Goal: Information Seeking & Learning: Learn about a topic

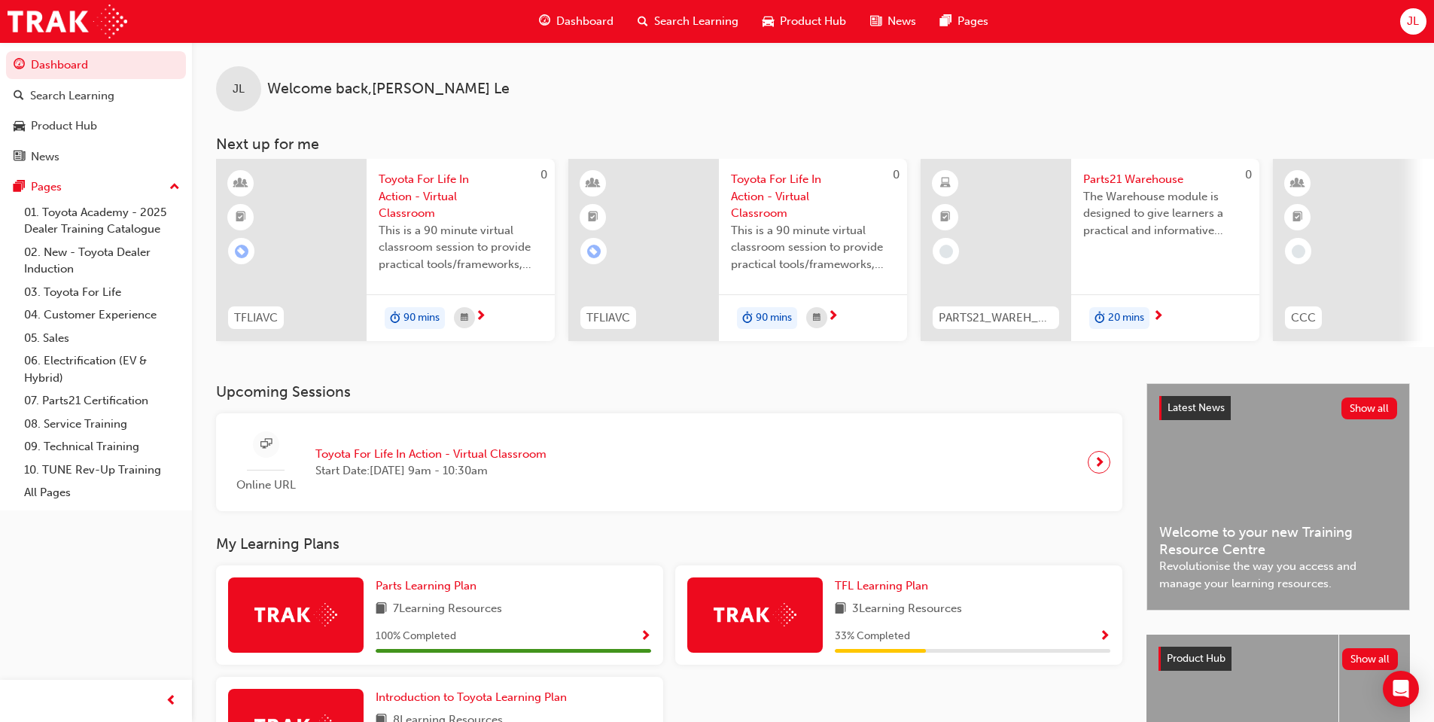
click at [1416, 20] on span "JL" at bounding box center [1413, 21] width 12 height 17
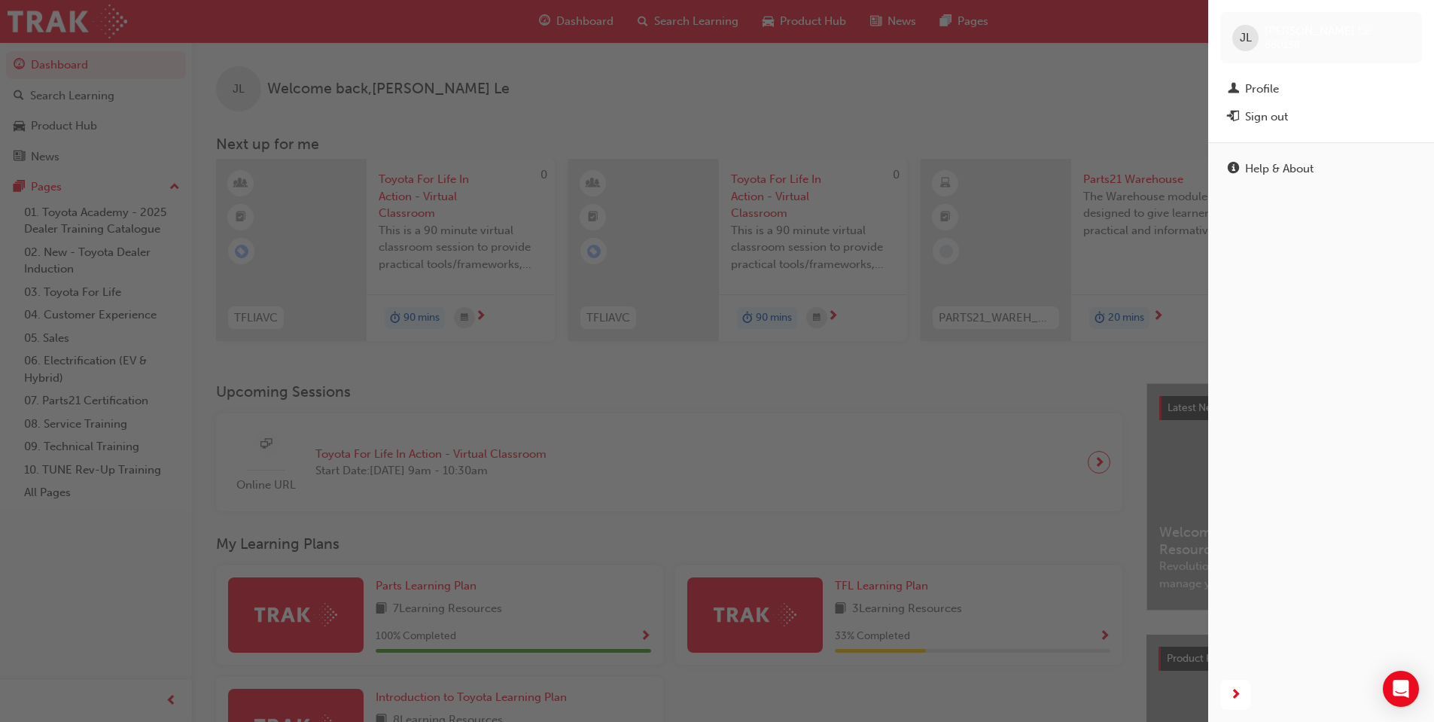
click at [746, 82] on div "button" at bounding box center [604, 361] width 1208 height 722
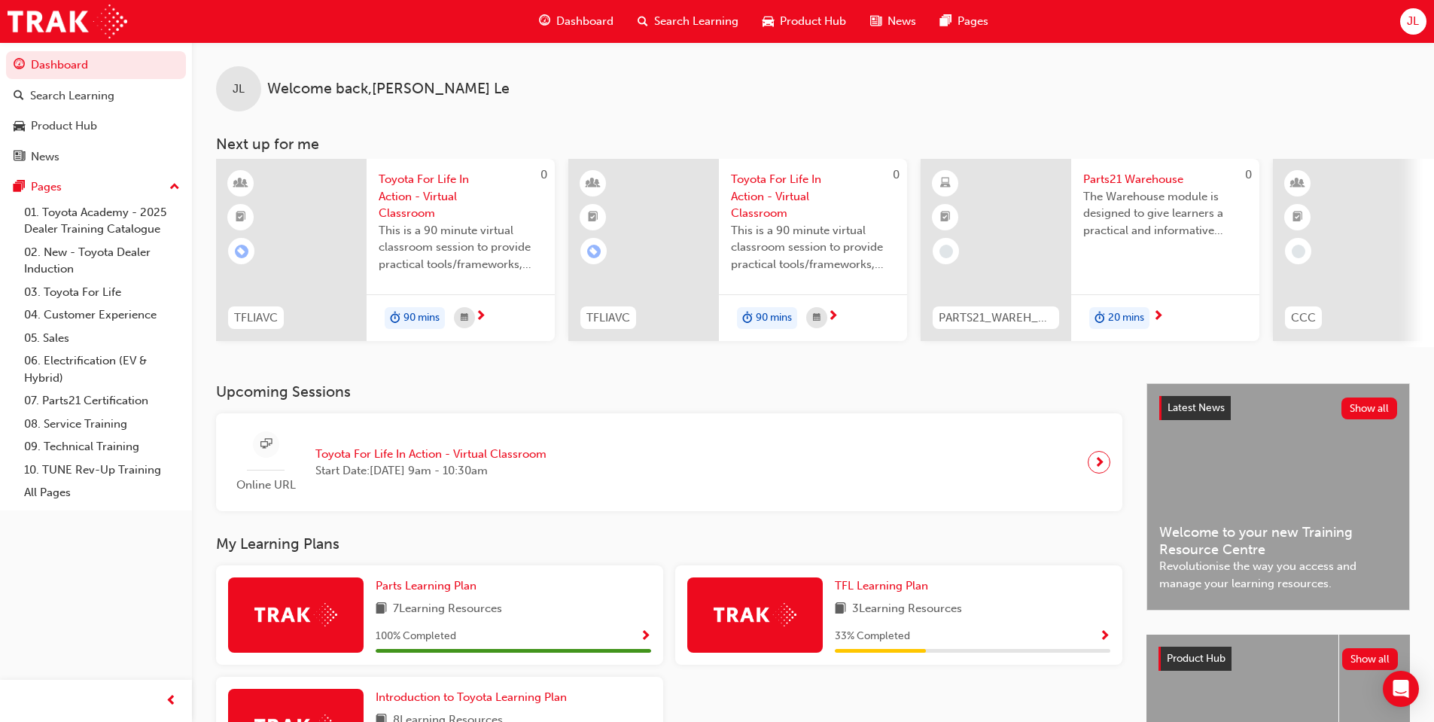
click at [655, 21] on span "Search Learning" at bounding box center [696, 21] width 84 height 17
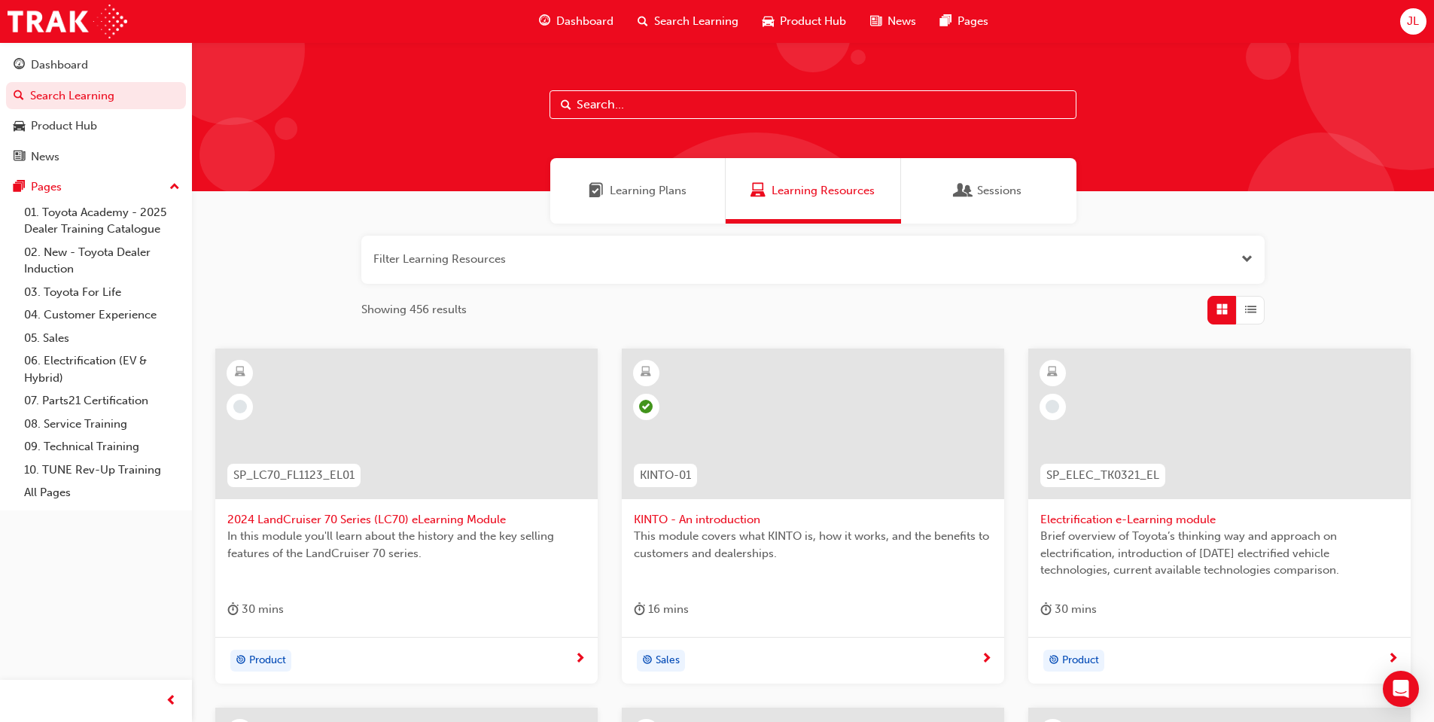
click at [718, 101] on input "text" at bounding box center [813, 104] width 527 height 29
type input "parts"
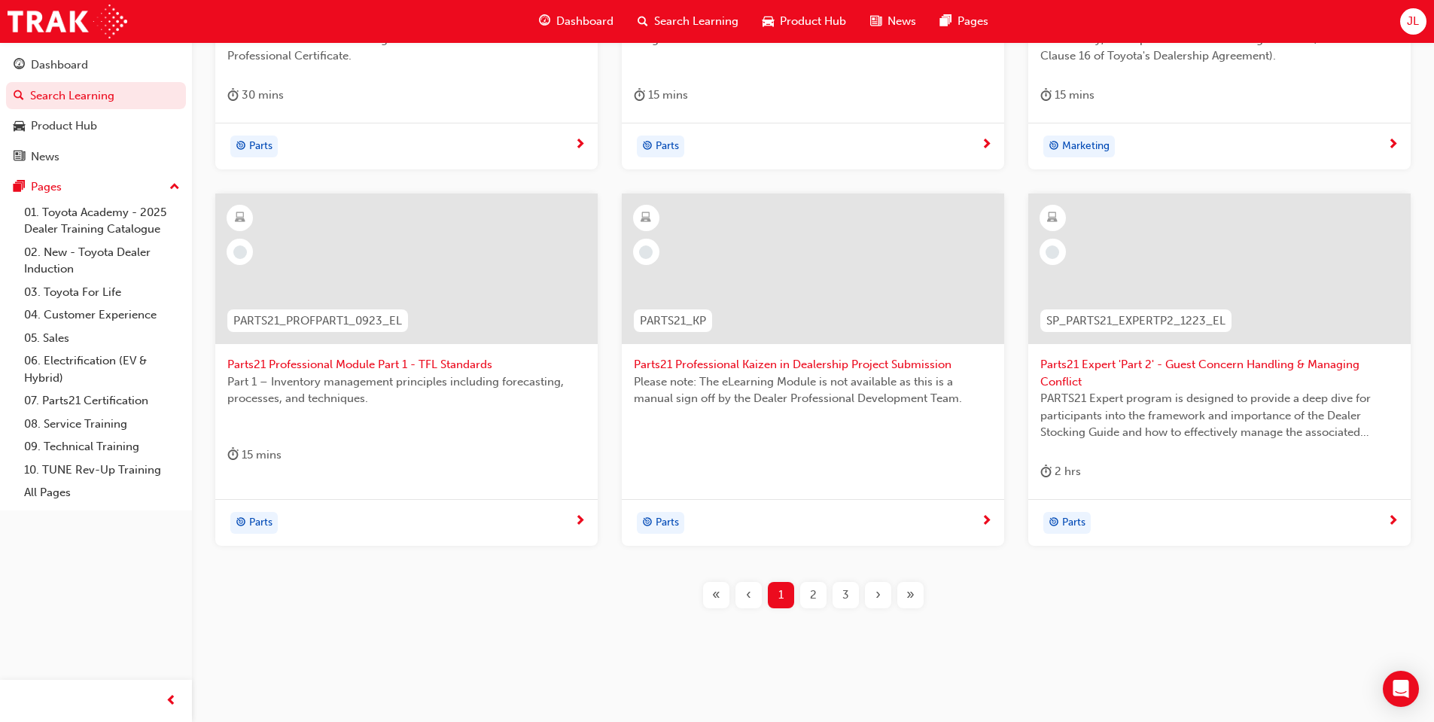
scroll to position [523, 0]
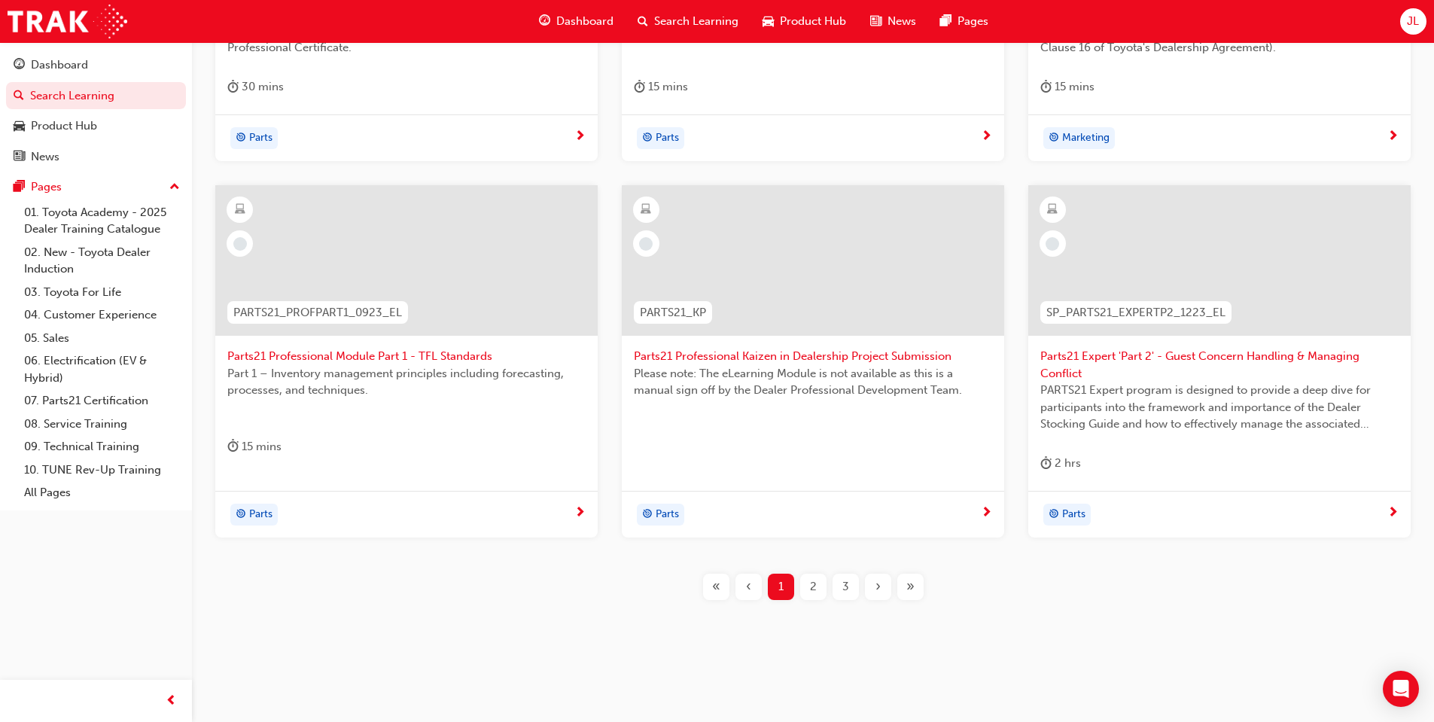
click at [821, 582] on div "2" at bounding box center [813, 587] width 26 height 26
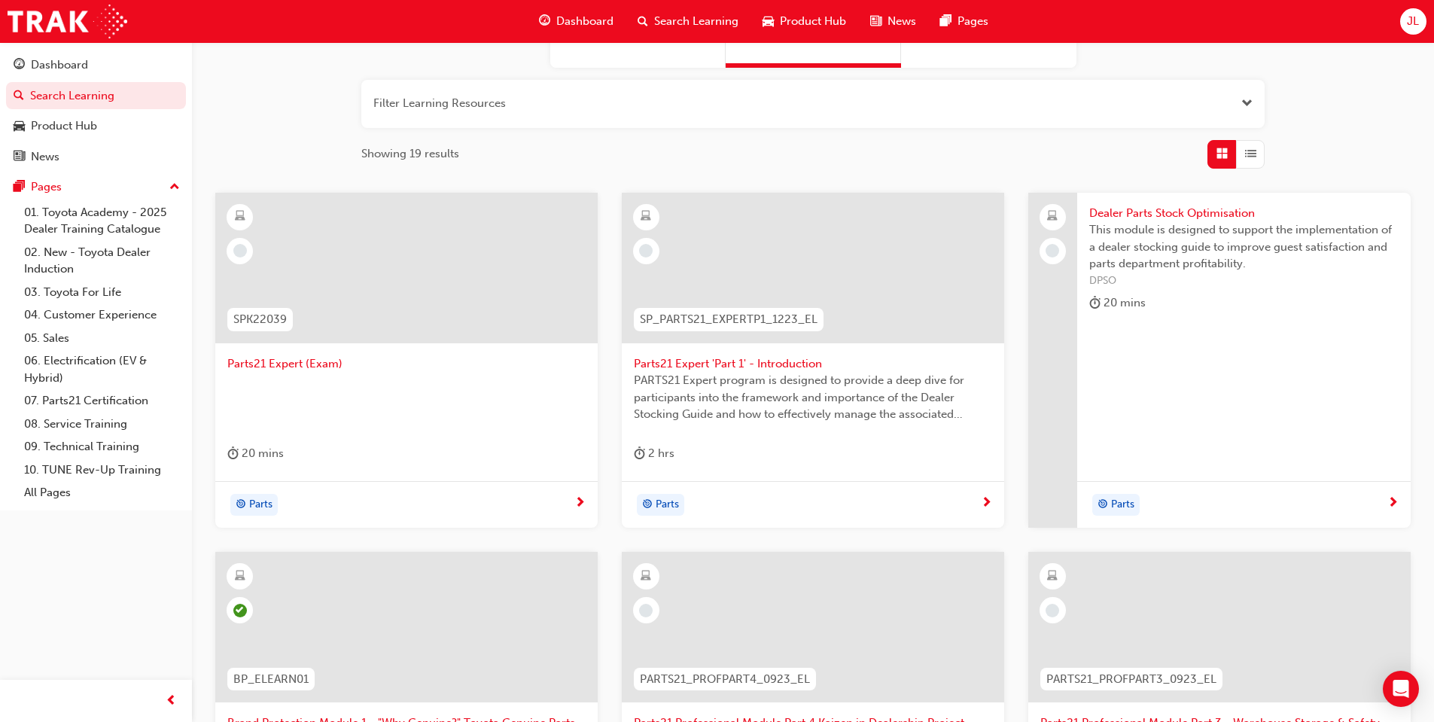
scroll to position [221, 0]
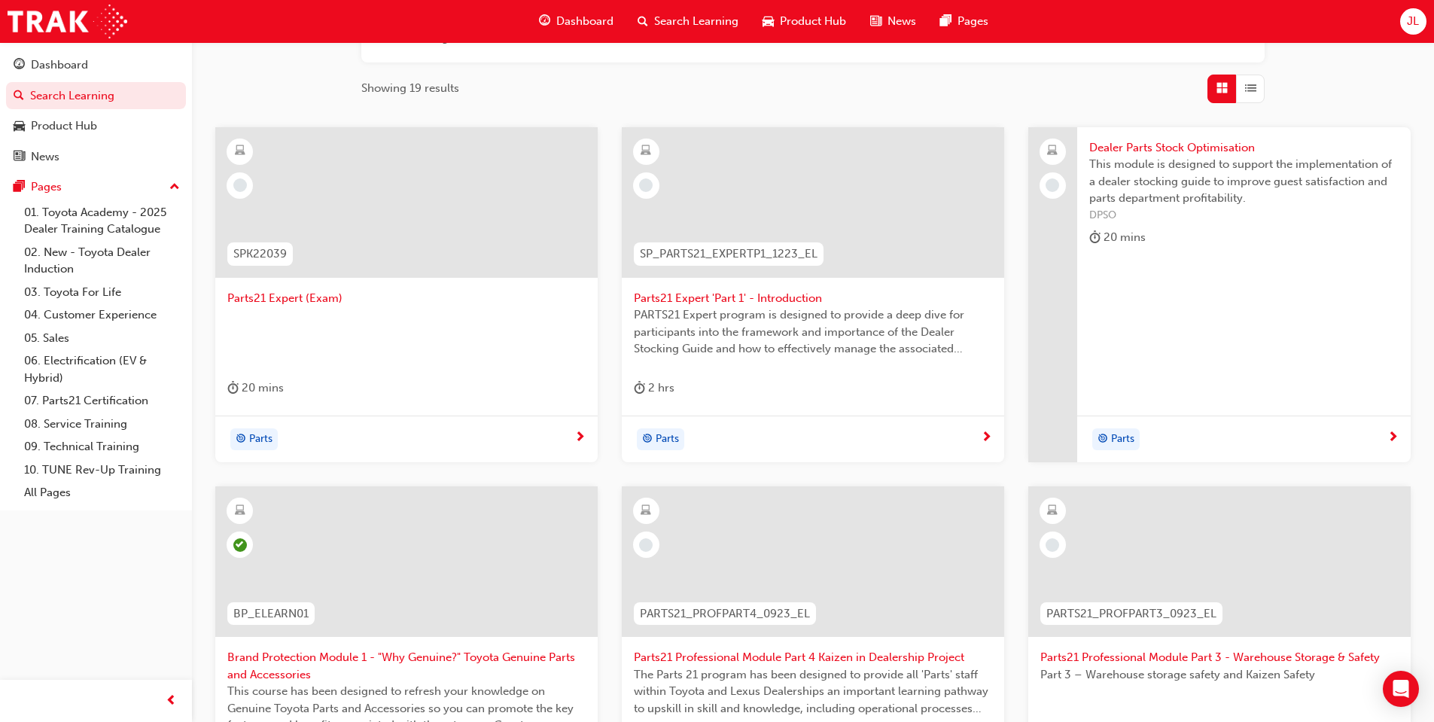
click at [1190, 297] on div "Dealer Parts Stock Optimisation This module is designed to support the implemen…" at bounding box center [1244, 295] width 334 height 336
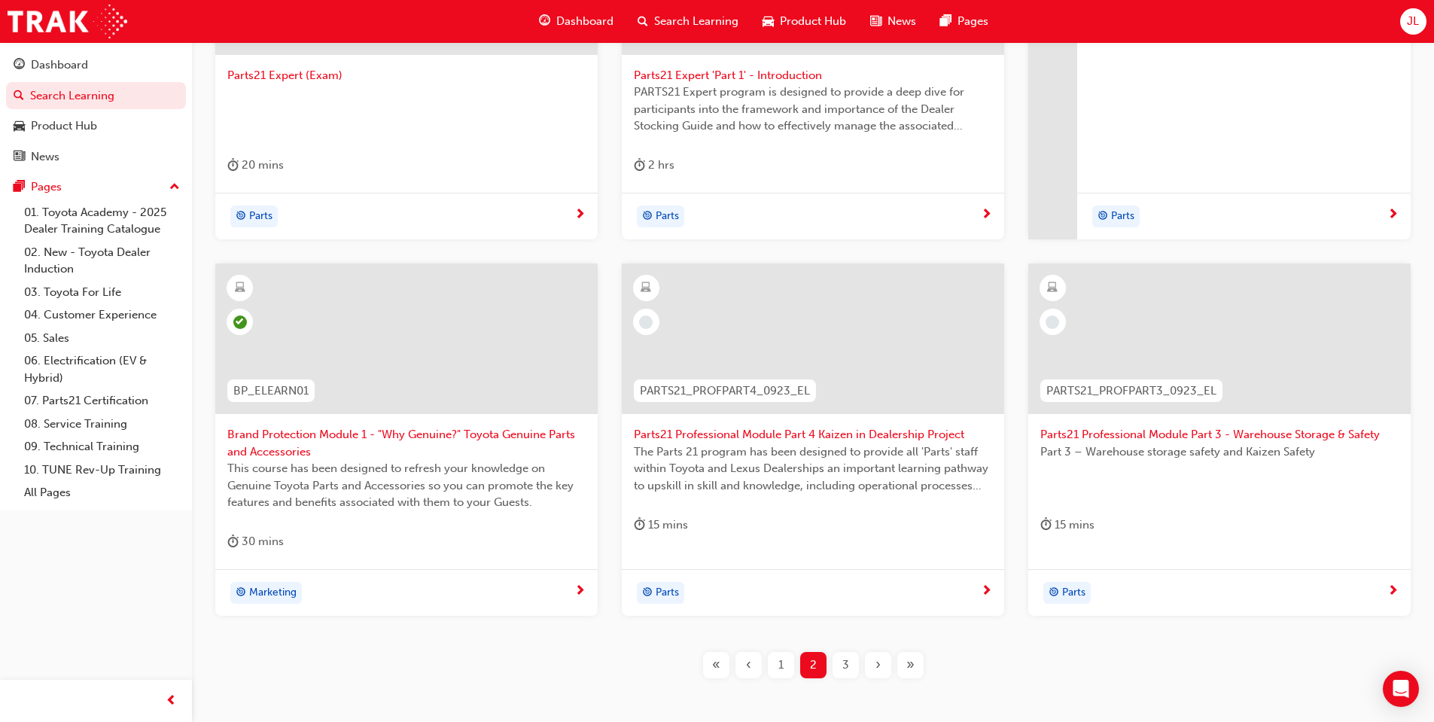
scroll to position [523, 0]
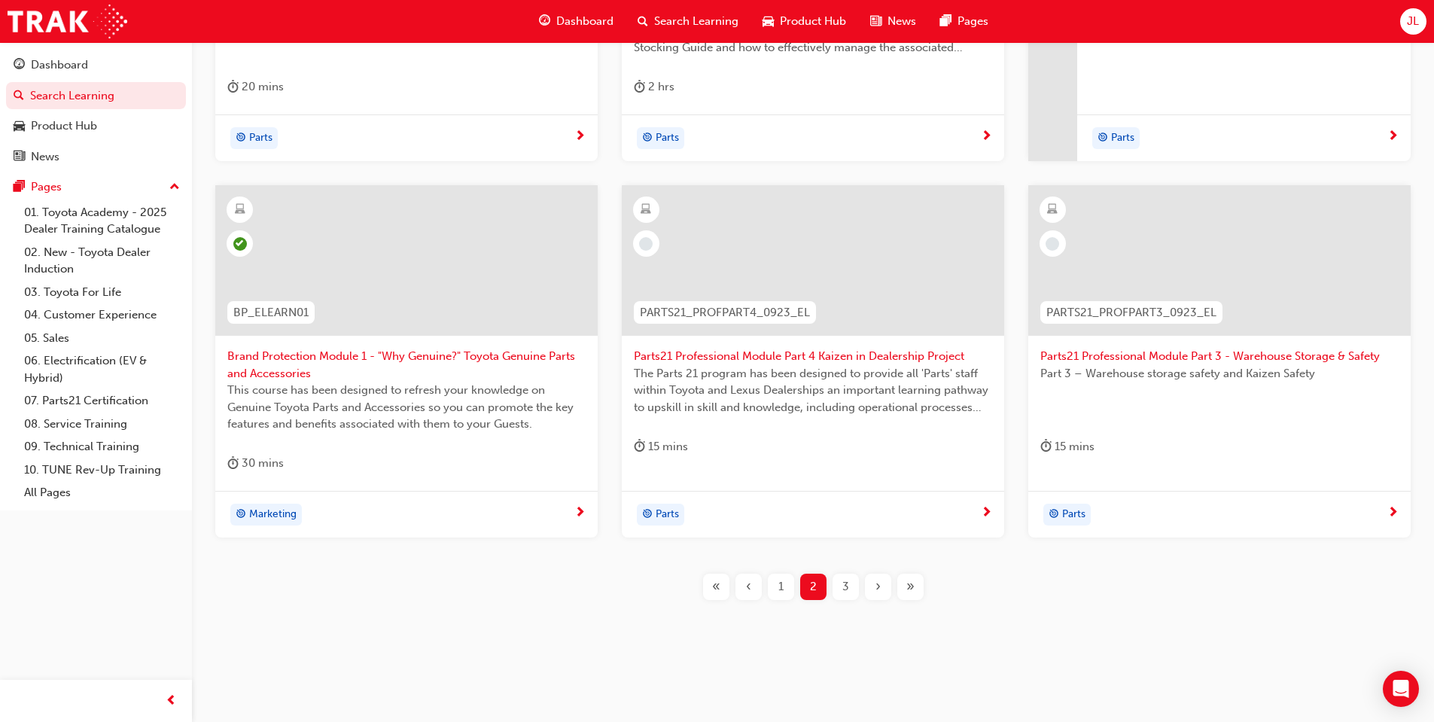
click at [842, 592] on span "3" at bounding box center [845, 586] width 7 height 17
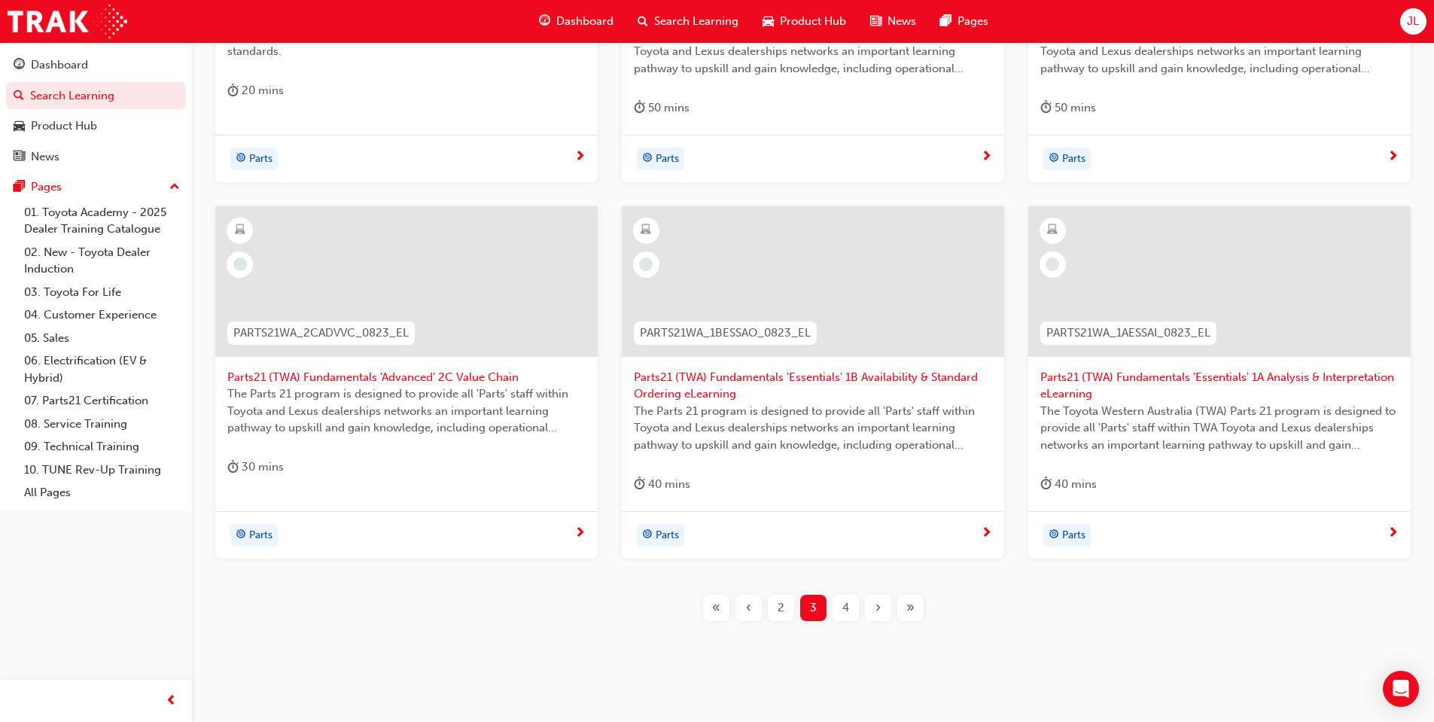
scroll to position [523, 0]
click at [842, 607] on span "4" at bounding box center [845, 604] width 7 height 17
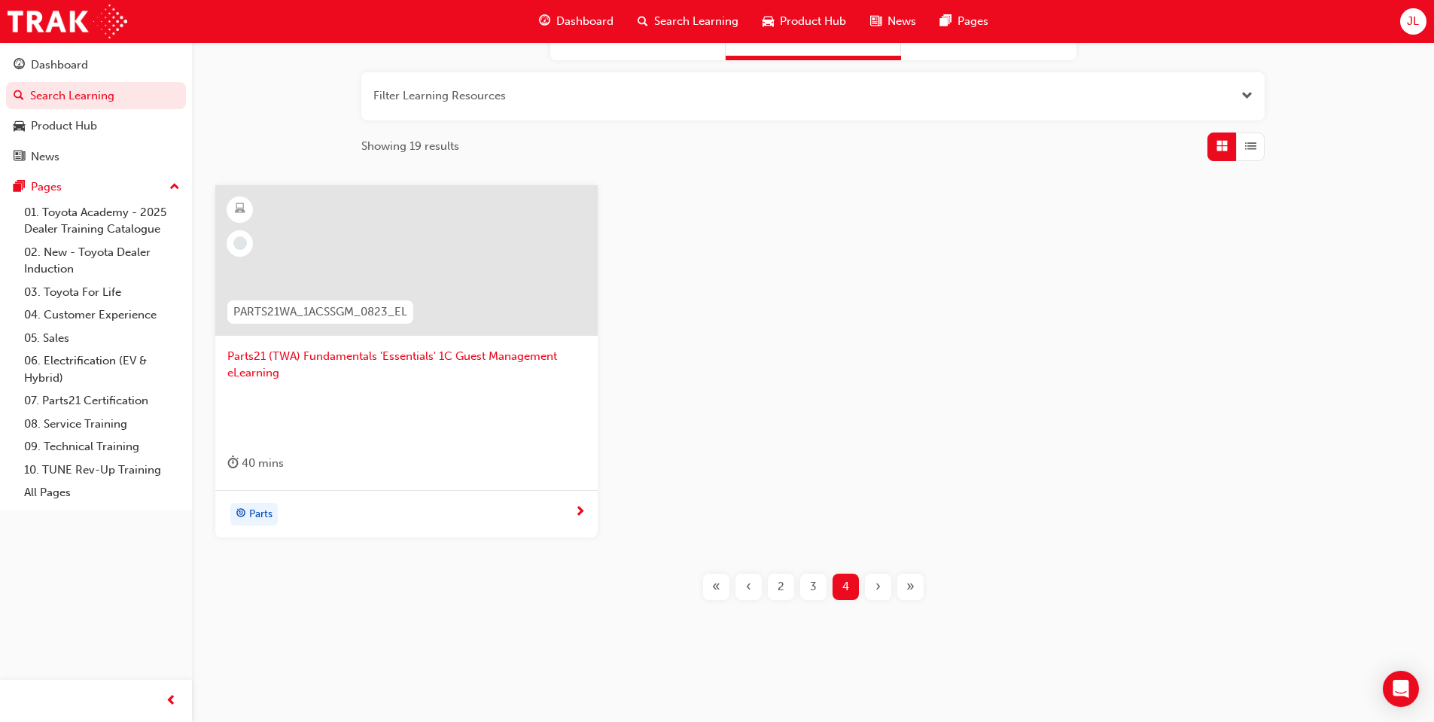
scroll to position [163, 0]
click at [786, 580] on div "2" at bounding box center [781, 587] width 26 height 26
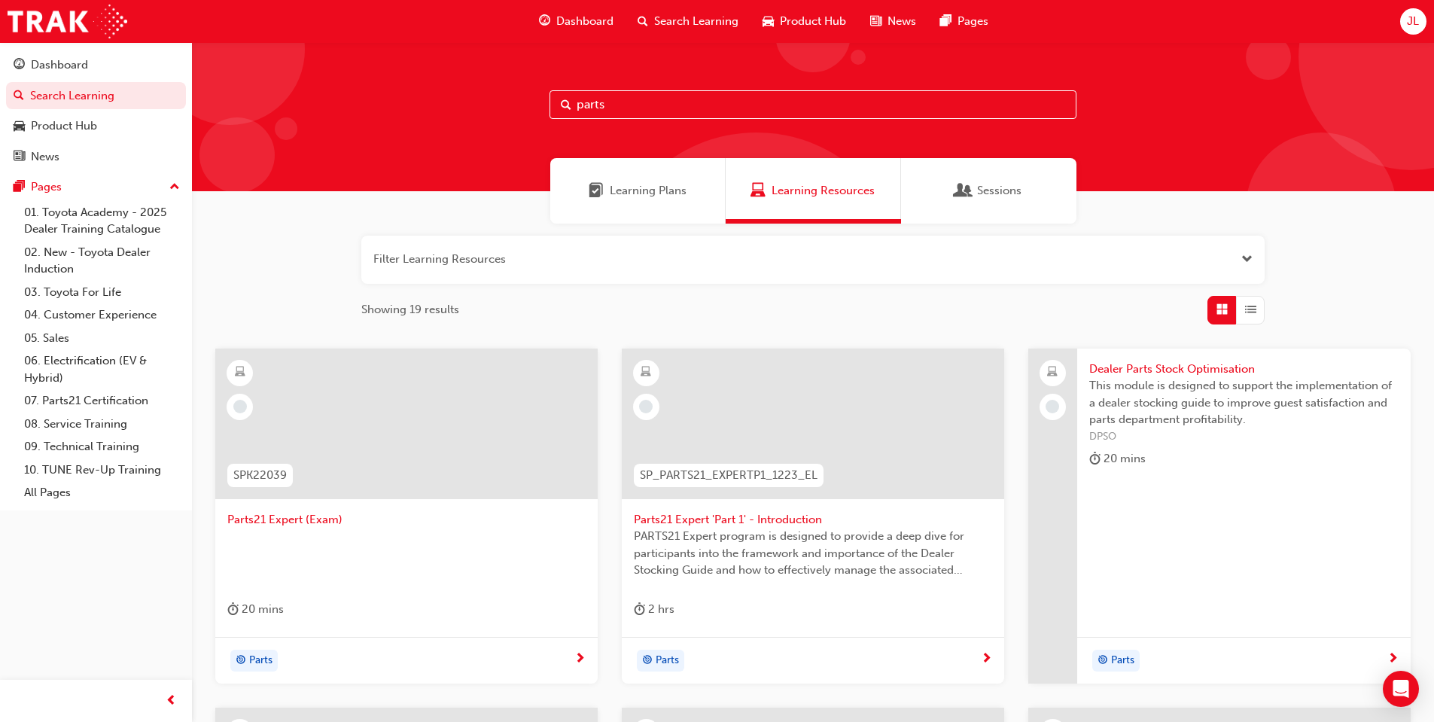
drag, startPoint x: 712, startPoint y: 111, endPoint x: 559, endPoint y: 151, distance: 158.5
click at [559, 151] on div "parts" at bounding box center [813, 116] width 1242 height 149
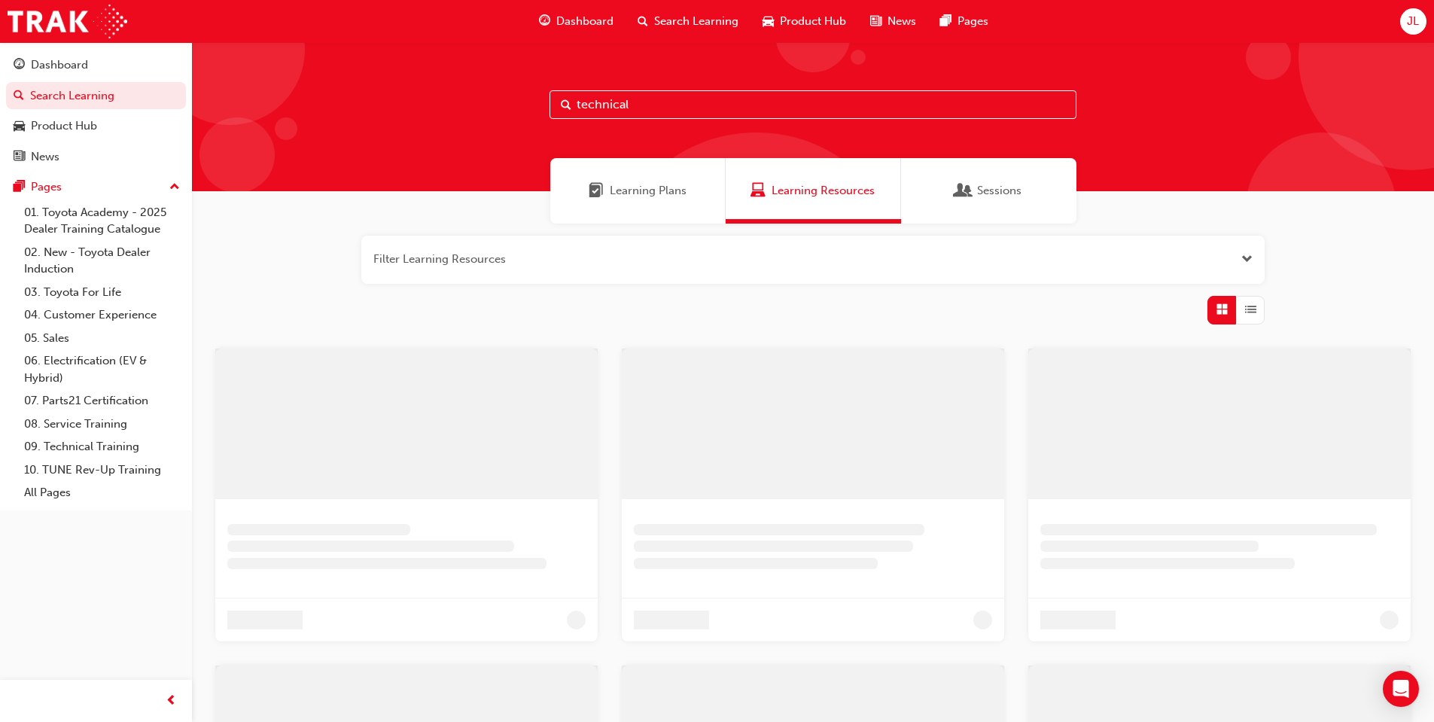
type input "technical"
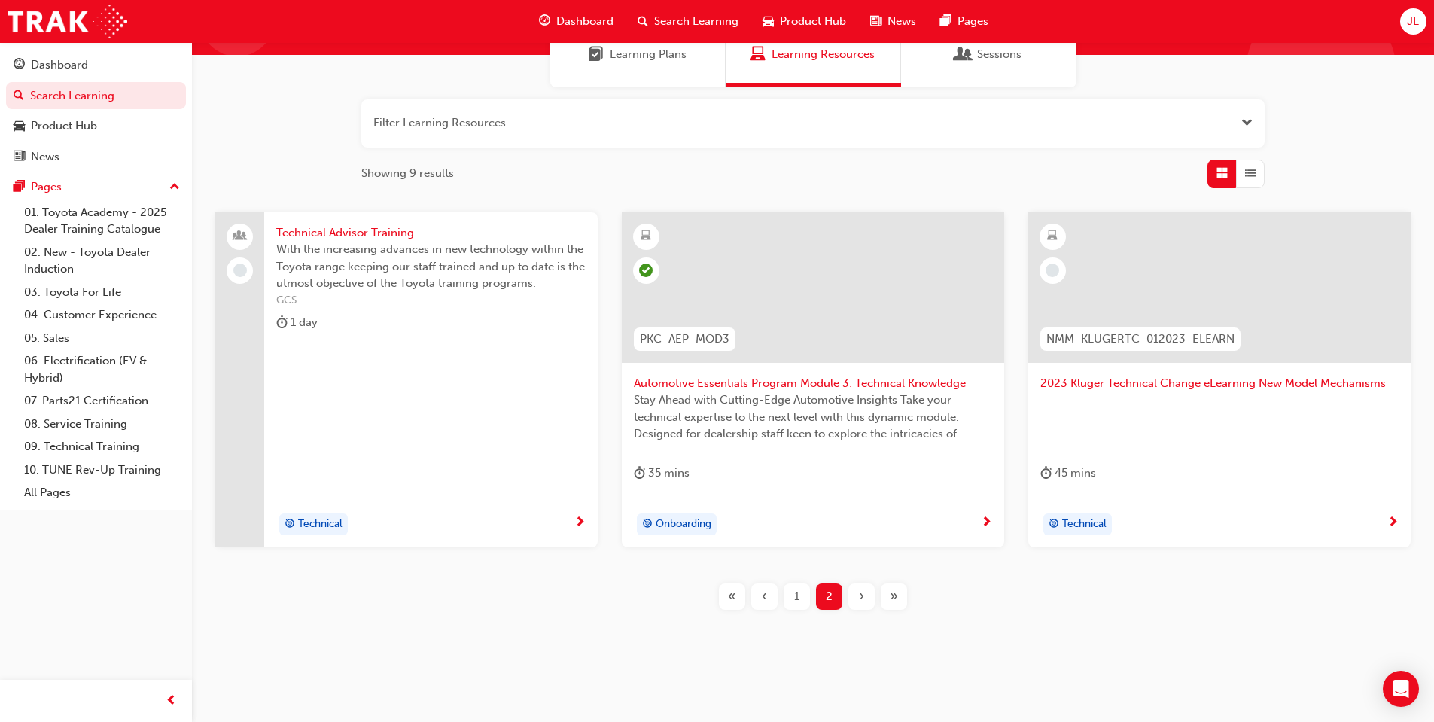
scroll to position [146, 0]
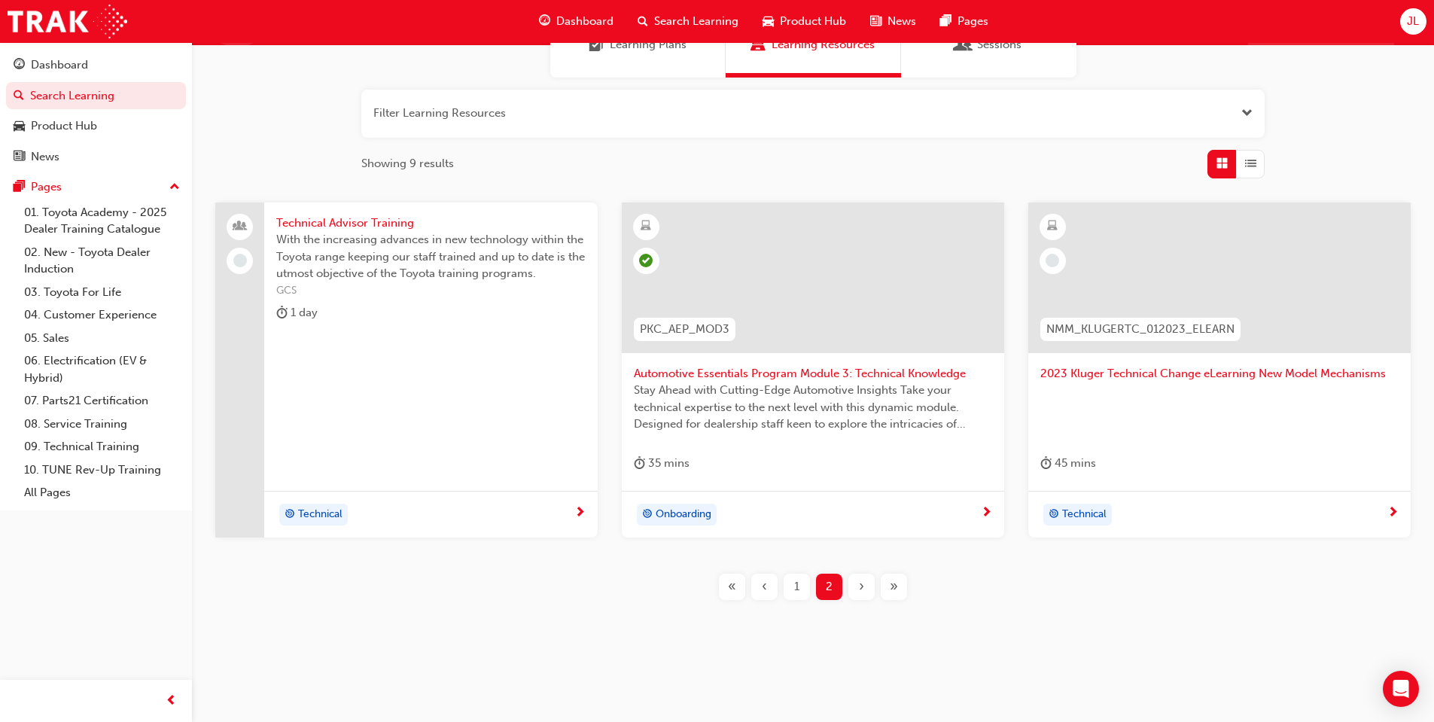
click at [794, 590] on span "1" at bounding box center [796, 586] width 5 height 17
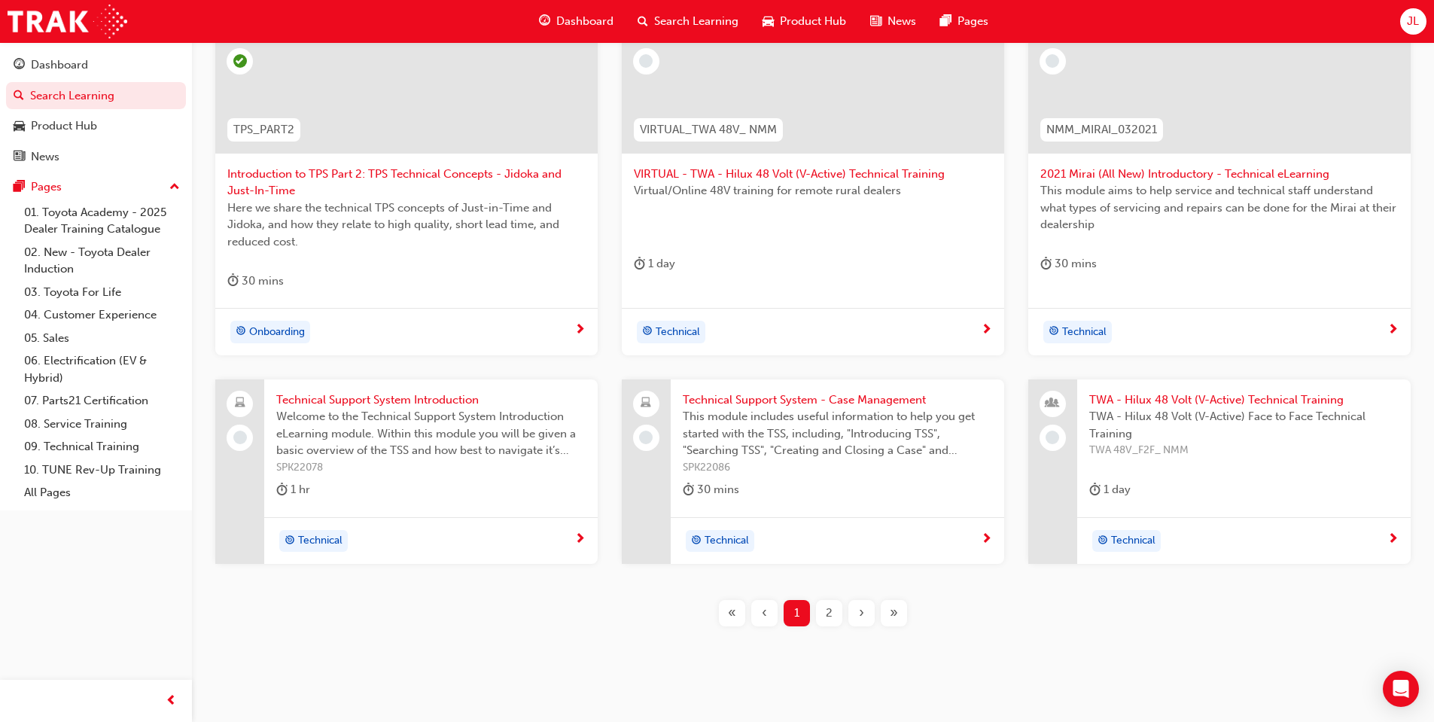
scroll to position [372, 0]
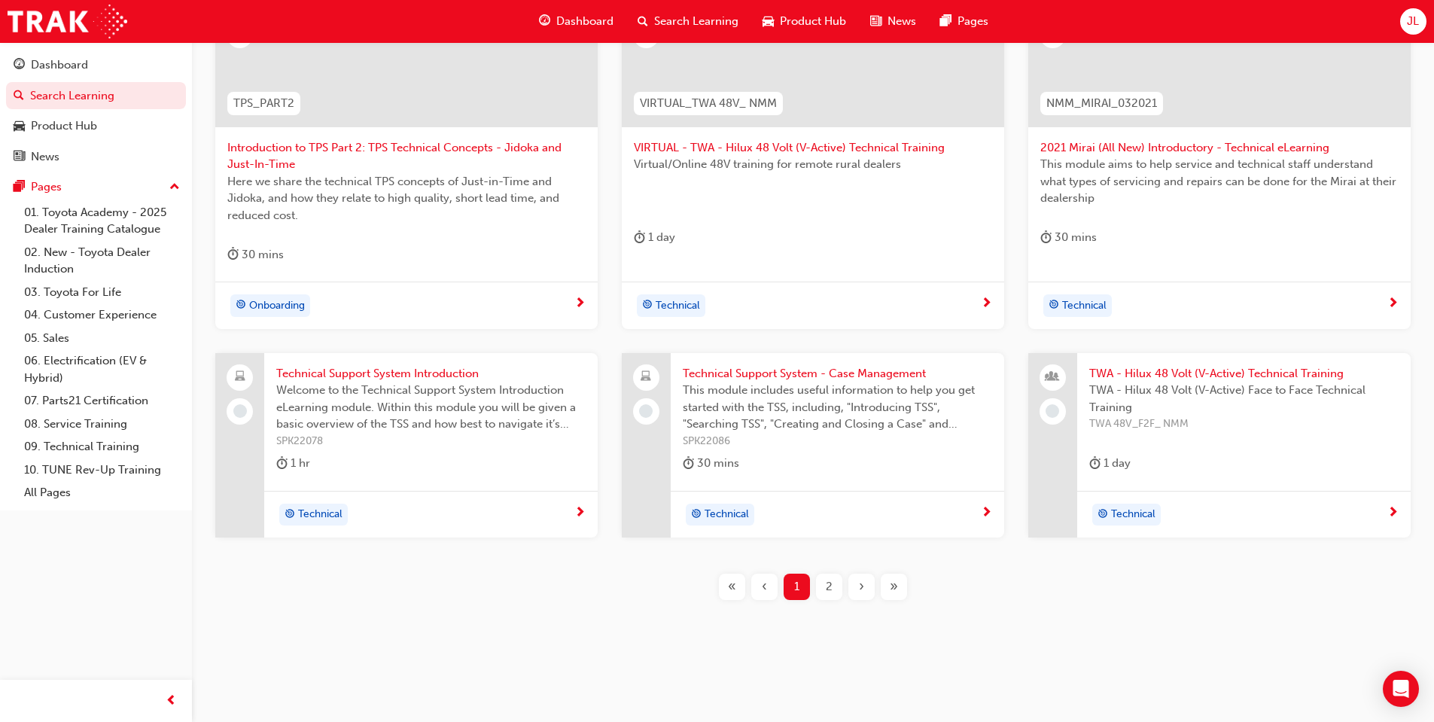
click at [699, 14] on span "Search Learning" at bounding box center [696, 21] width 84 height 17
click at [691, 25] on span "Search Learning" at bounding box center [696, 21] width 84 height 17
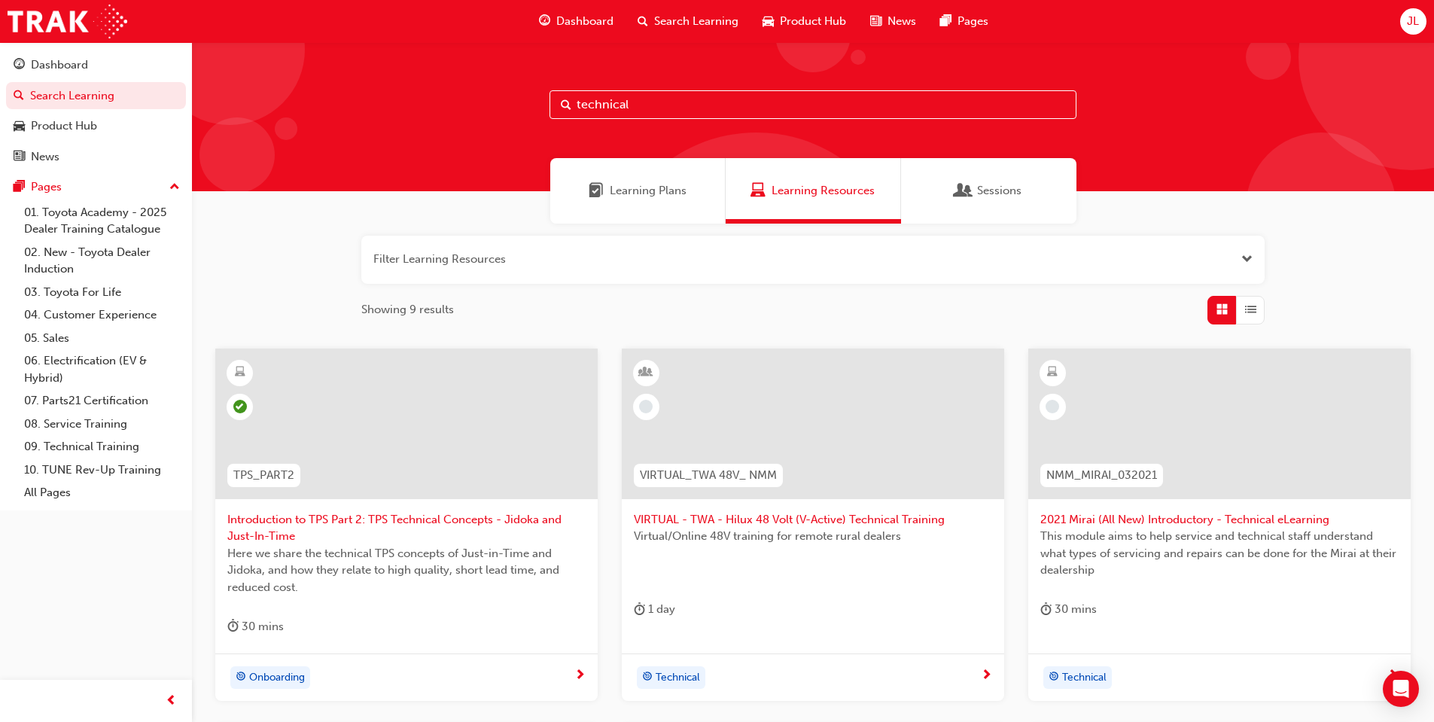
drag, startPoint x: 656, startPoint y: 106, endPoint x: 565, endPoint y: 111, distance: 91.2
click at [565, 111] on div "technical" at bounding box center [813, 104] width 527 height 29
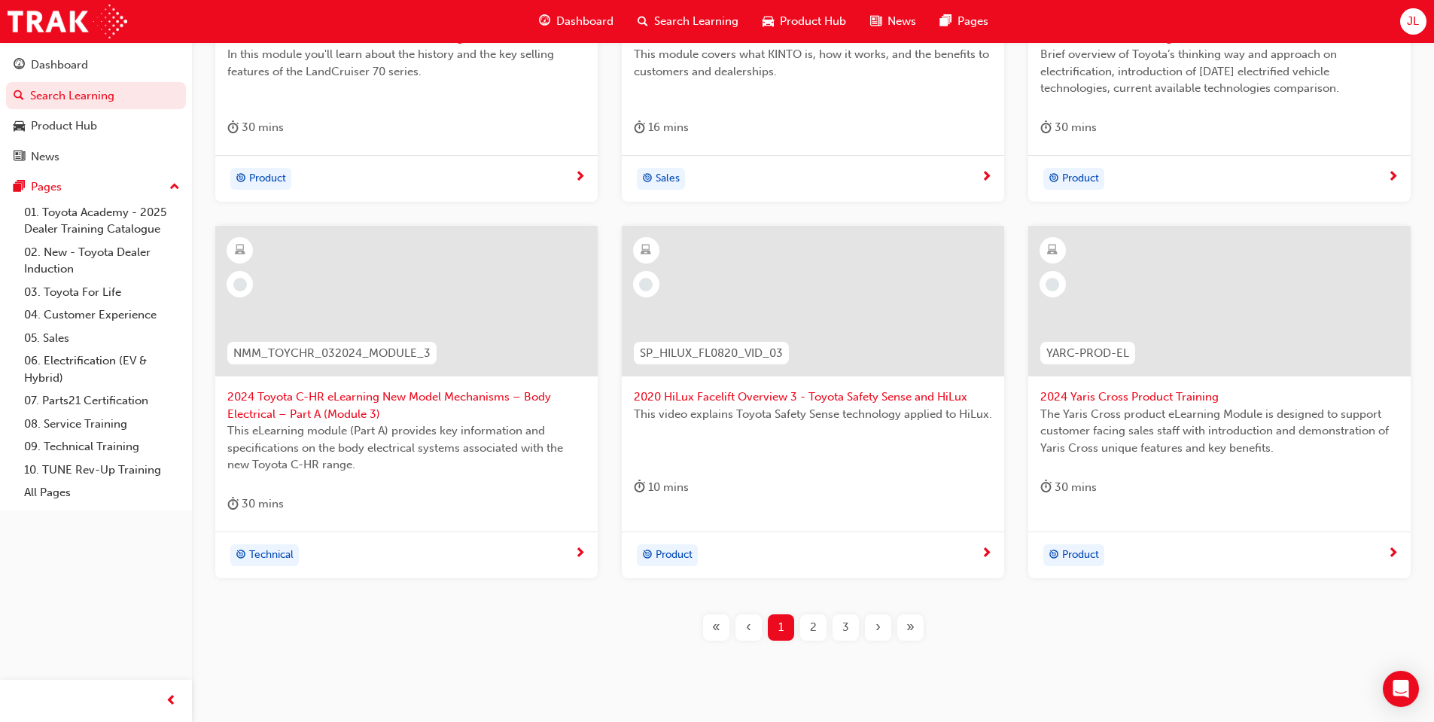
scroll to position [523, 0]
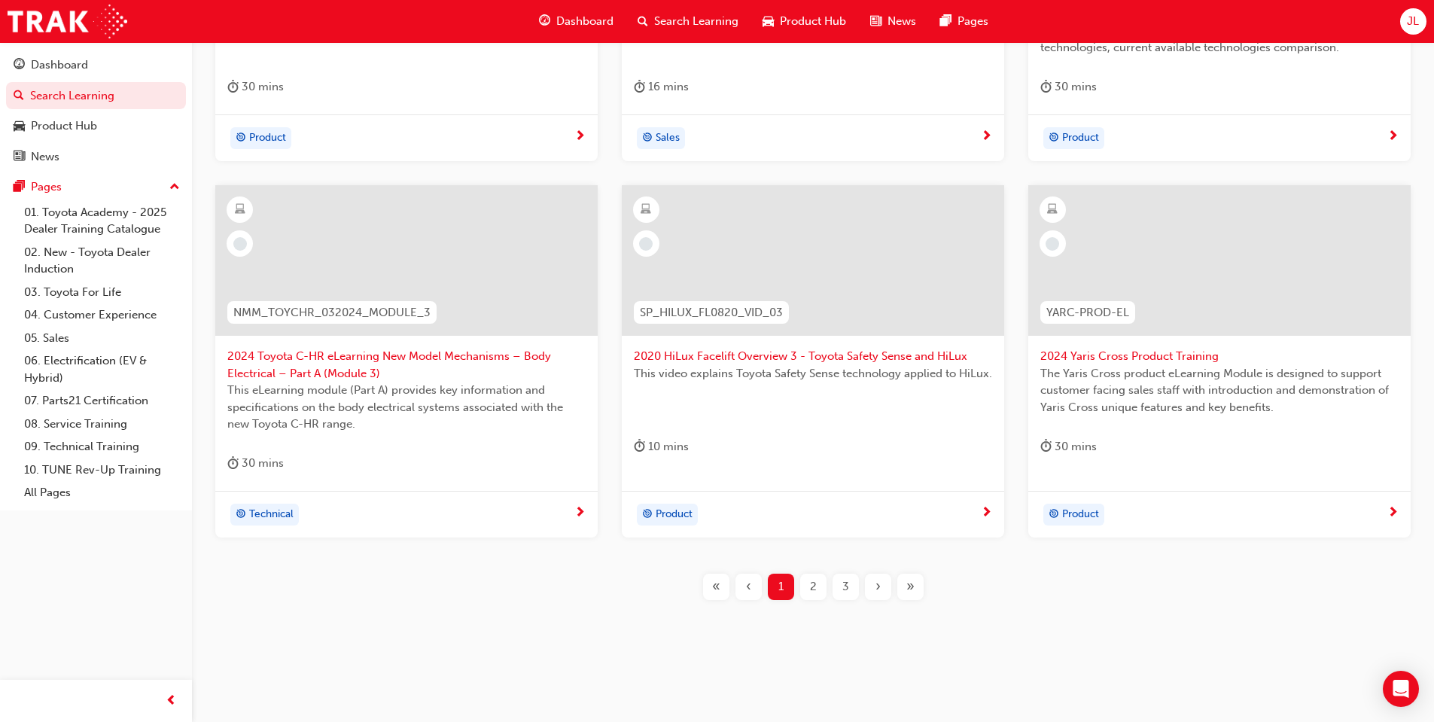
click at [811, 576] on div "2" at bounding box center [813, 587] width 26 height 26
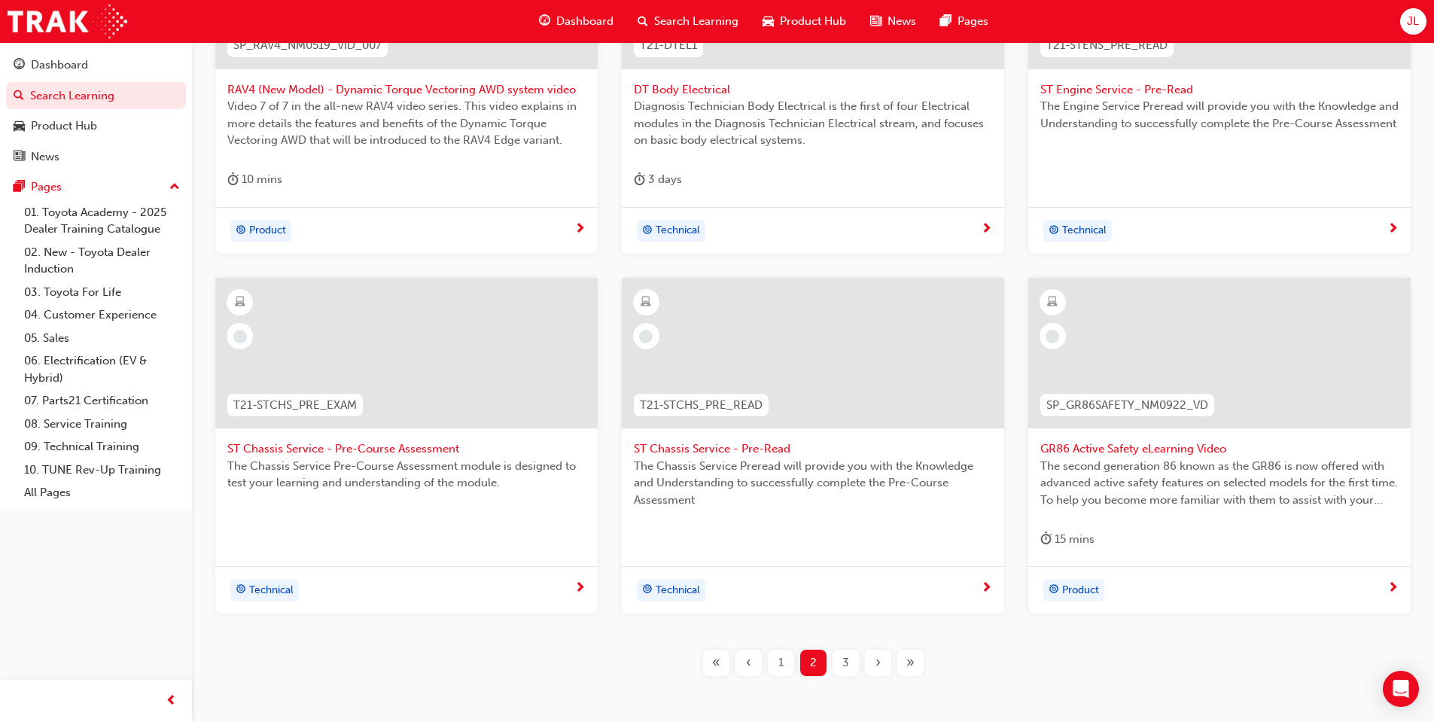
scroll to position [431, 0]
click at [846, 668] on span "3" at bounding box center [845, 662] width 7 height 17
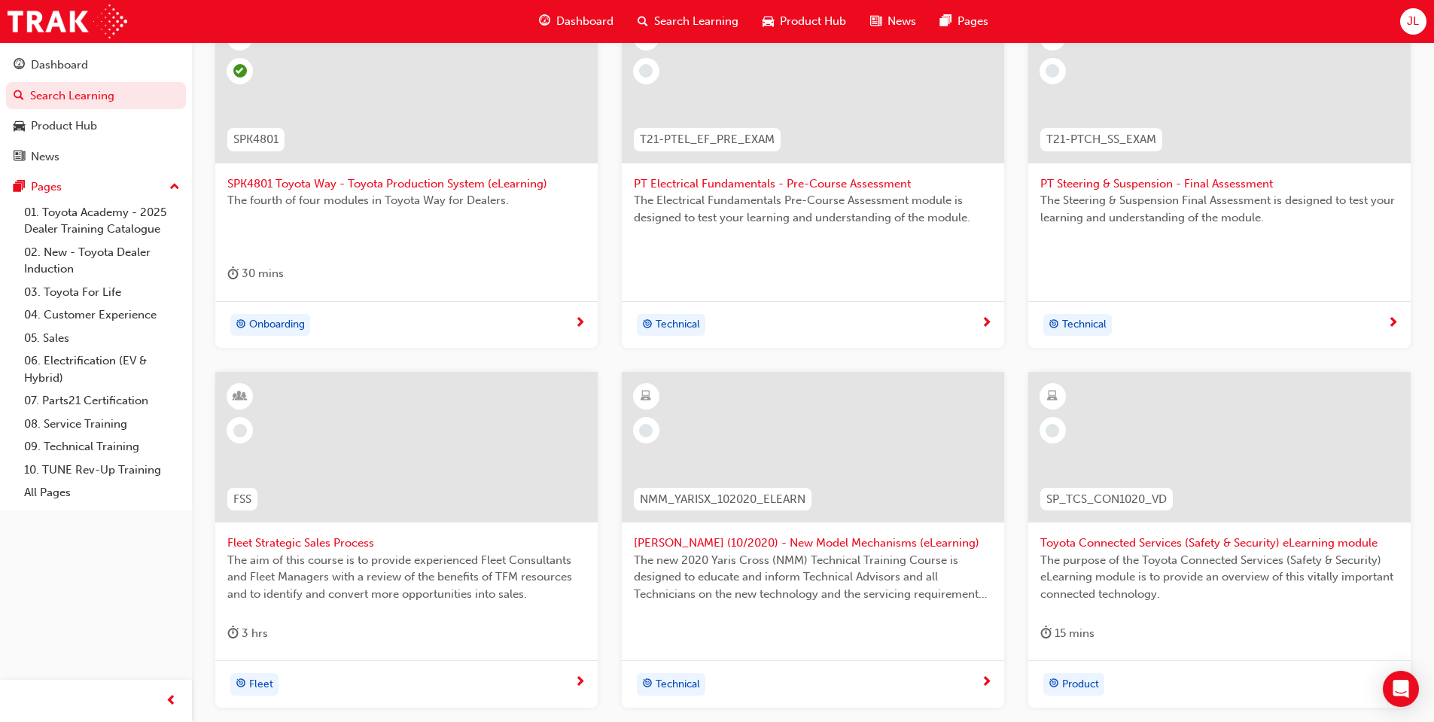
scroll to position [506, 0]
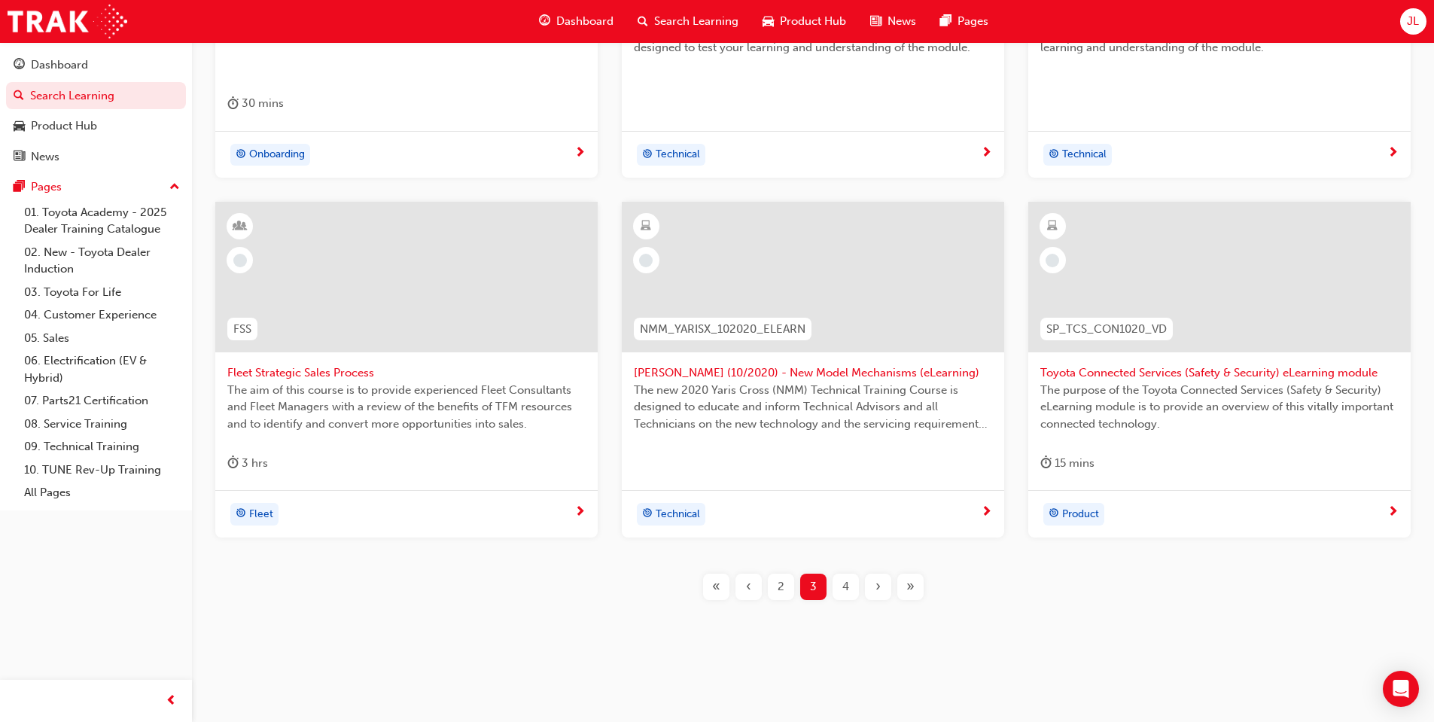
click at [851, 585] on div "4" at bounding box center [846, 587] width 26 height 26
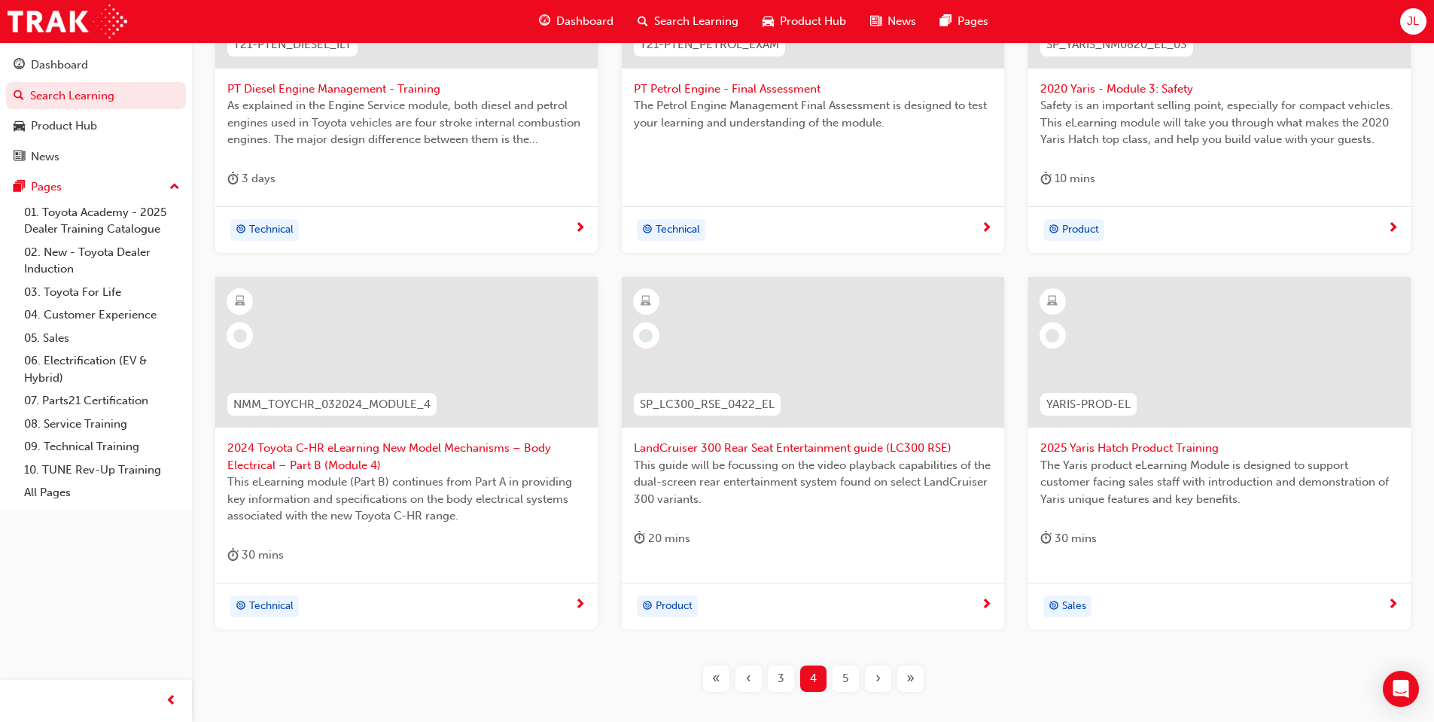
scroll to position [506, 0]
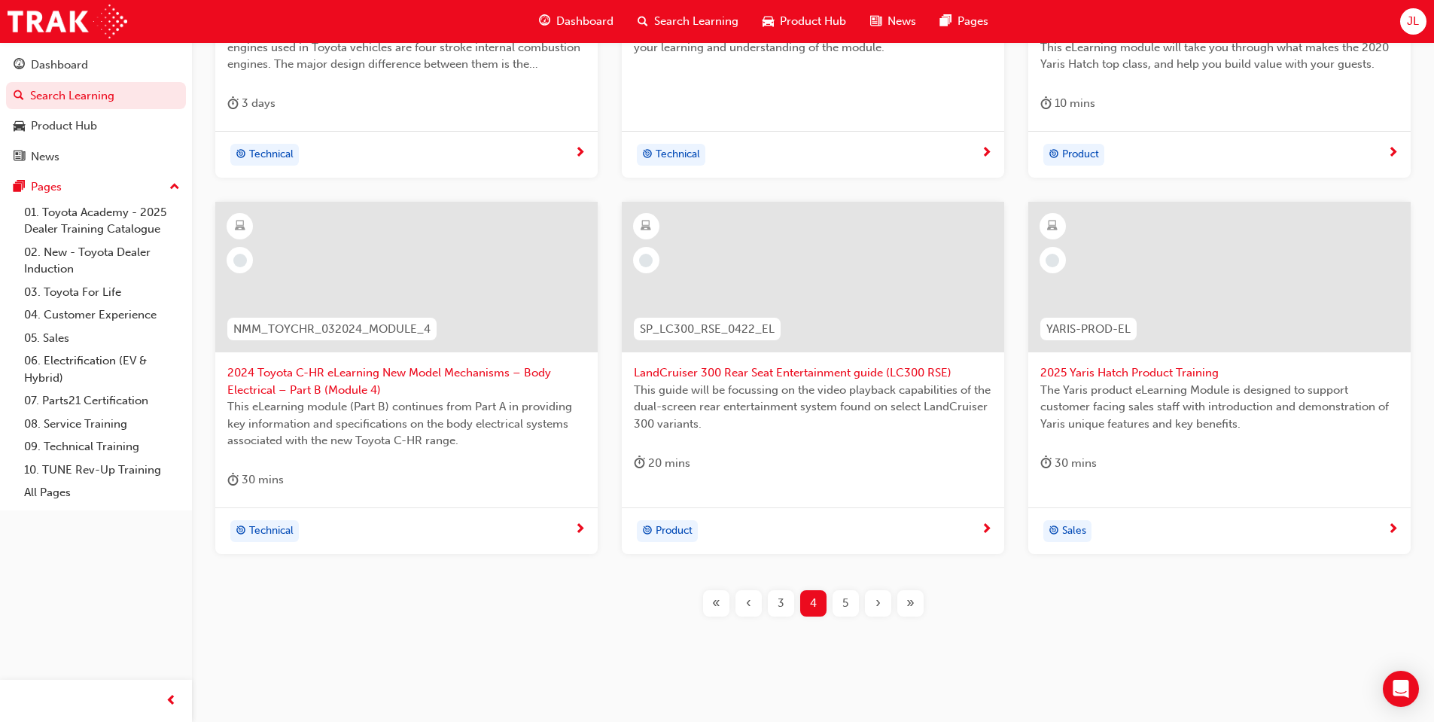
click at [847, 601] on span "5" at bounding box center [845, 603] width 6 height 17
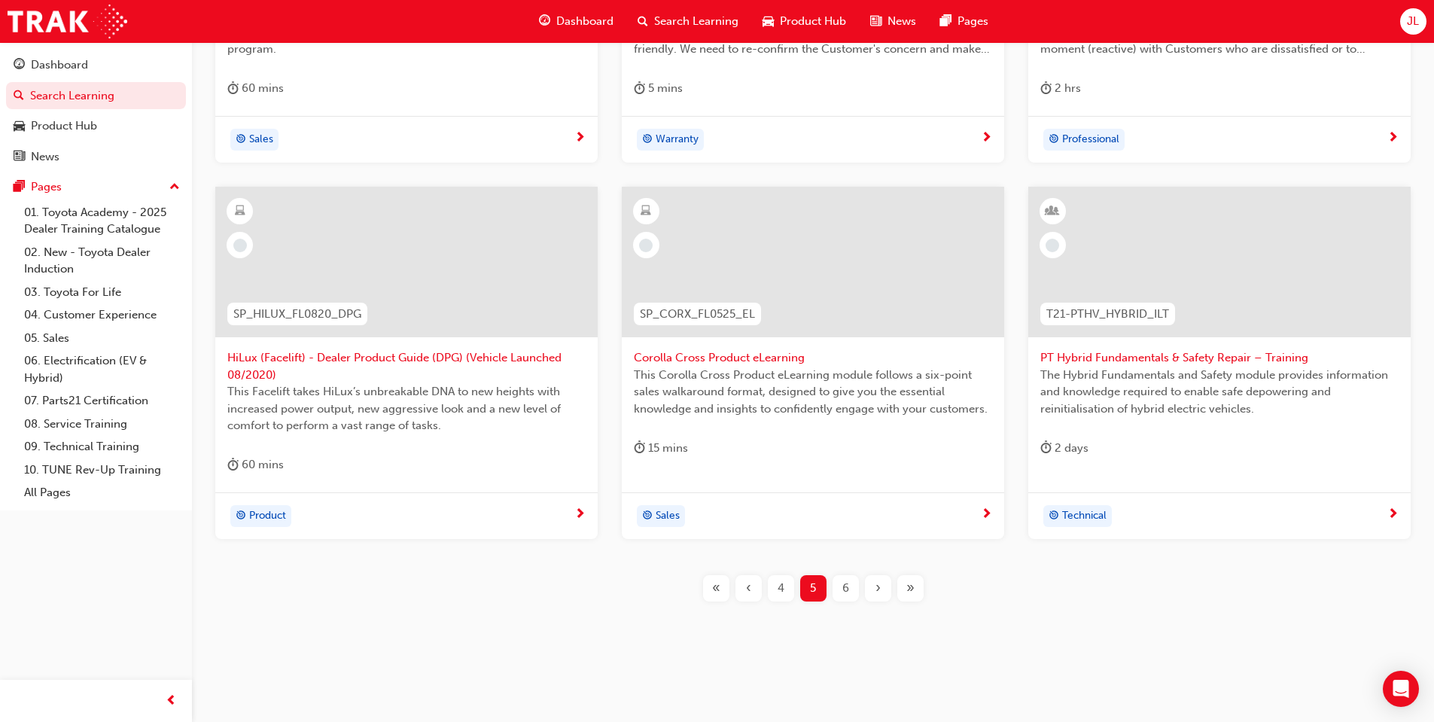
scroll to position [523, 0]
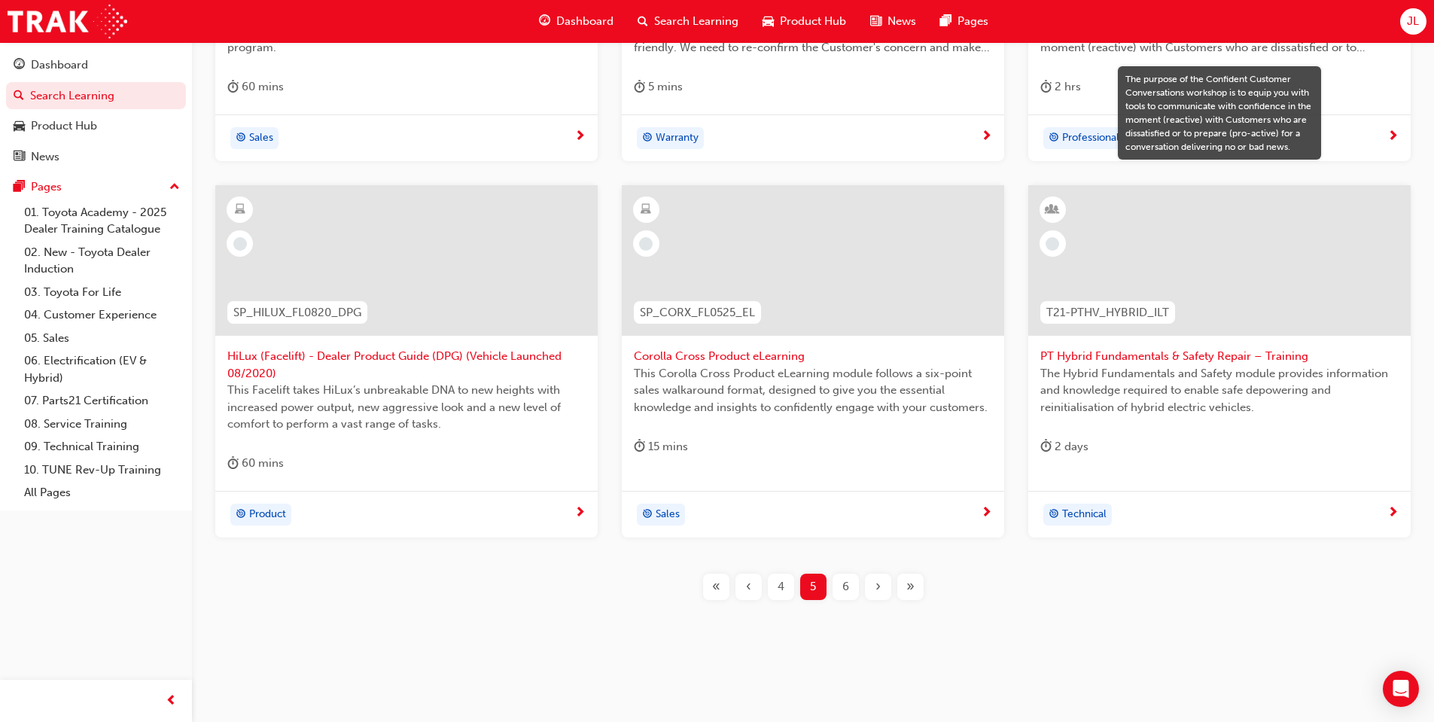
click at [842, 593] on span "6" at bounding box center [845, 586] width 7 height 17
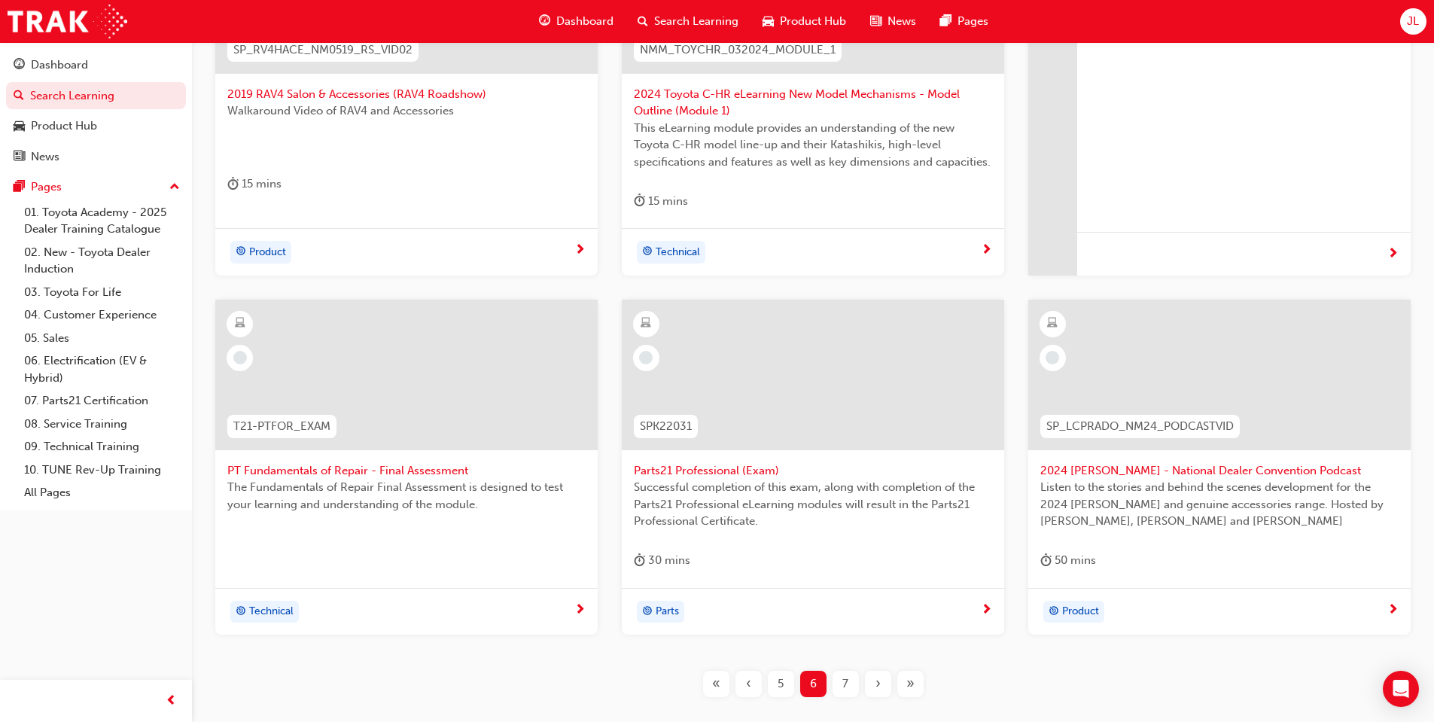
scroll to position [447, 0]
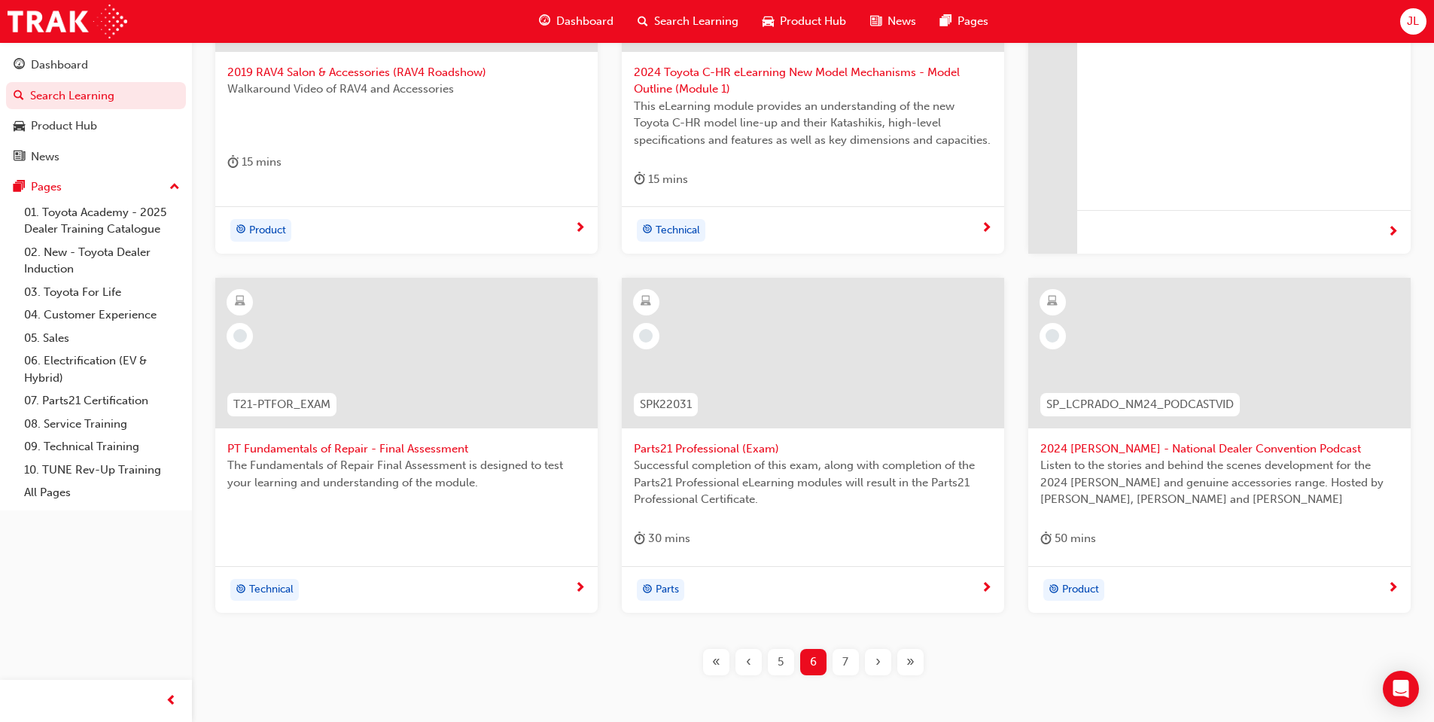
click at [850, 663] on div "7" at bounding box center [846, 662] width 26 height 26
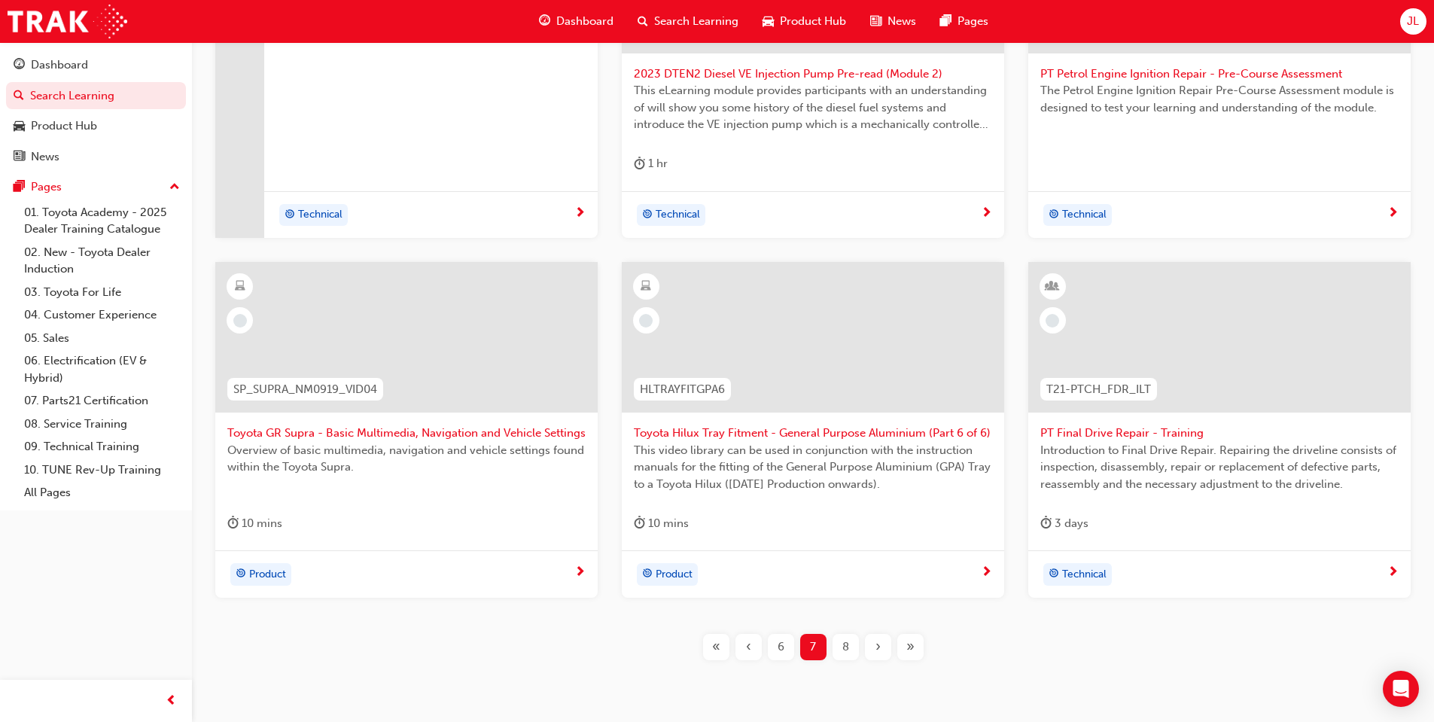
scroll to position [447, 0]
click at [842, 647] on span "8" at bounding box center [845, 645] width 7 height 17
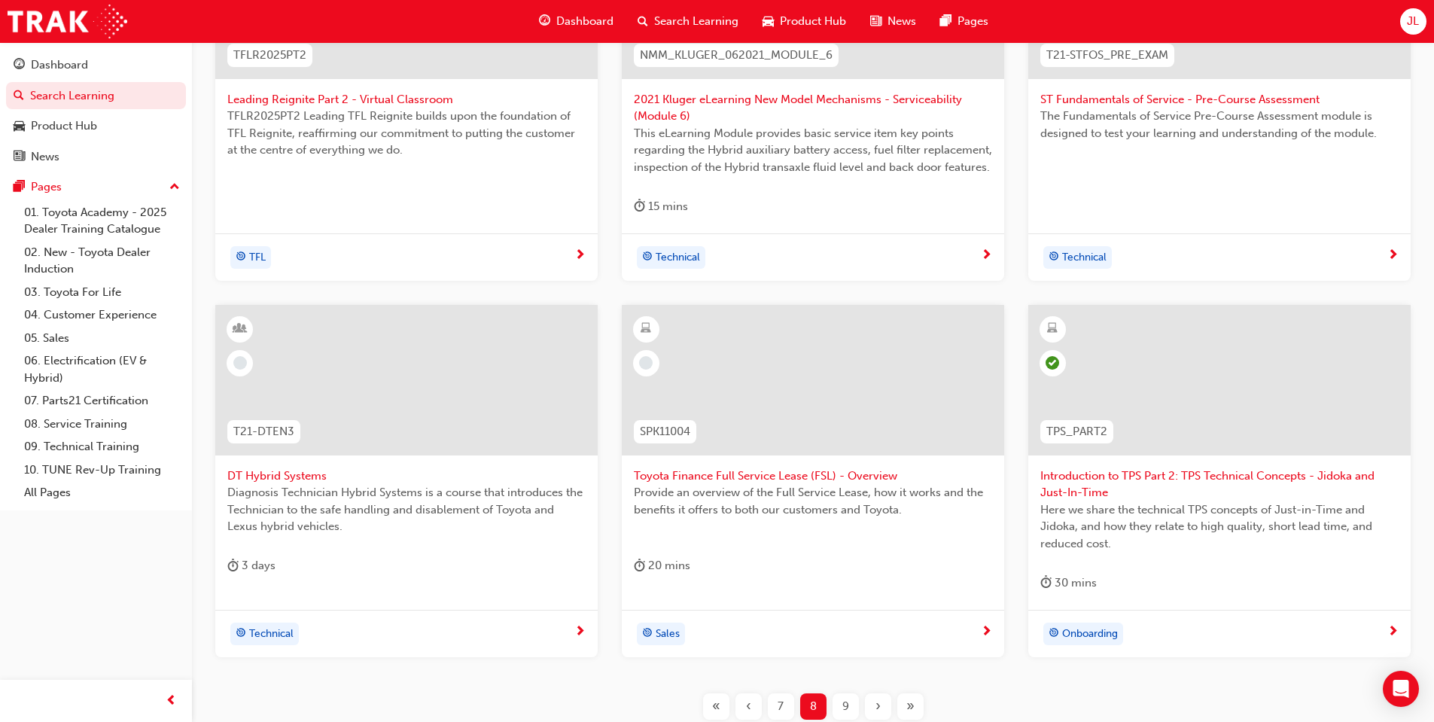
scroll to position [447, 0]
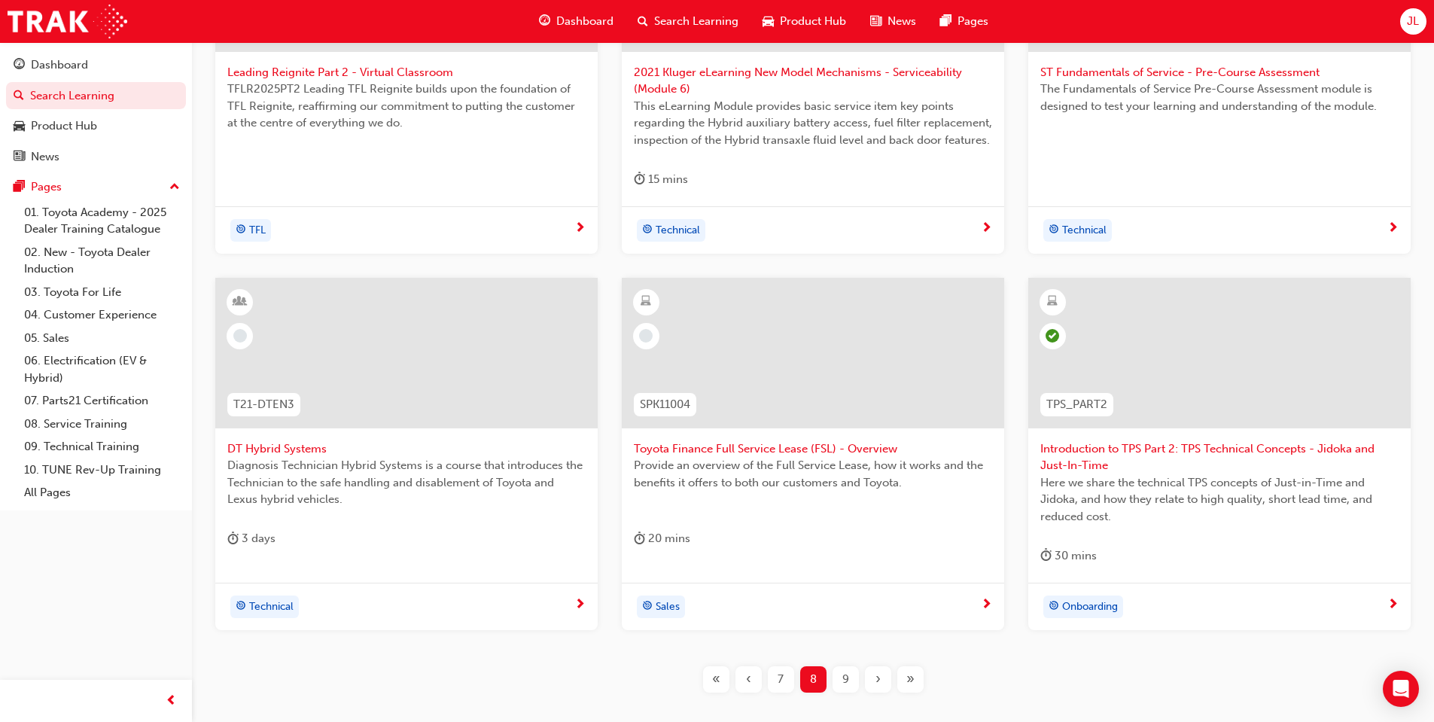
click at [845, 675] on span "9" at bounding box center [845, 679] width 7 height 17
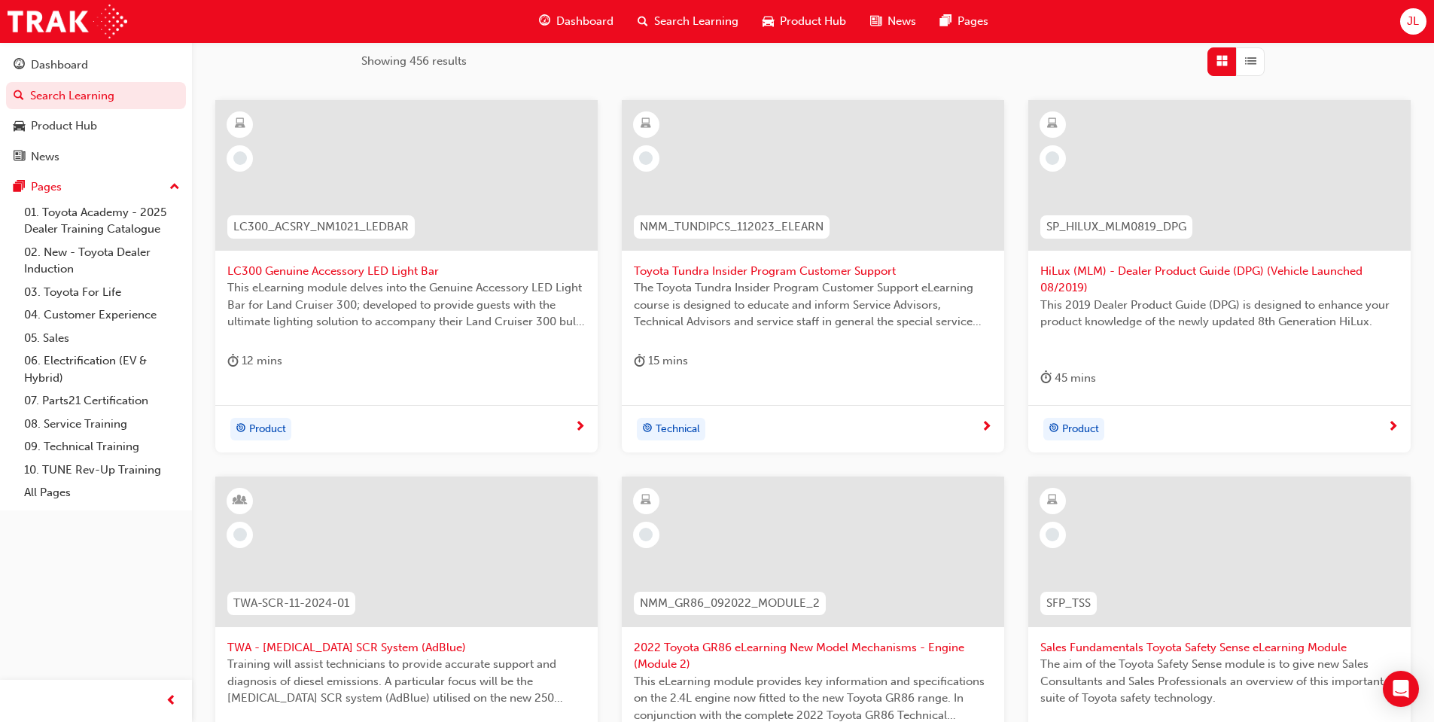
scroll to position [146, 0]
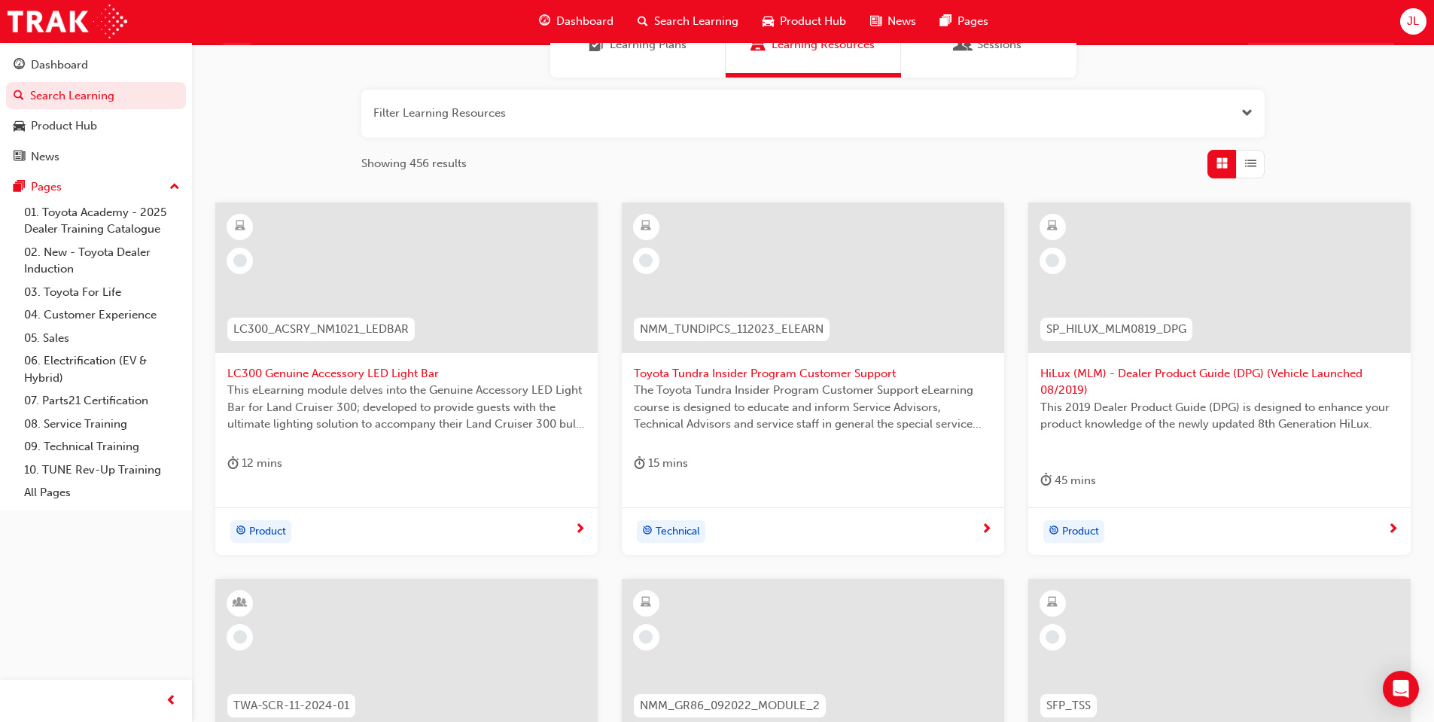
click at [378, 307] on div "LC300_ACSRY_NM1021_LEDBAR" at bounding box center [321, 329] width 212 height 47
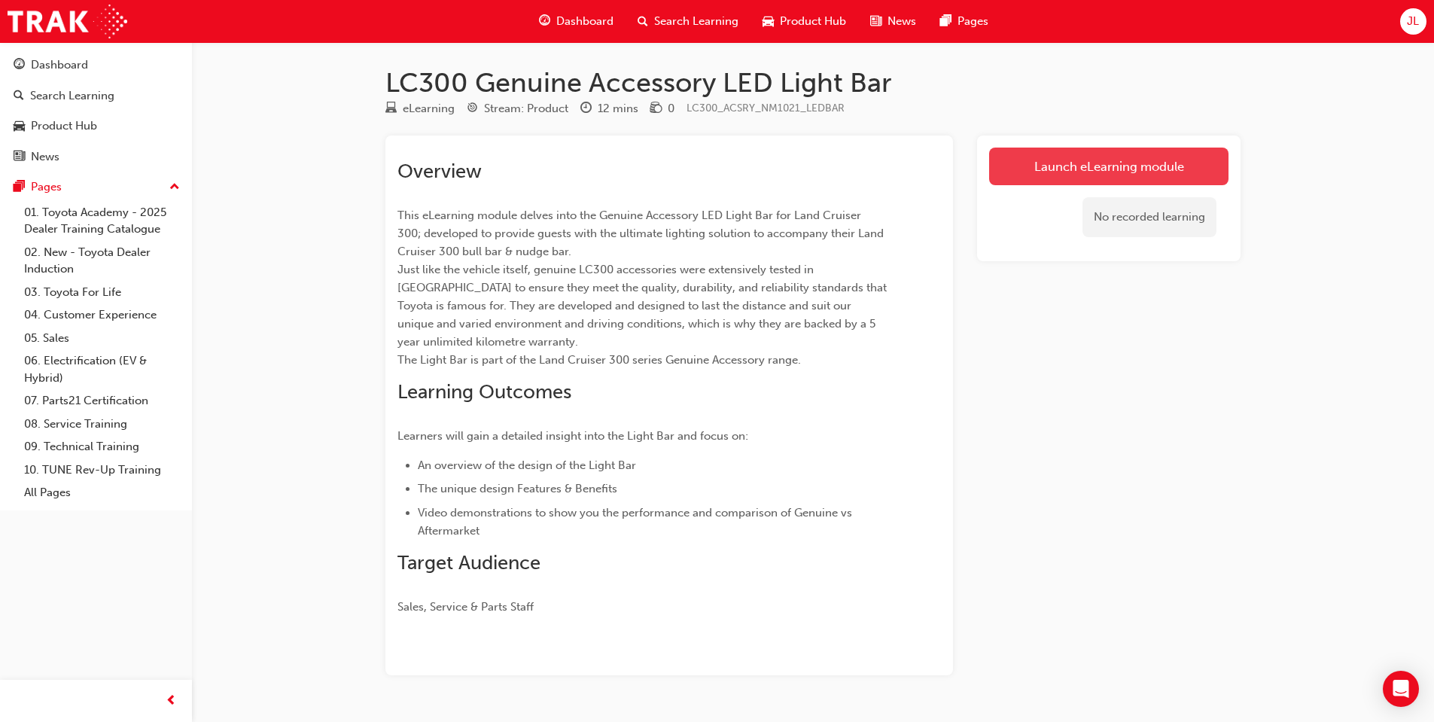
click at [1050, 151] on link "Launch eLearning module" at bounding box center [1108, 167] width 239 height 38
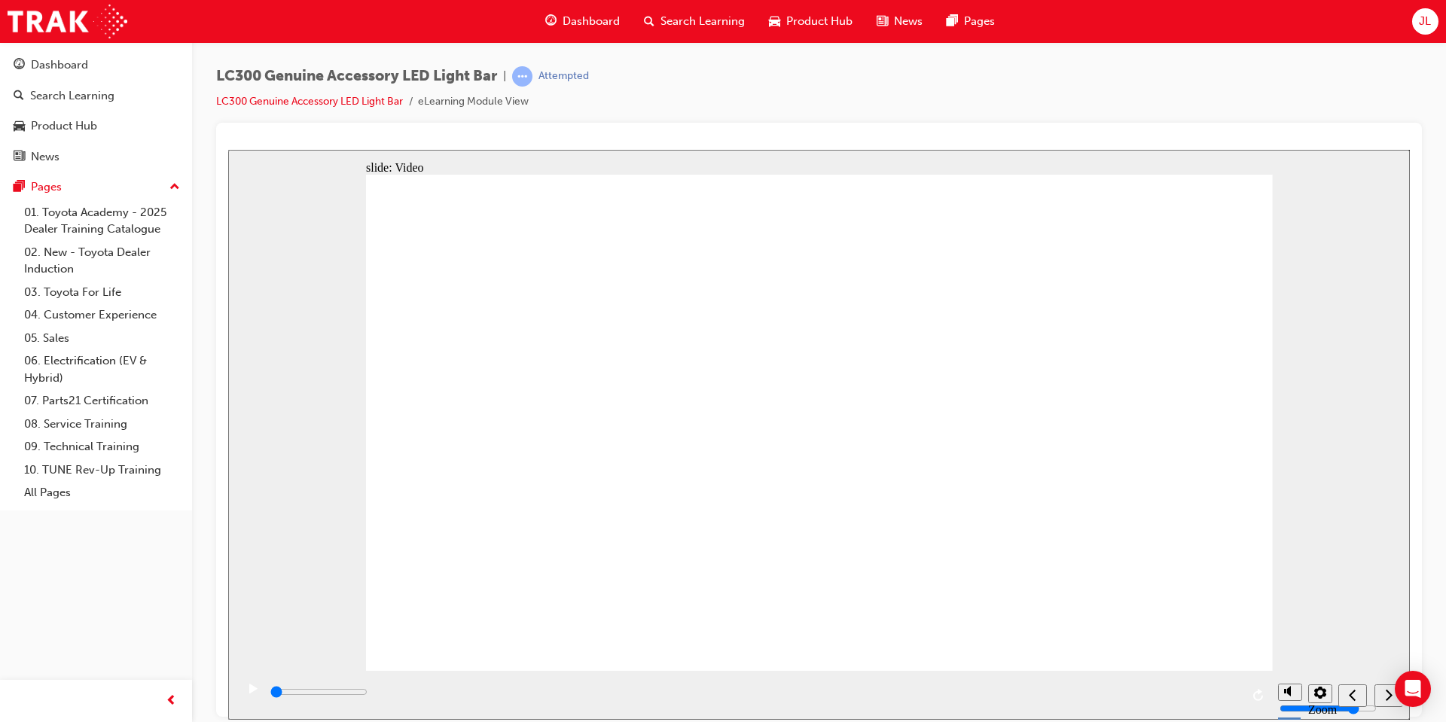
drag, startPoint x: 301, startPoint y: 699, endPoint x: 242, endPoint y: 697, distance: 59.5
click at [258, 698] on div "playback controls" at bounding box center [753, 694] width 1034 height 49
click at [250, 693] on icon "play/pause" at bounding box center [253, 688] width 7 height 11
click at [249, 693] on icon "play/pause" at bounding box center [253, 688] width 8 height 10
click at [250, 693] on icon "play/pause" at bounding box center [253, 688] width 7 height 11
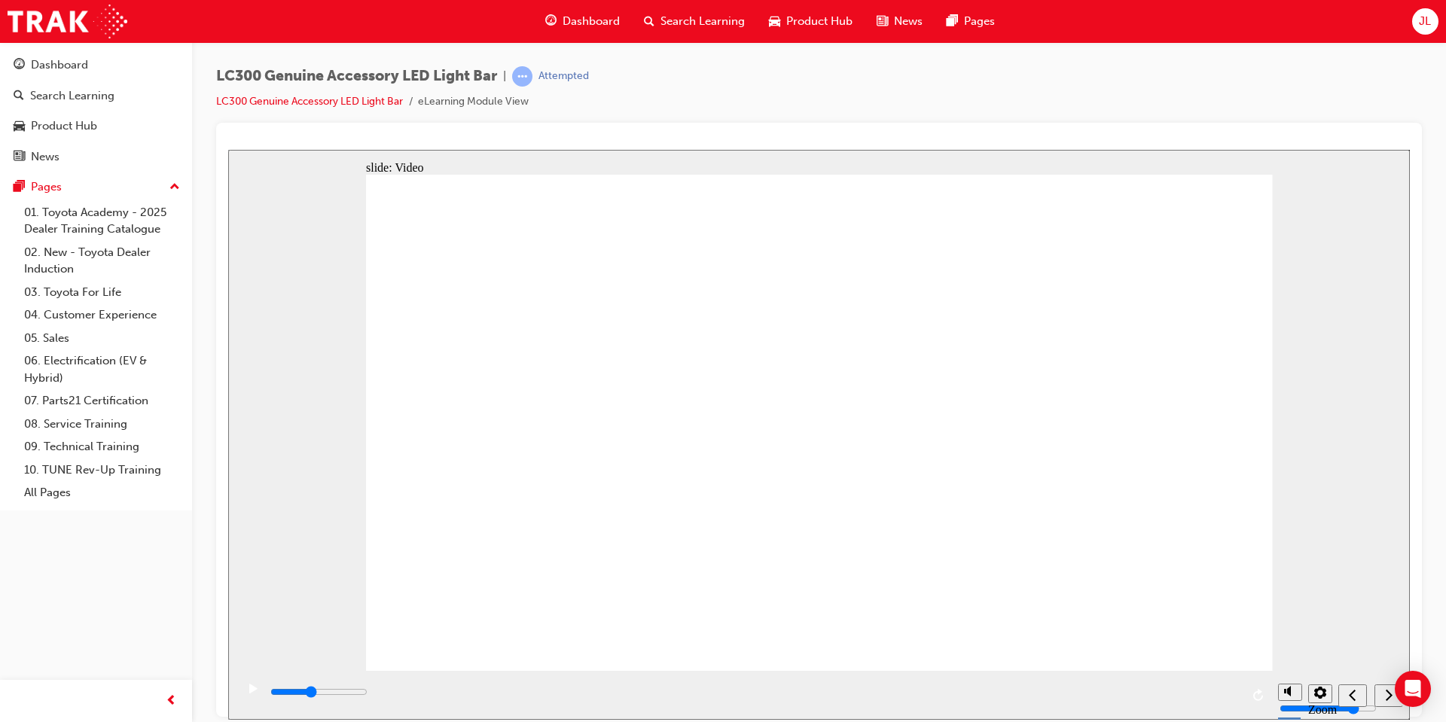
click at [249, 693] on icon "play/pause" at bounding box center [253, 688] width 8 height 10
click at [250, 693] on icon "play/pause" at bounding box center [253, 688] width 7 height 11
click at [249, 693] on icon "play/pause" at bounding box center [253, 688] width 8 height 10
click at [1380, 699] on div "next" at bounding box center [1388, 695] width 17 height 16
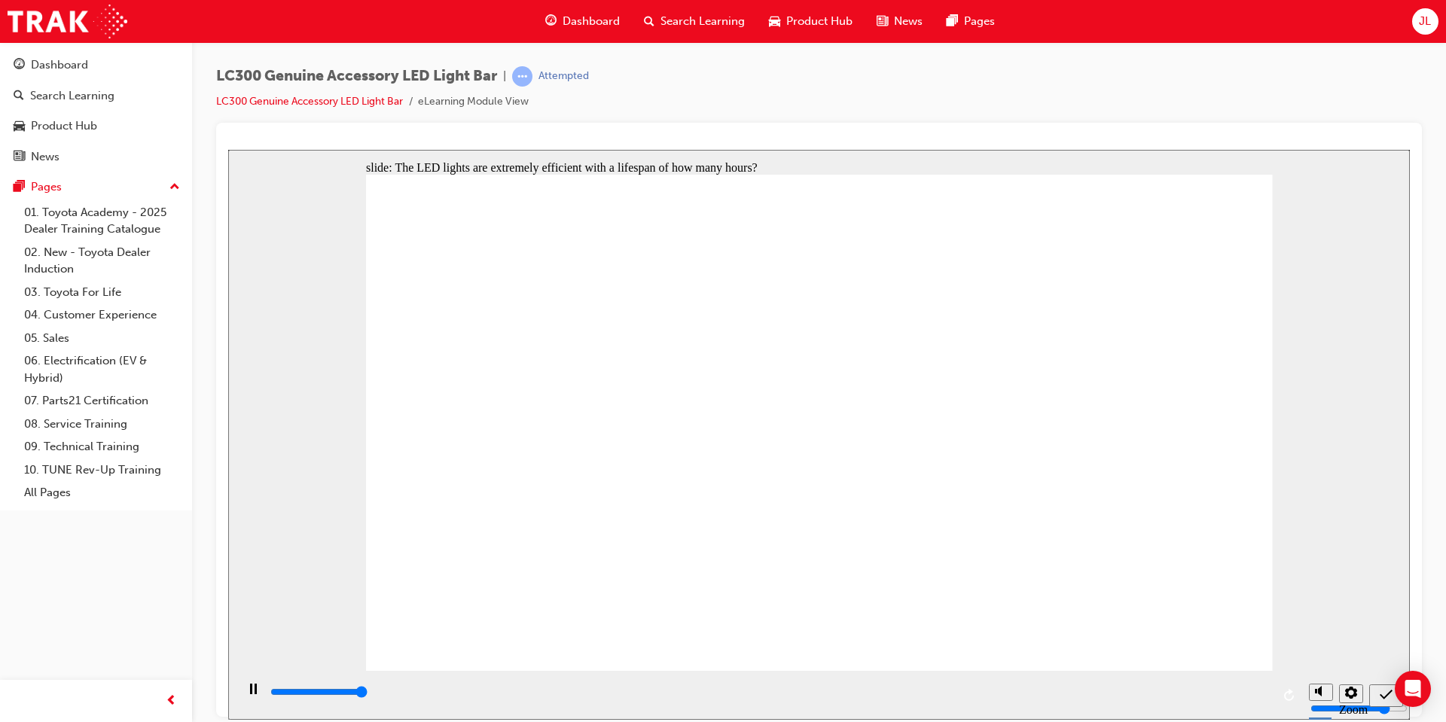
type input "5000"
radio input "true"
click at [1376, 696] on div "submit" at bounding box center [1386, 695] width 22 height 16
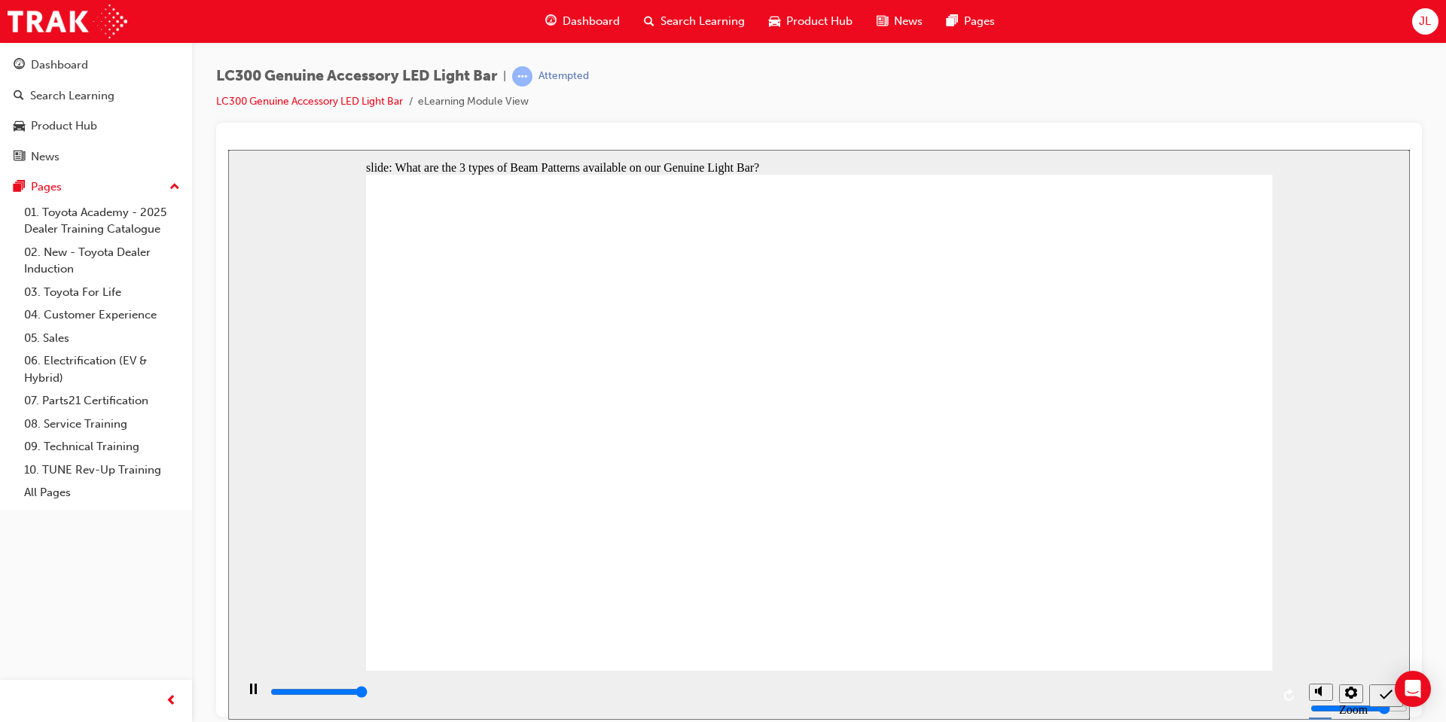
type input "5000"
radio input "true"
click at [1382, 689] on icon "submit" at bounding box center [1385, 694] width 13 height 14
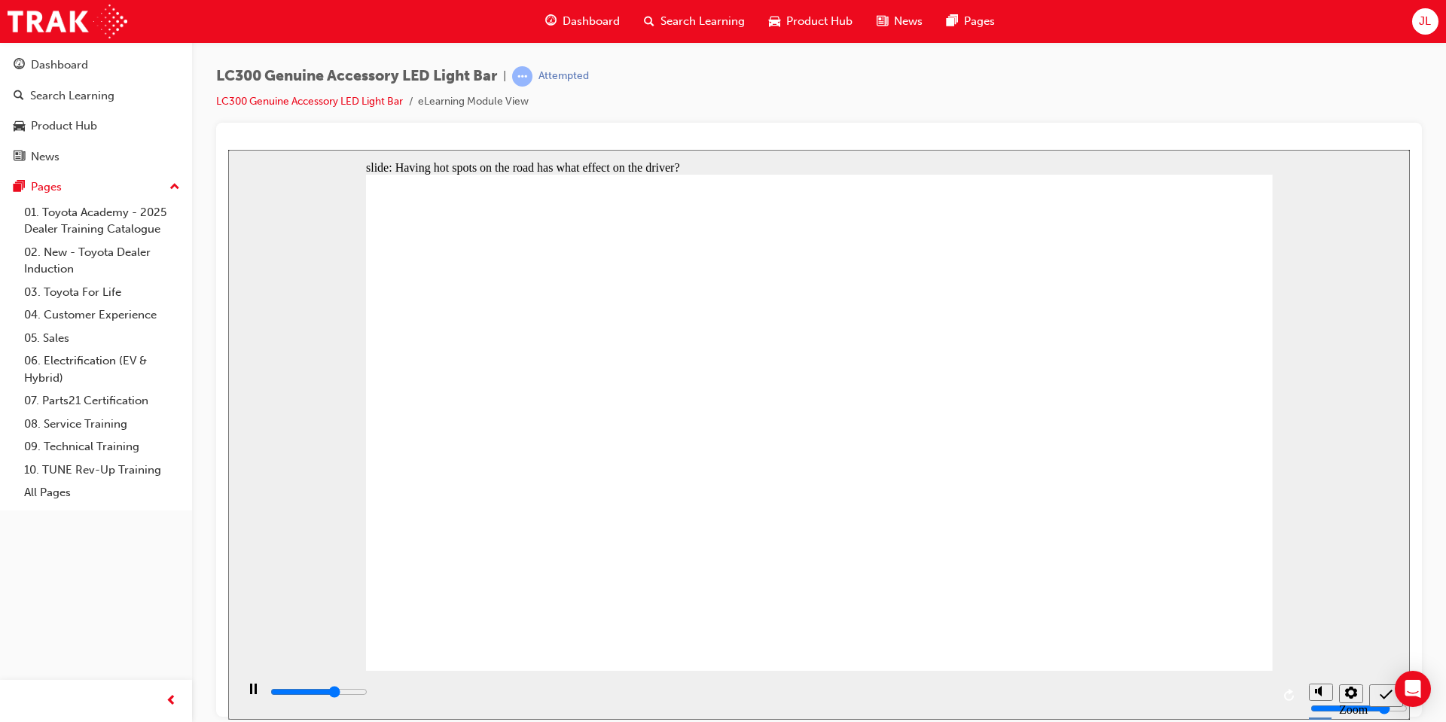
type input "3400"
radio input "true"
type input "4200"
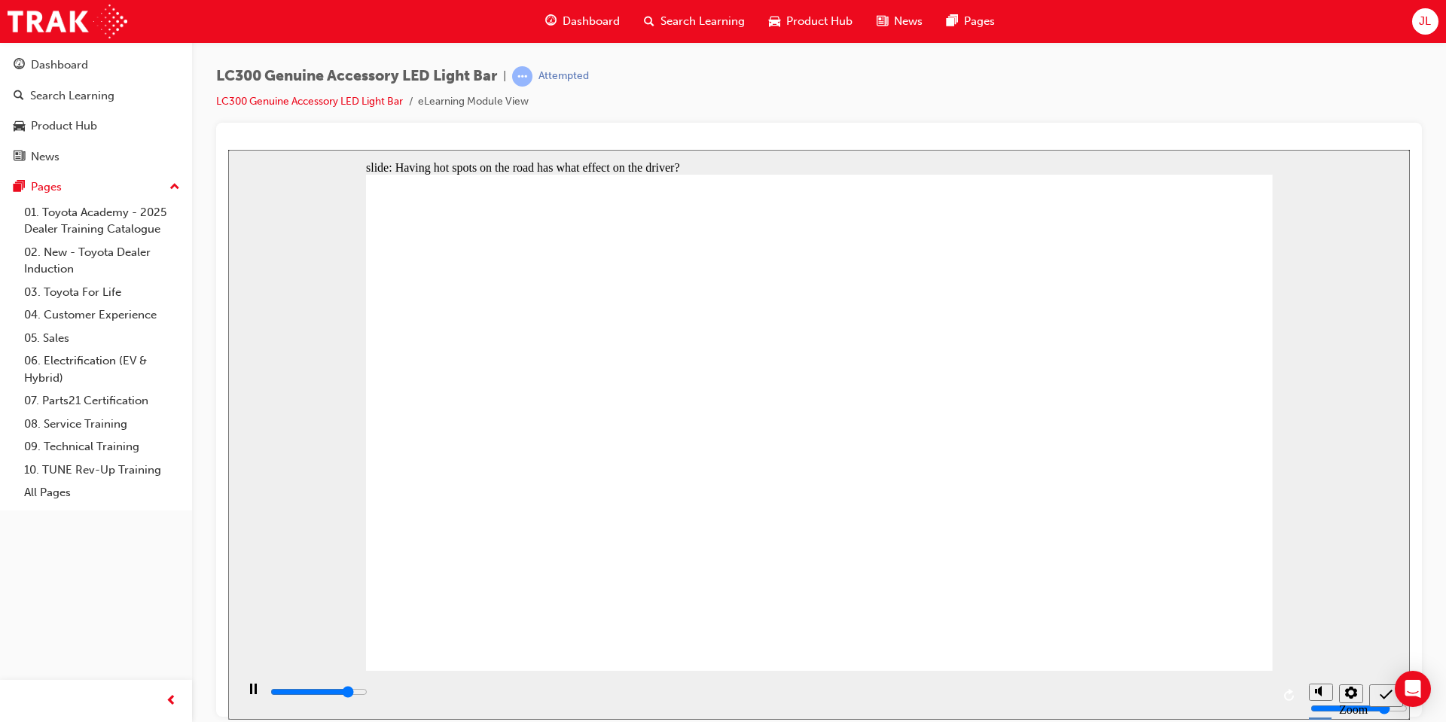
radio input "false"
radio input "true"
click at [1375, 697] on div "submit" at bounding box center [1386, 695] width 22 height 16
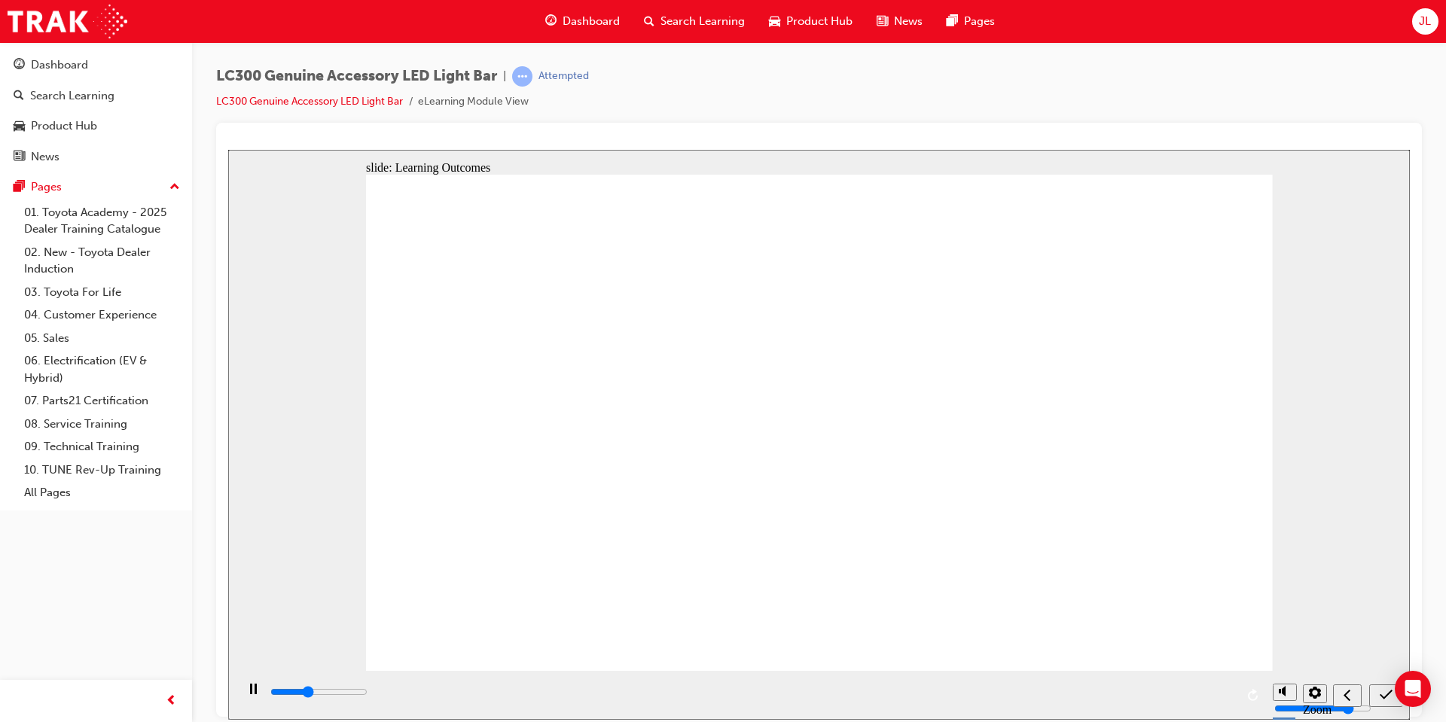
type input "4800"
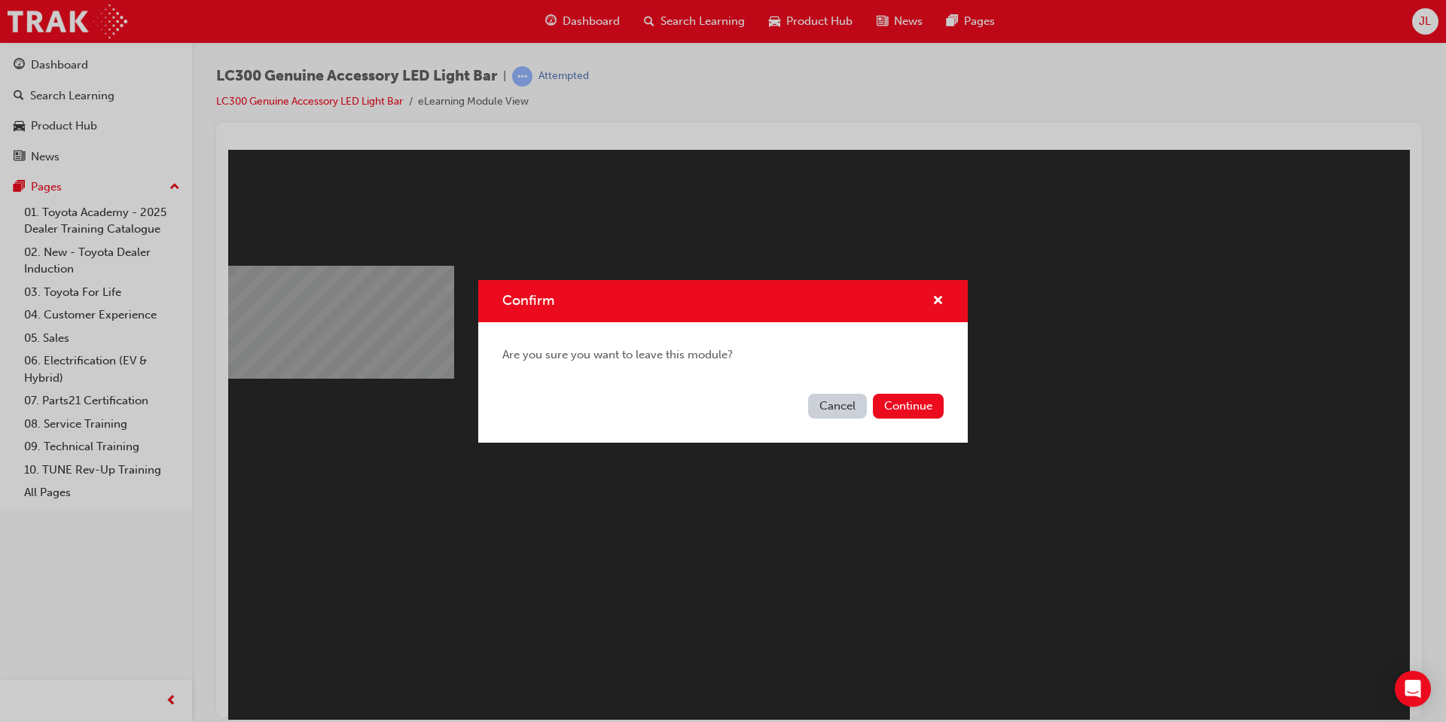
click at [855, 398] on button "Cancel" at bounding box center [837, 406] width 59 height 25
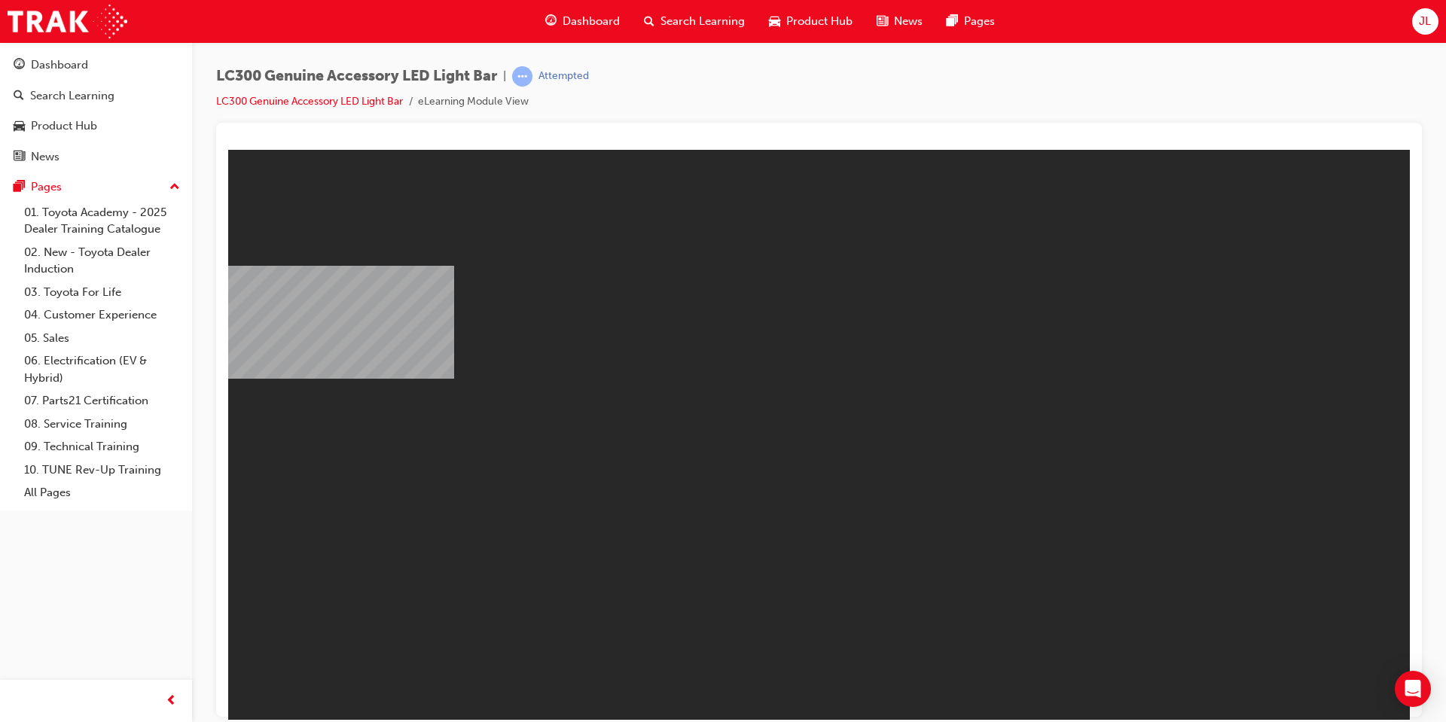
click at [689, 25] on span "Search Learning" at bounding box center [702, 21] width 84 height 17
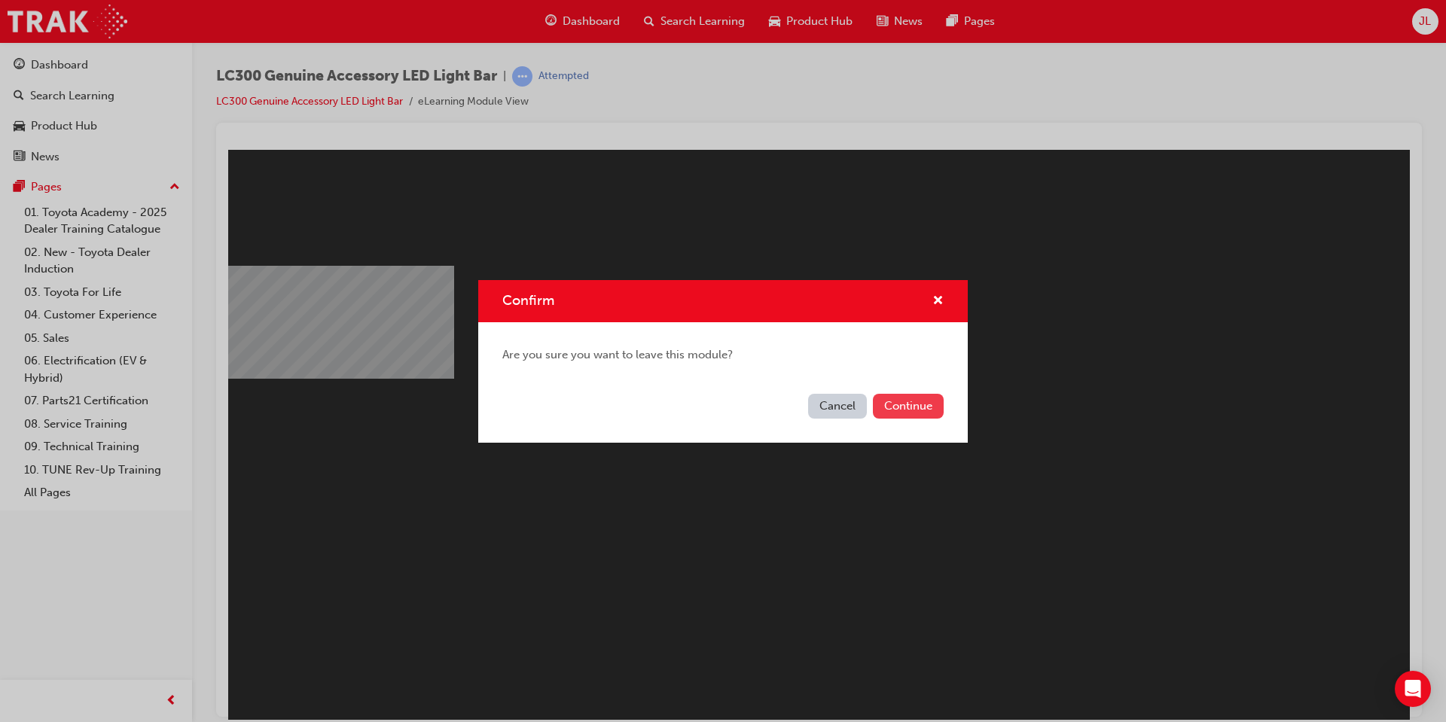
click at [919, 402] on button "Continue" at bounding box center [908, 406] width 71 height 25
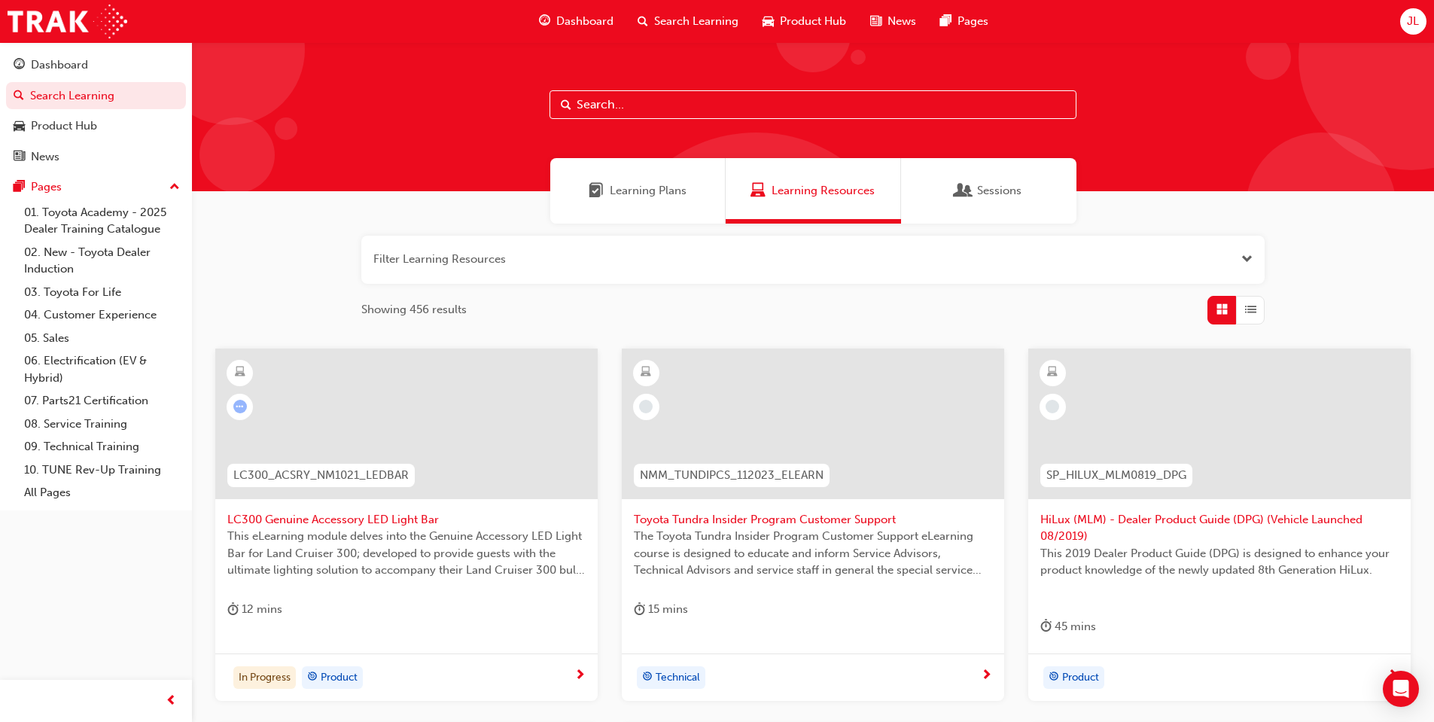
click at [735, 101] on input "text" at bounding box center [813, 104] width 527 height 29
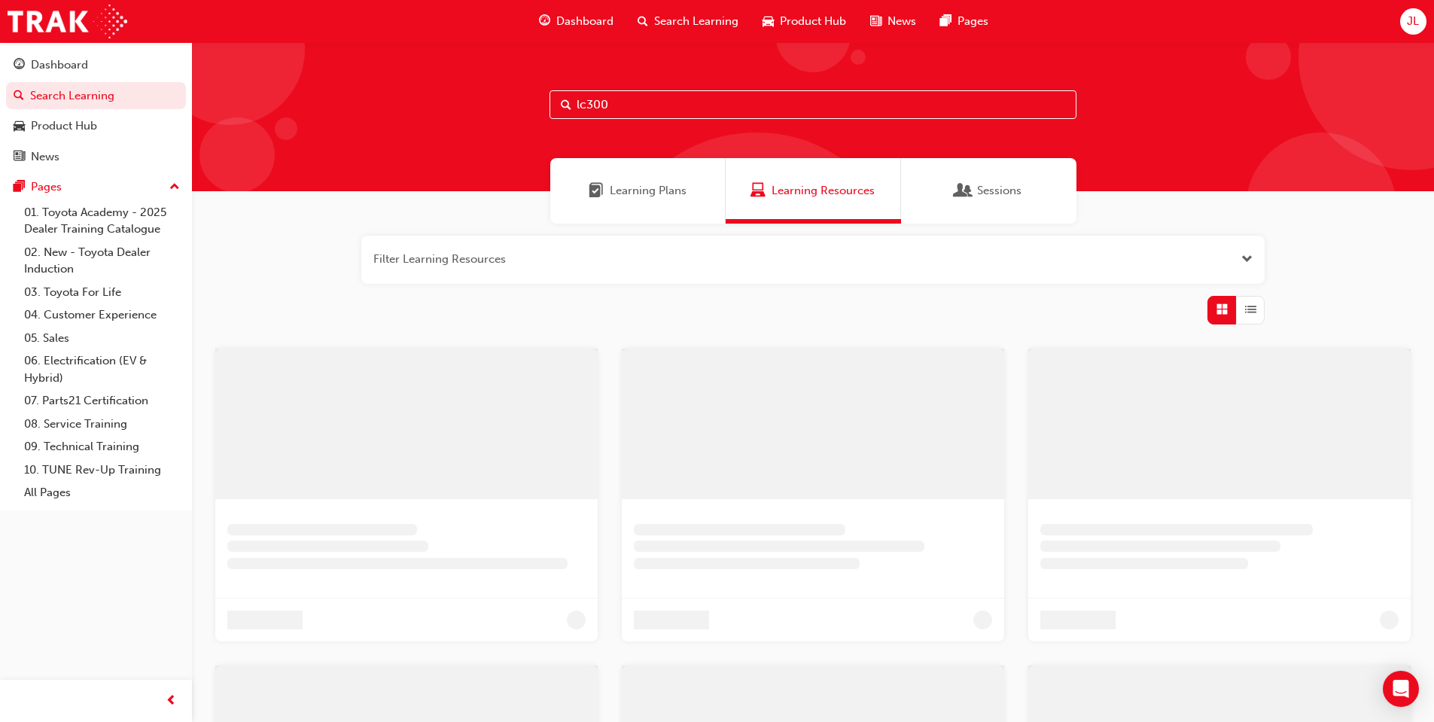
type input "lc300"
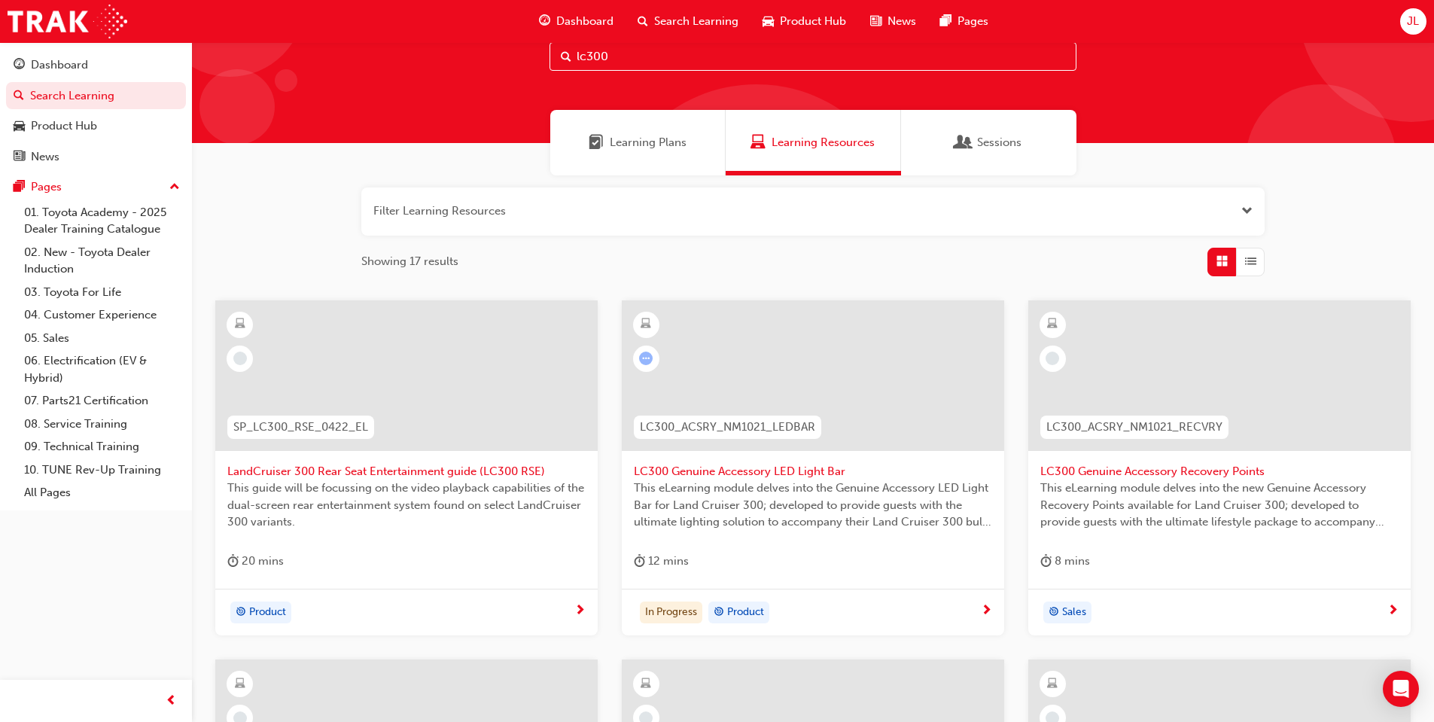
scroll to position [75, 0]
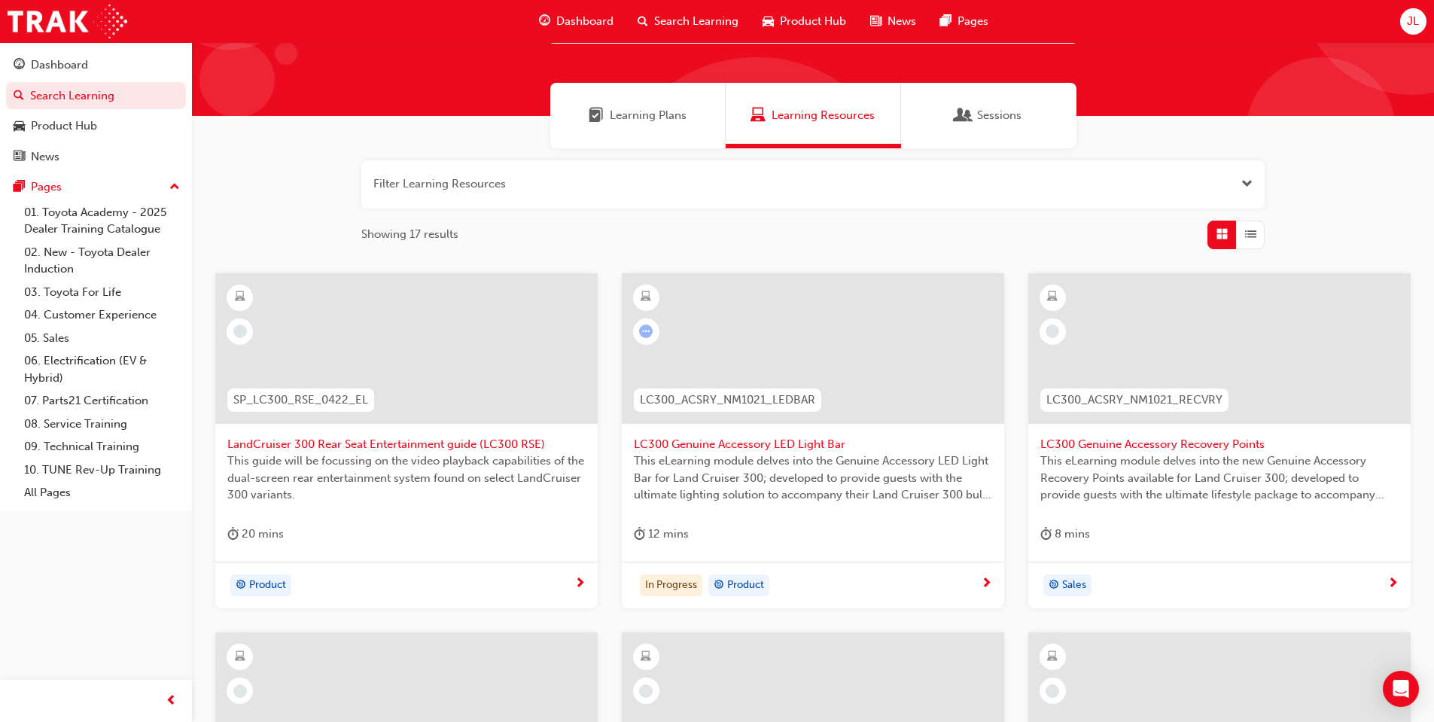
click at [851, 340] on div at bounding box center [813, 348] width 382 height 151
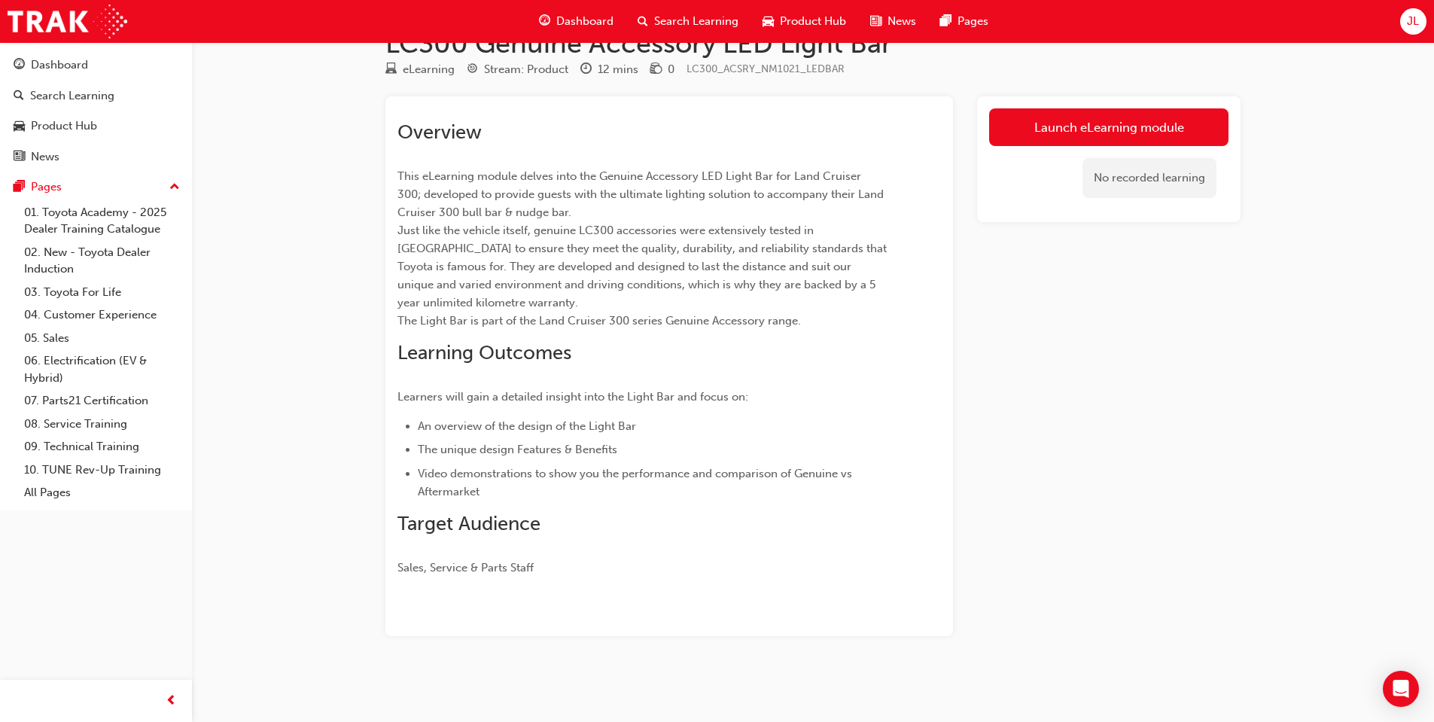
scroll to position [39, 0]
click at [1172, 120] on link "Launch eLearning module" at bounding box center [1108, 127] width 239 height 38
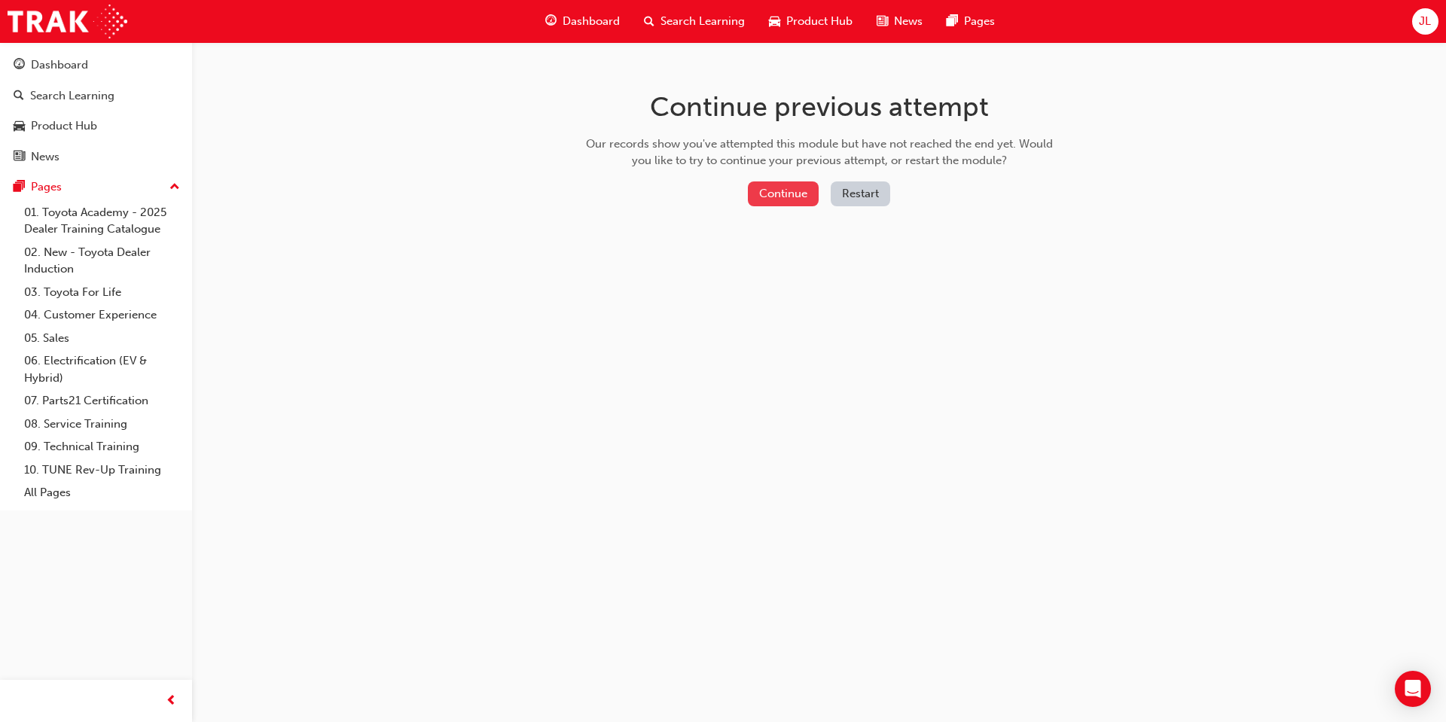
click at [798, 190] on button "Continue" at bounding box center [783, 193] width 71 height 25
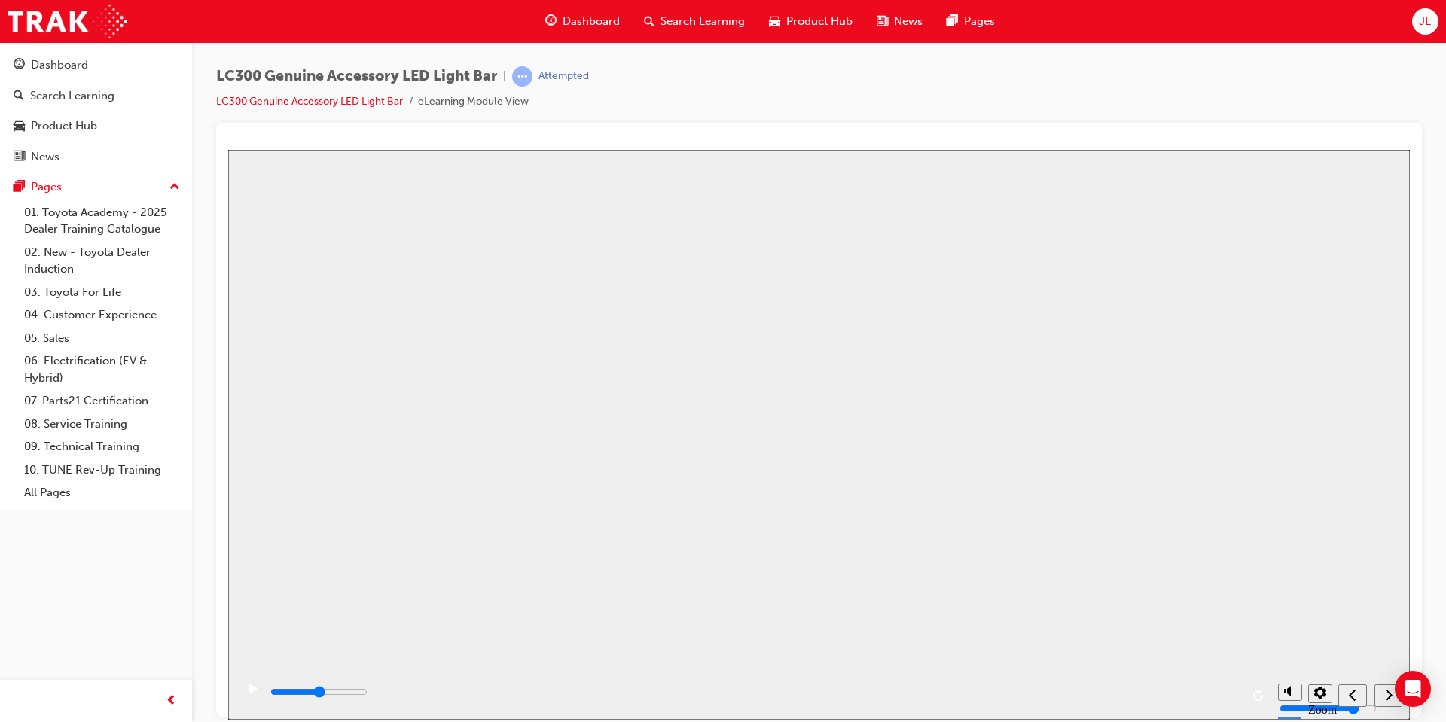
click at [285, 702] on button "Resume" at bounding box center [256, 711] width 57 height 18
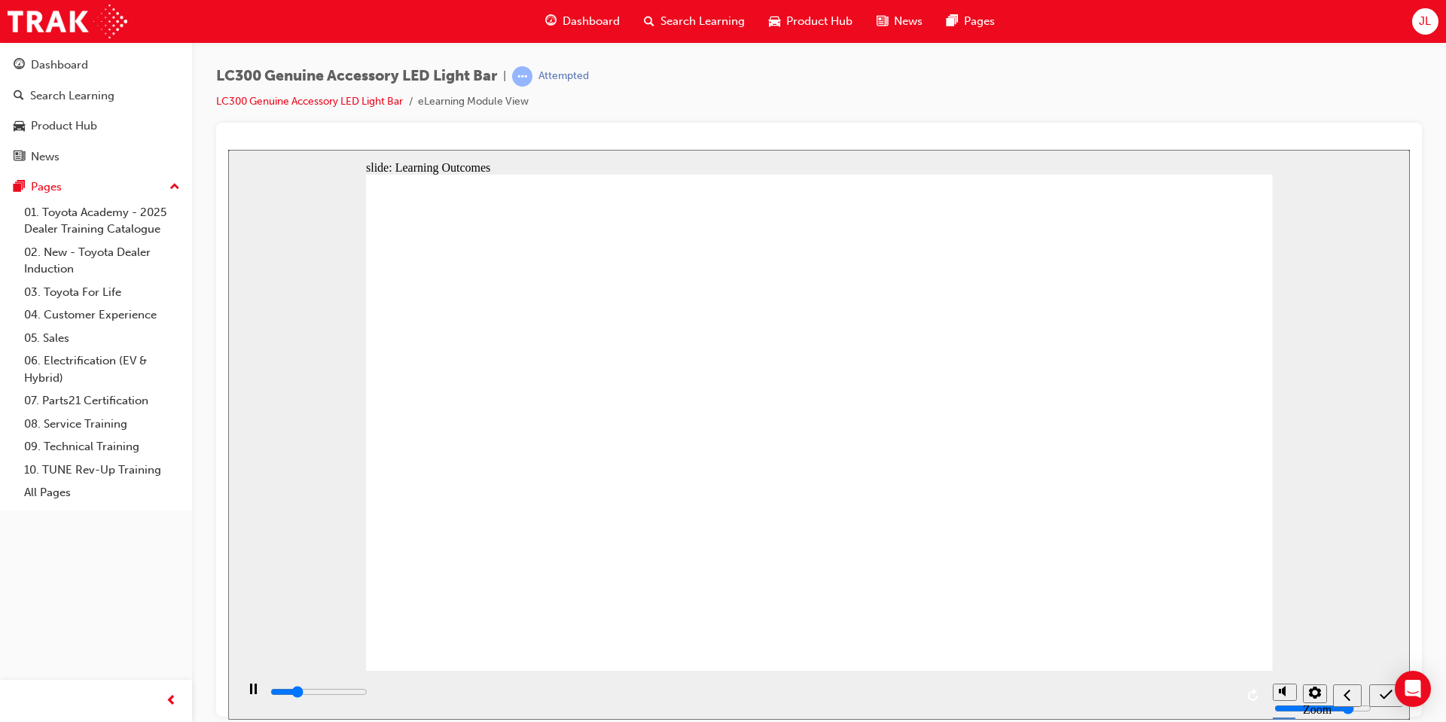
type input "3200"
click at [1382, 698] on icon "submit" at bounding box center [1385, 694] width 13 height 14
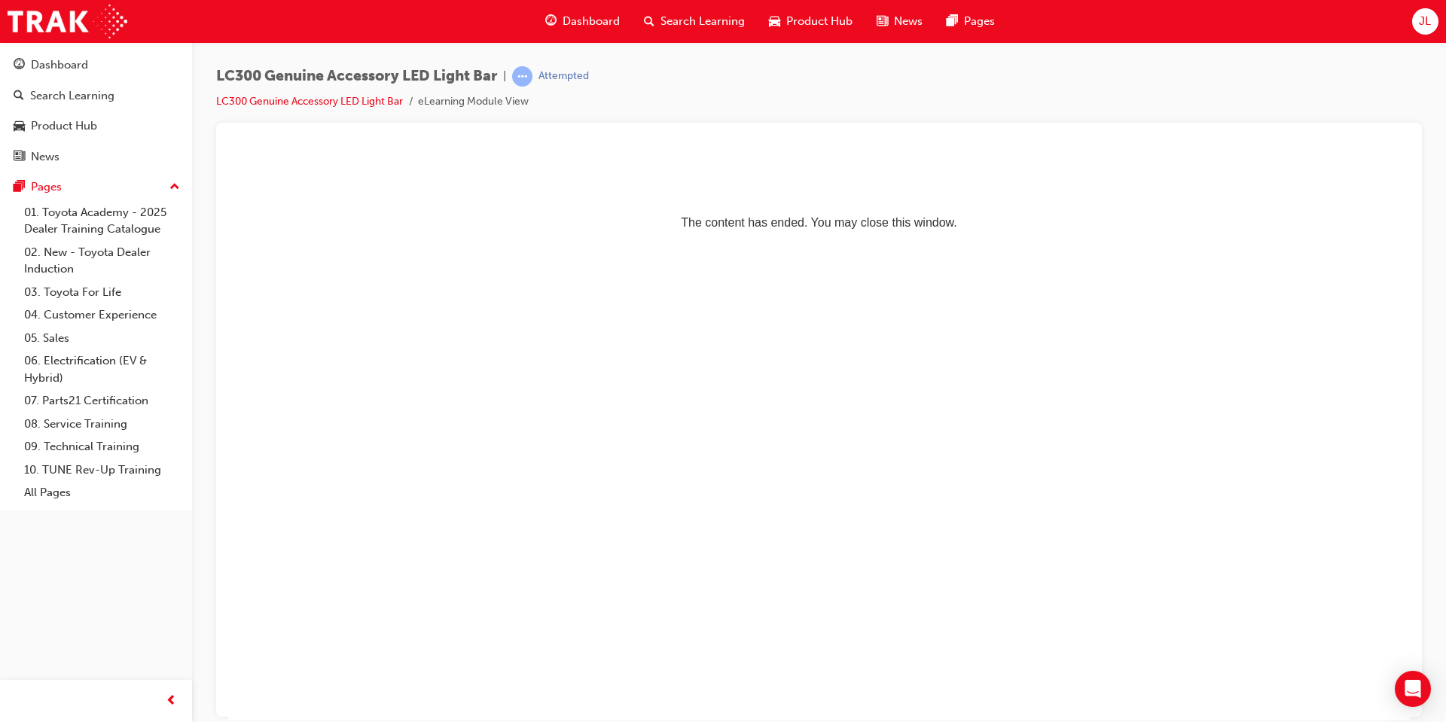
click at [379, 108] on li "LC300 Genuine Accessory LED Light Bar" at bounding box center [317, 101] width 202 height 17
click at [379, 105] on link "LC300 Genuine Accessory LED Light Bar" at bounding box center [309, 101] width 187 height 13
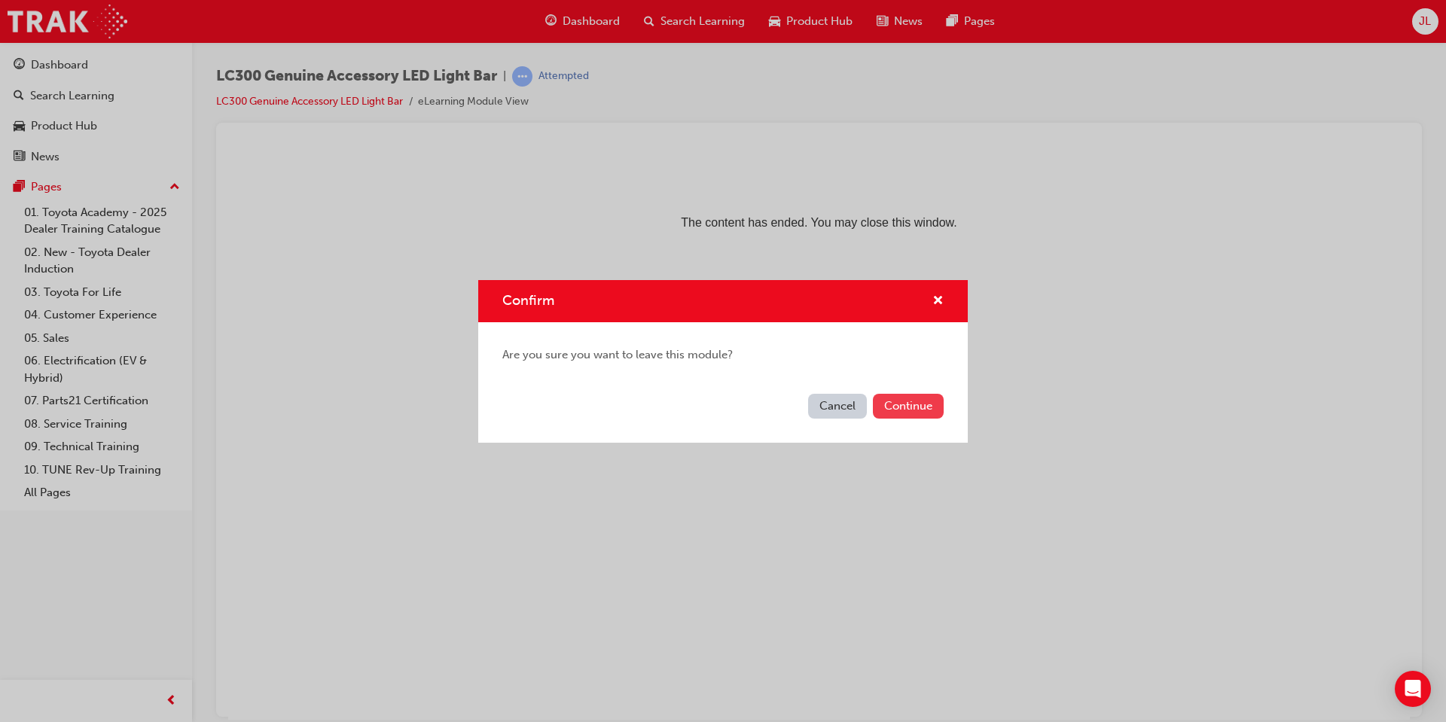
click at [931, 400] on button "Continue" at bounding box center [908, 406] width 71 height 25
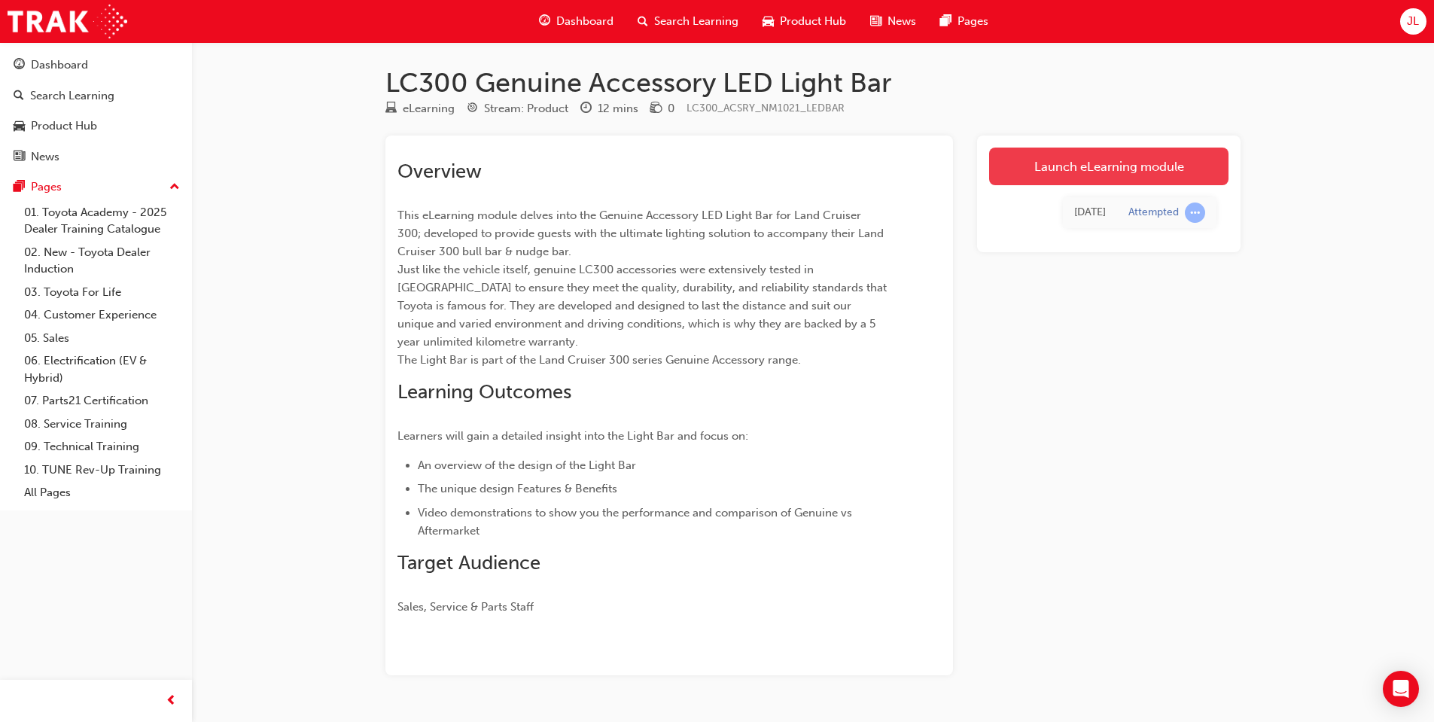
click at [1034, 165] on link "Launch eLearning module" at bounding box center [1108, 167] width 239 height 38
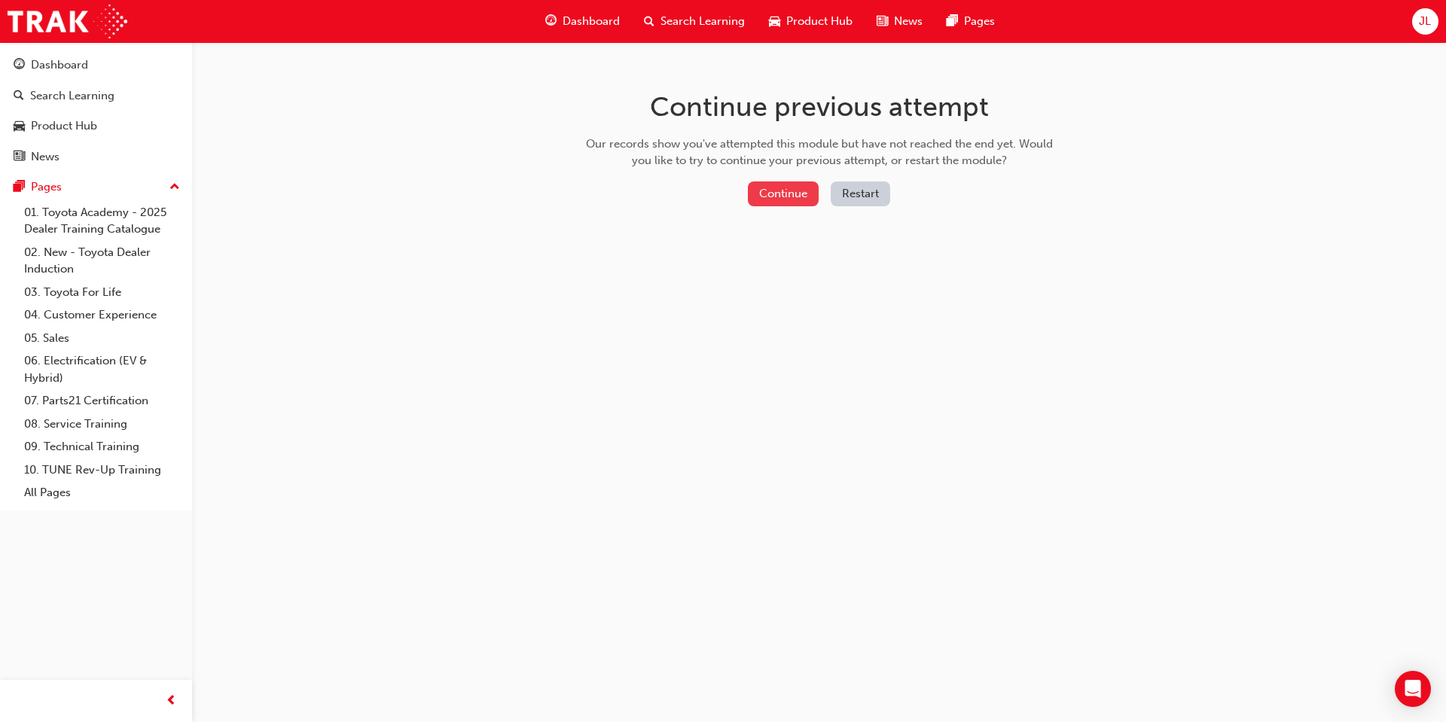
click at [762, 190] on button "Continue" at bounding box center [783, 193] width 71 height 25
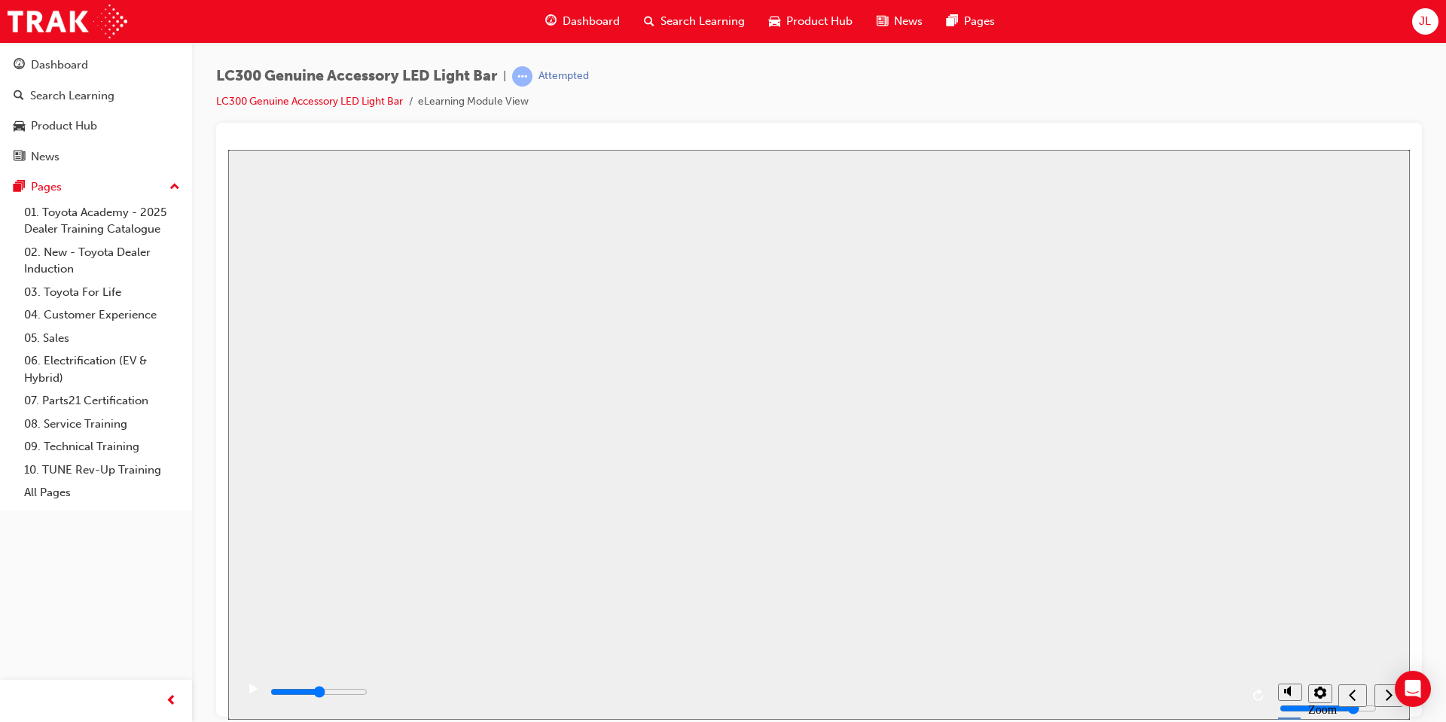
click at [285, 721] on div "Restart" at bounding box center [264, 728] width 41 height 11
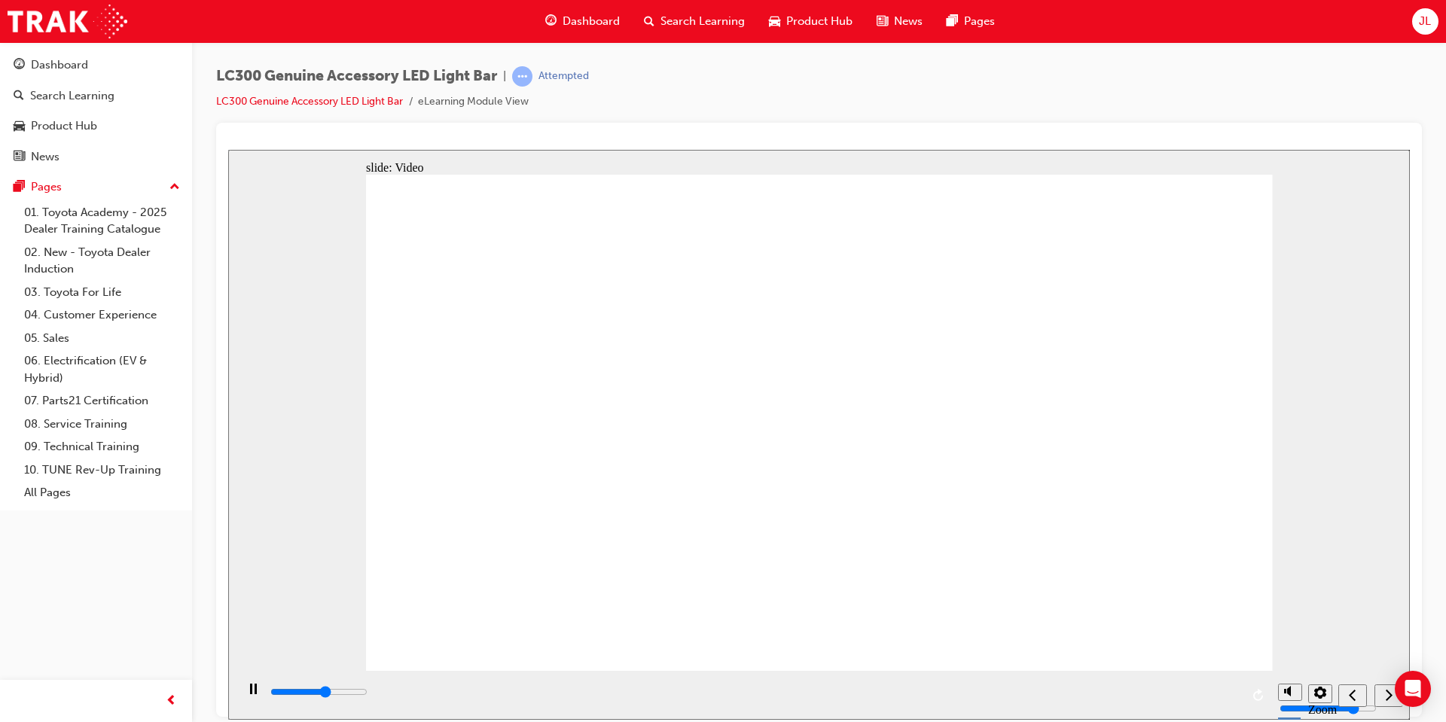
click at [367, 693] on input "slide progress" at bounding box center [318, 691] width 97 height 12
click at [1045, 686] on div "playback controls" at bounding box center [754, 695] width 971 height 23
click at [1148, 698] on div "playback controls" at bounding box center [754, 692] width 971 height 17
click at [1217, 691] on div "playback controls" at bounding box center [754, 692] width 971 height 17
click at [1226, 692] on div "playback controls" at bounding box center [754, 692] width 971 height 17
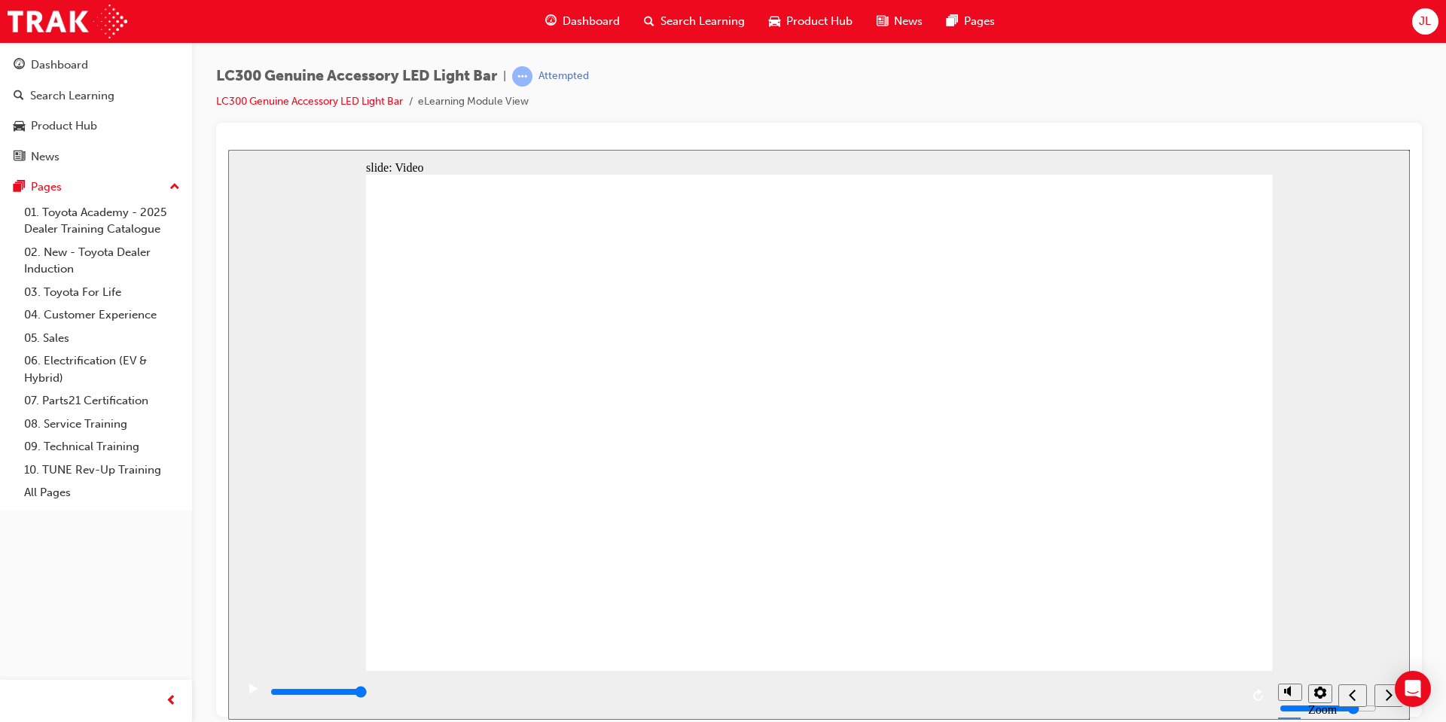
click at [367, 694] on input "slide progress" at bounding box center [318, 691] width 97 height 12
click at [1239, 696] on div "playback controls" at bounding box center [754, 692] width 971 height 17
click at [1388, 697] on icon "next" at bounding box center [1388, 693] width 7 height 11
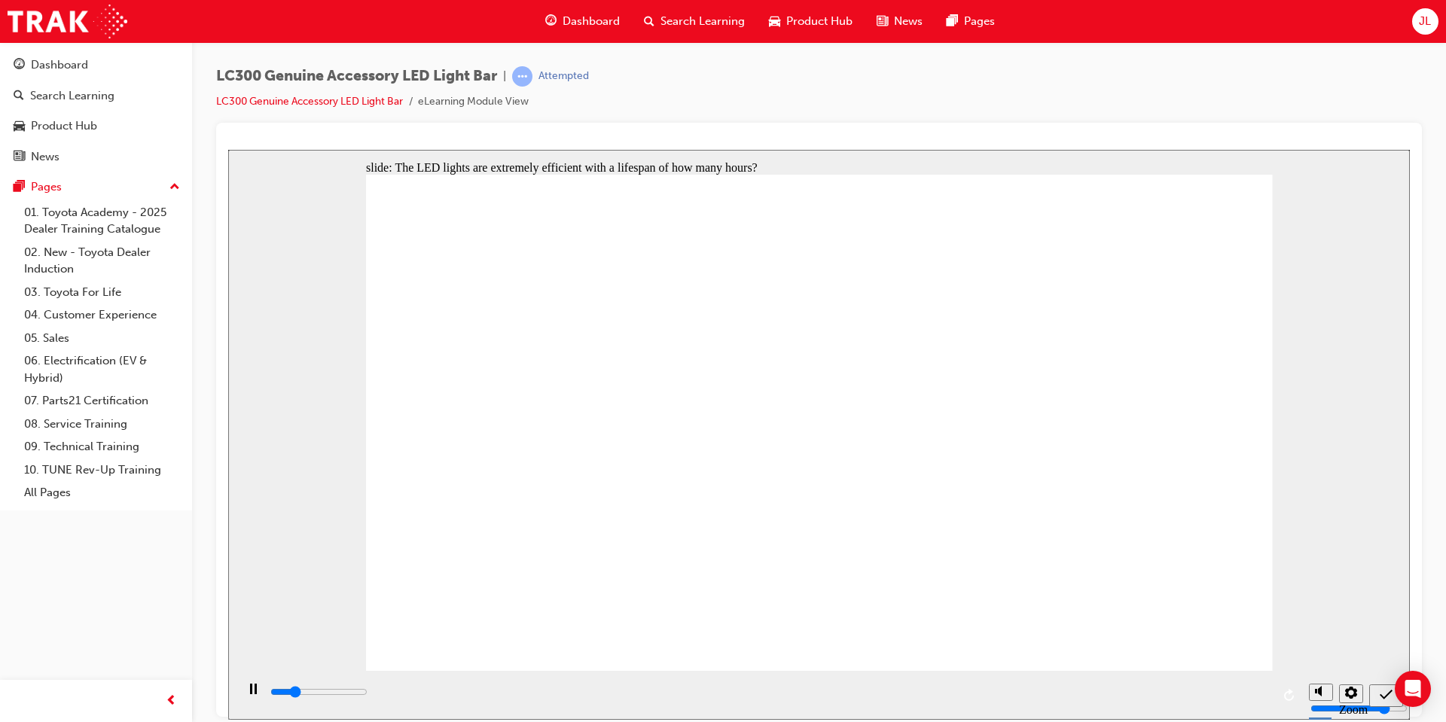
type input "1100"
radio input "true"
click at [1375, 698] on div "submit" at bounding box center [1386, 695] width 22 height 16
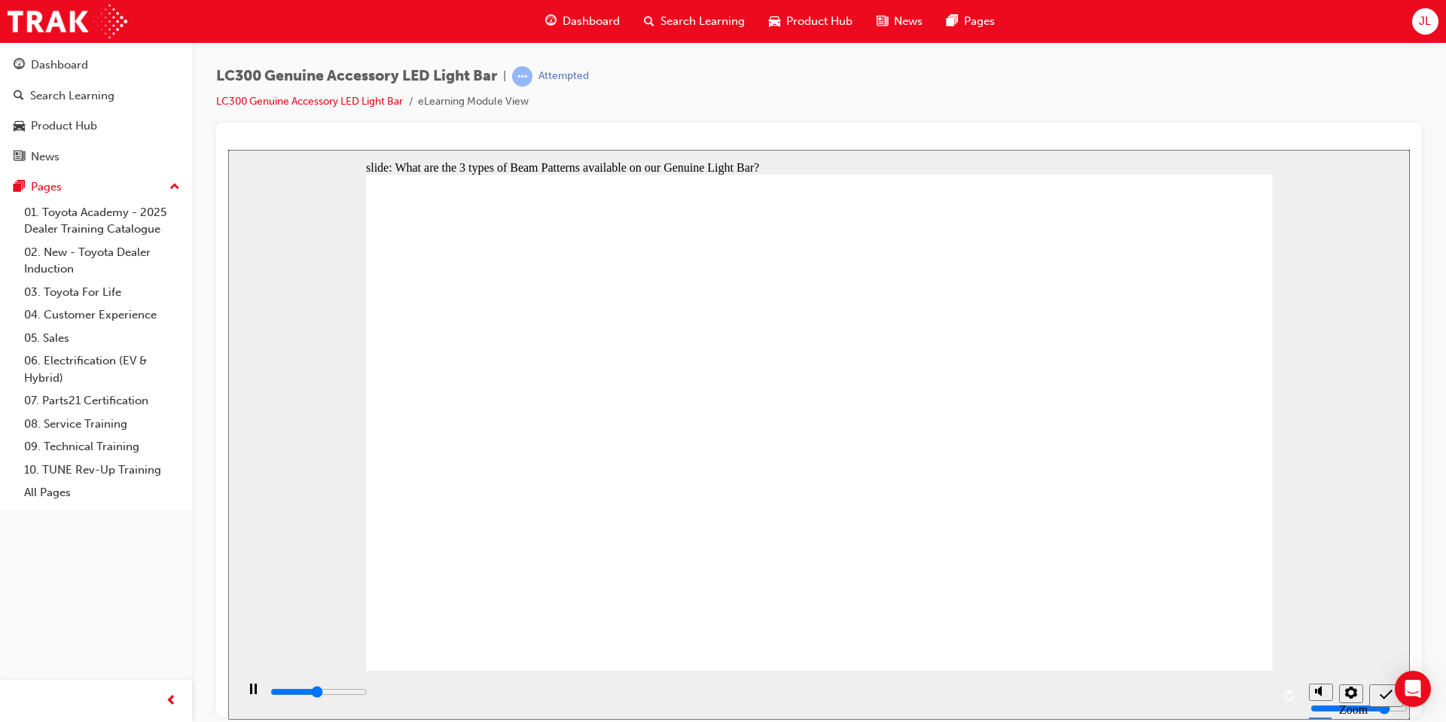
type input "2400"
radio input "true"
click at [1375, 696] on div "submit" at bounding box center [1386, 695] width 22 height 16
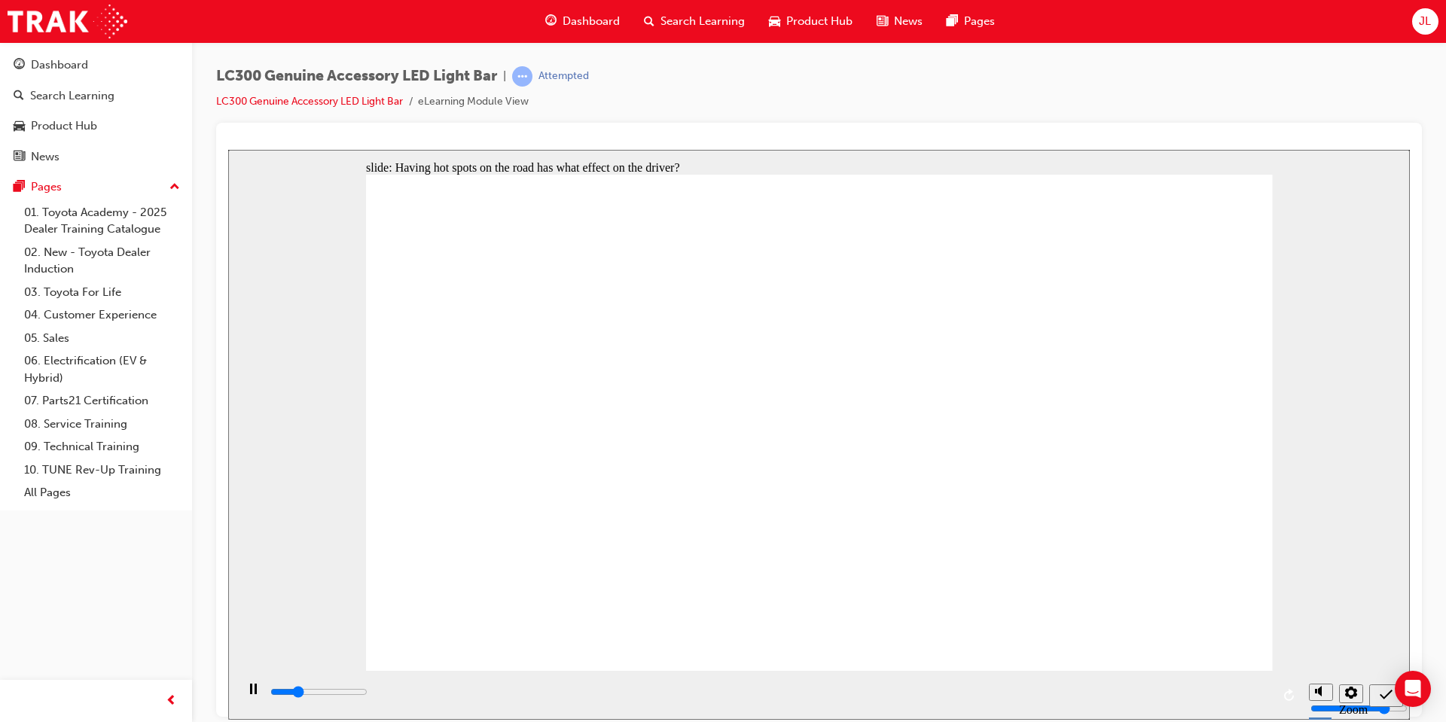
type input "1300"
radio input "true"
click at [1376, 692] on div "submit" at bounding box center [1386, 695] width 22 height 16
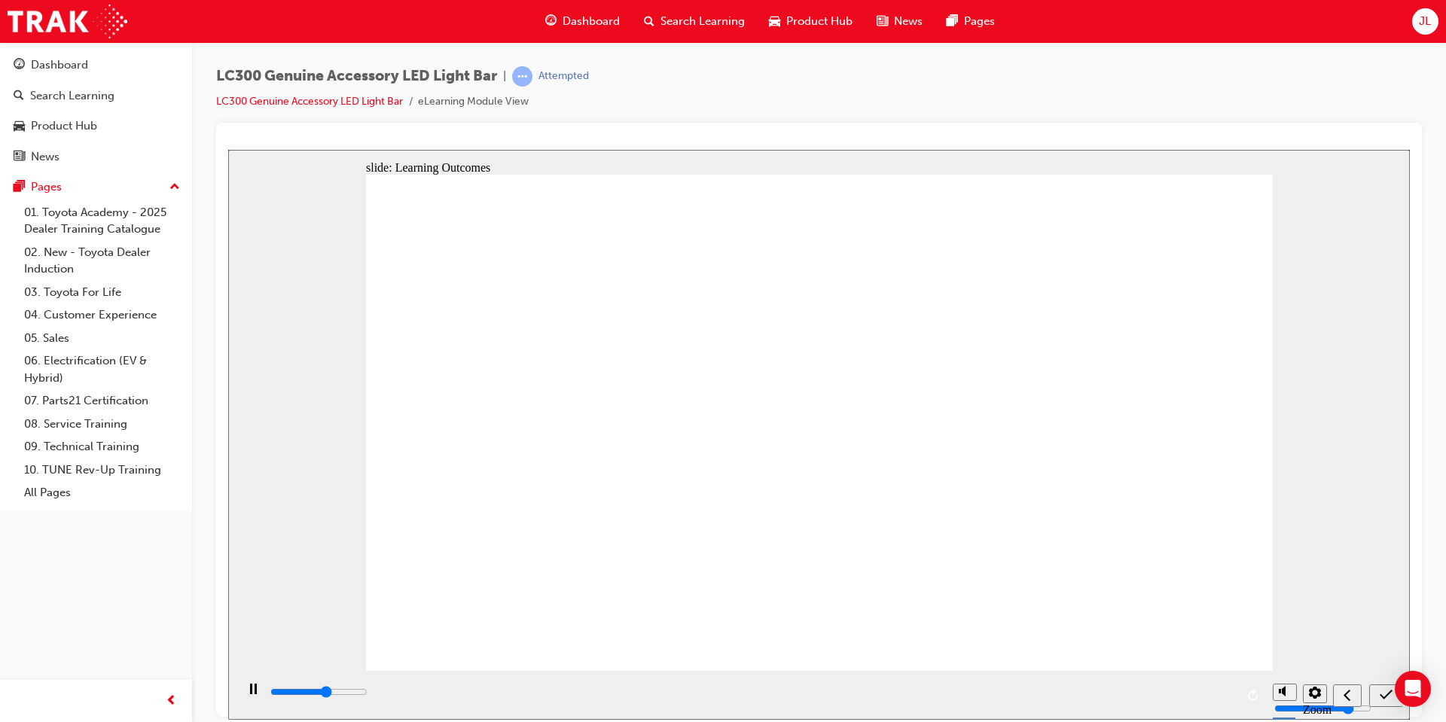
click at [1382, 693] on icon "submit" at bounding box center [1385, 694] width 13 height 14
type input "7400"
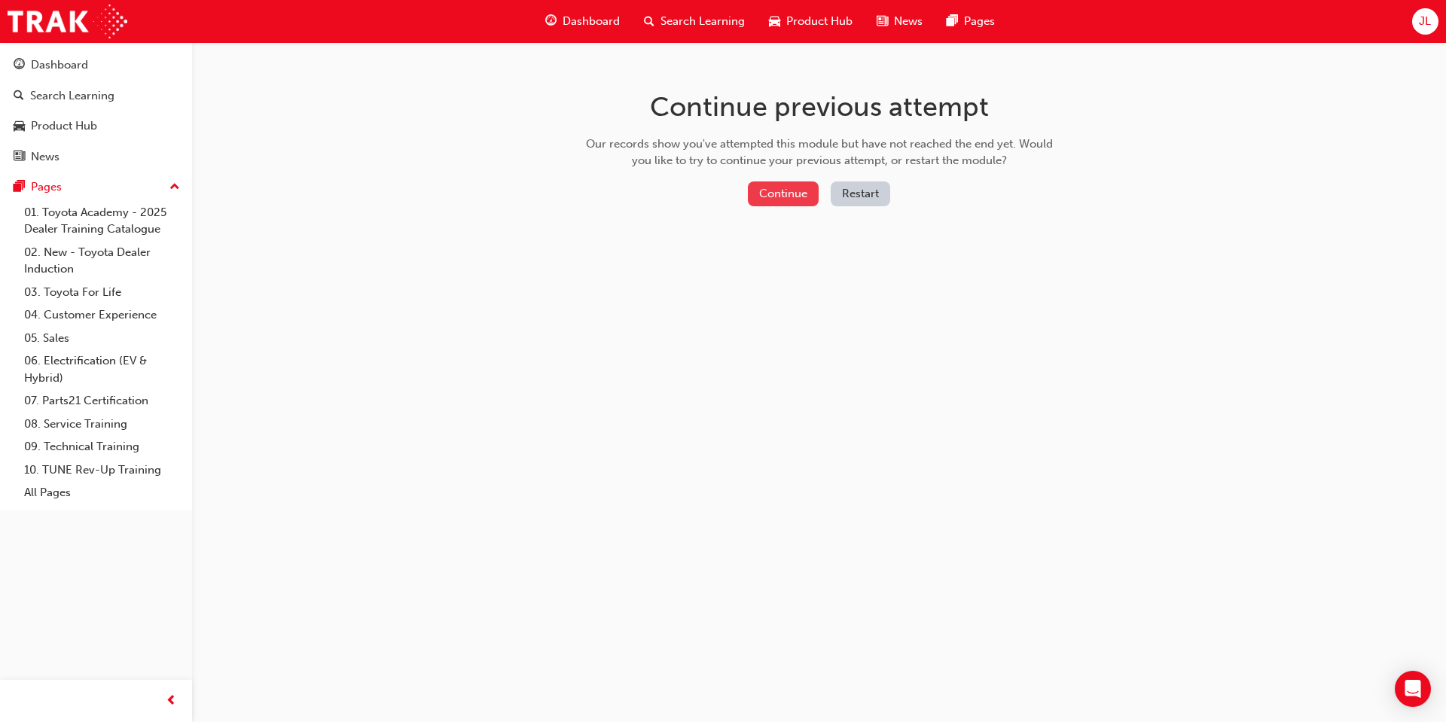
click at [780, 194] on button "Continue" at bounding box center [783, 193] width 71 height 25
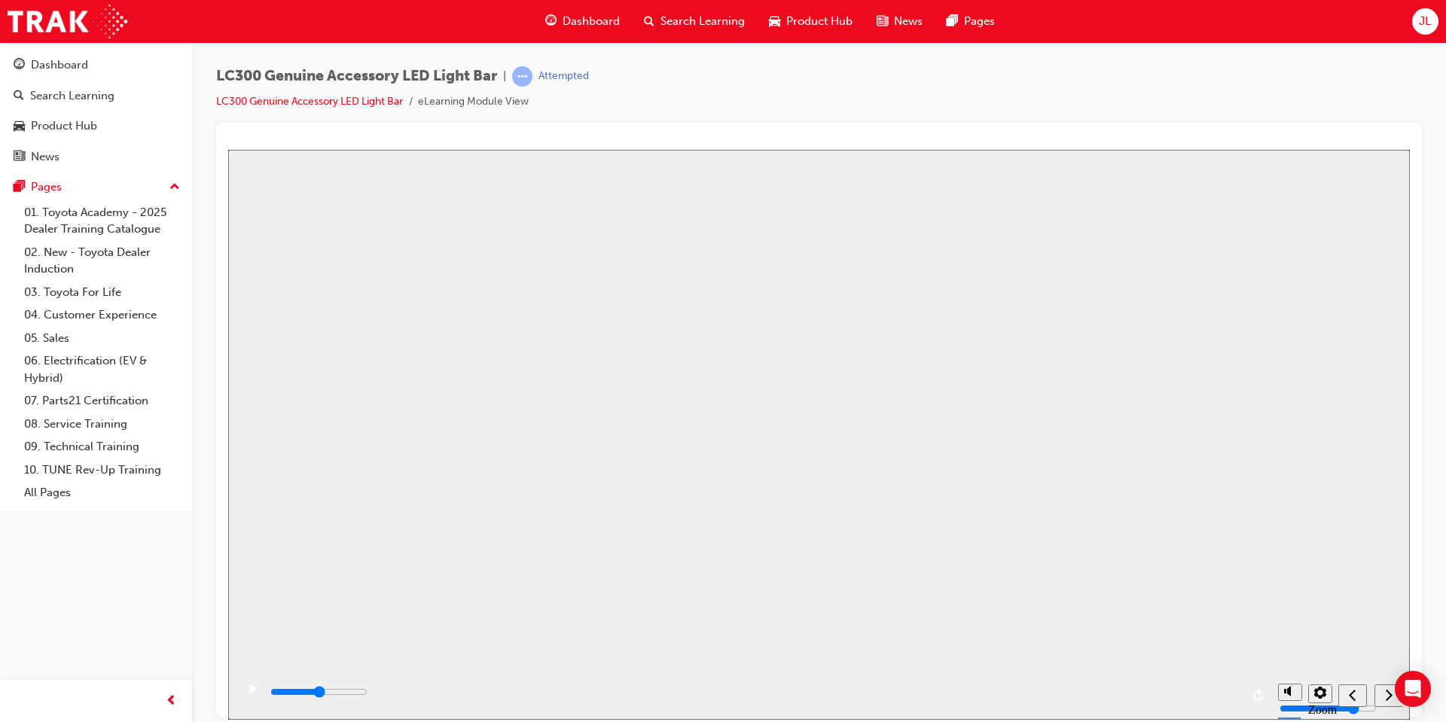
click at [285, 702] on button "Resume" at bounding box center [256, 711] width 57 height 18
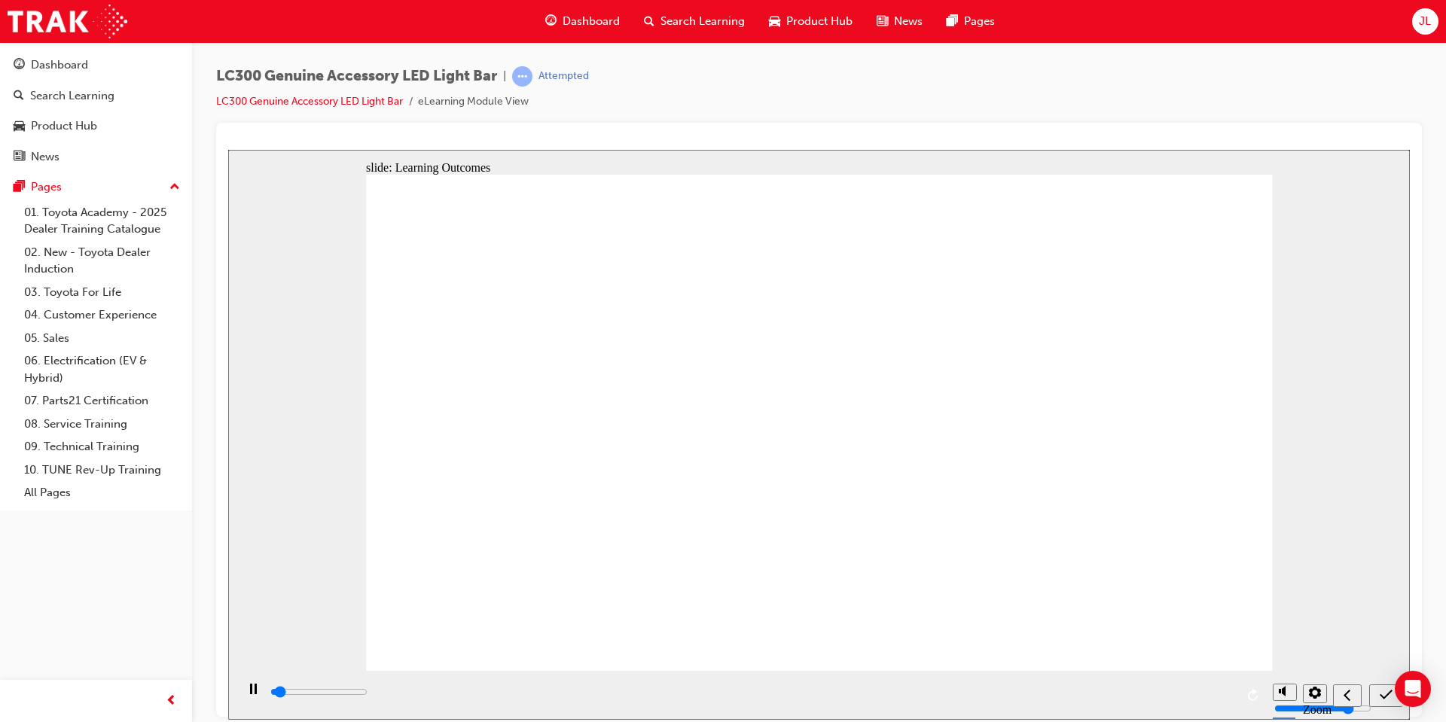
type input "600"
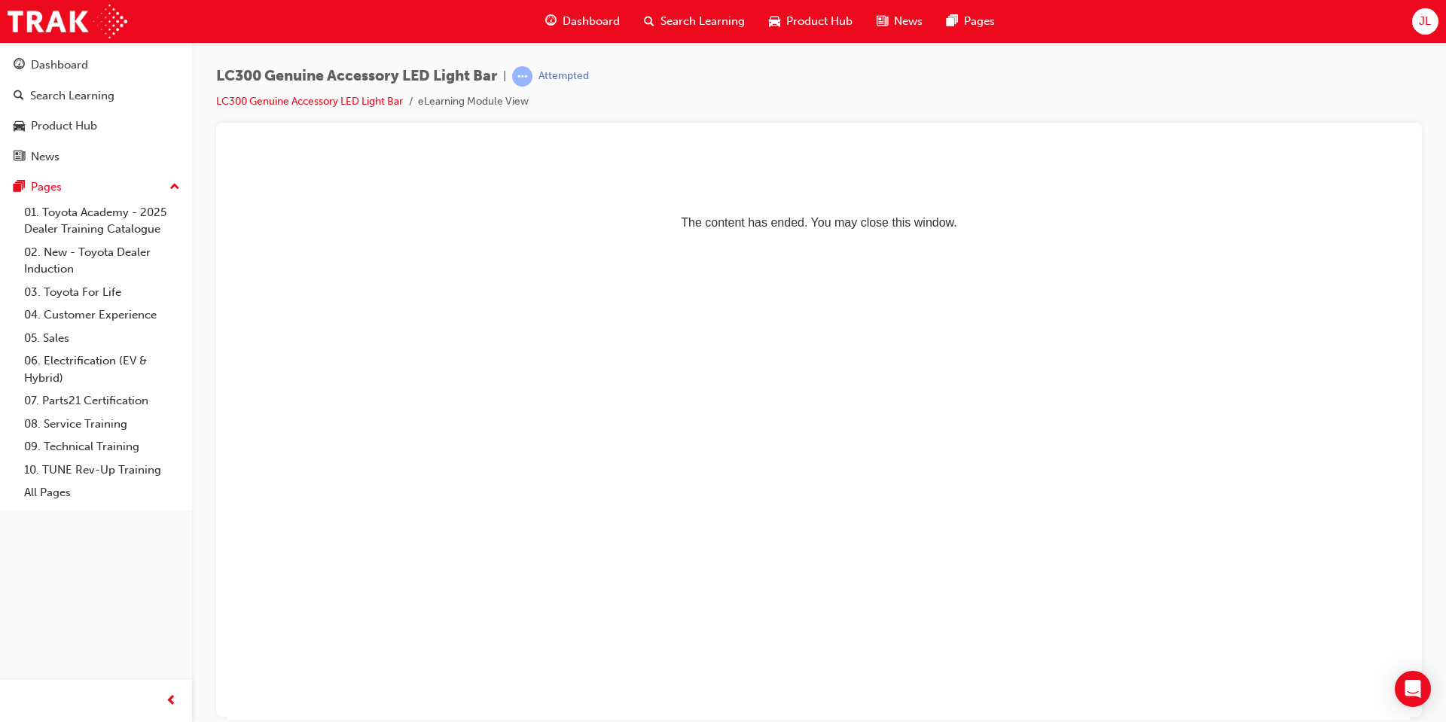
click at [547, 79] on div "Attempted" at bounding box center [563, 76] width 50 height 14
click at [526, 76] on span "learningRecordVerb_ATTEMPT-icon" at bounding box center [522, 76] width 20 height 20
click at [715, 29] on span "Search Learning" at bounding box center [702, 21] width 84 height 17
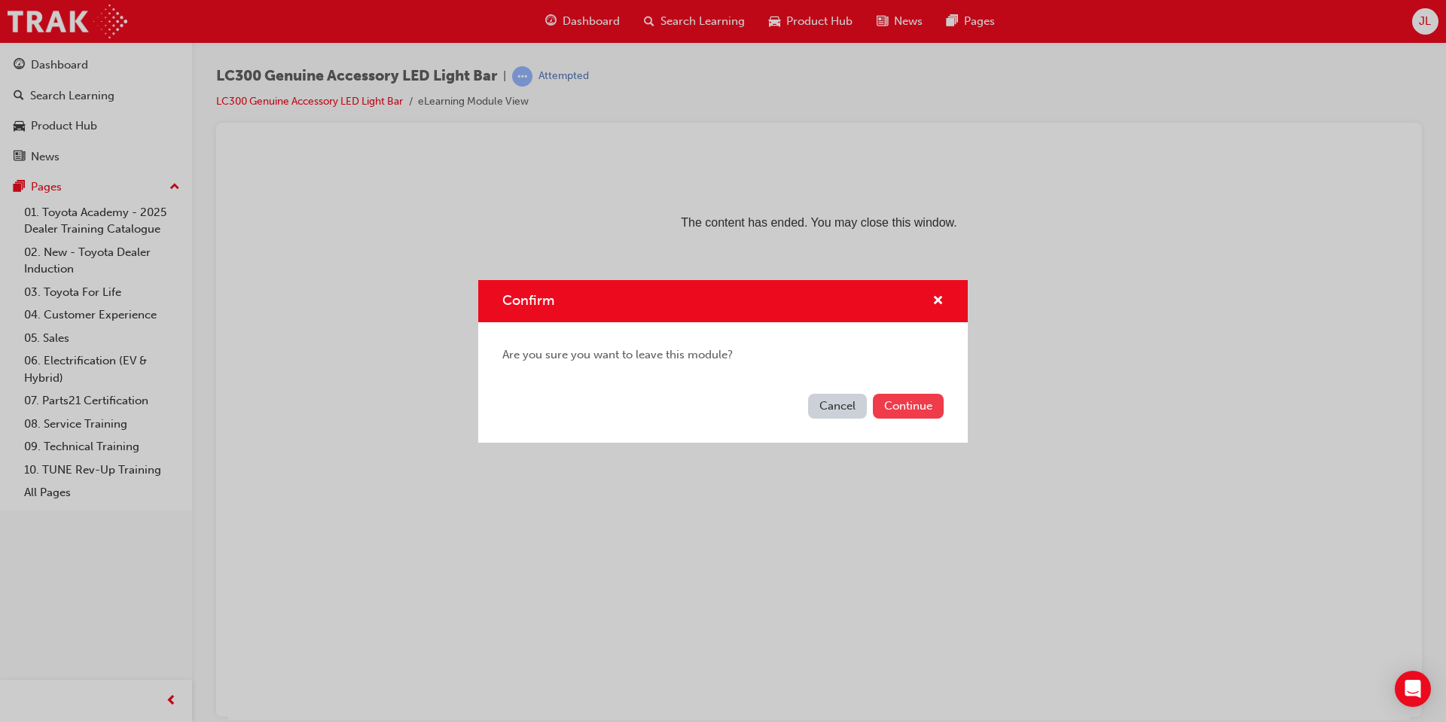
click at [913, 404] on button "Continue" at bounding box center [908, 406] width 71 height 25
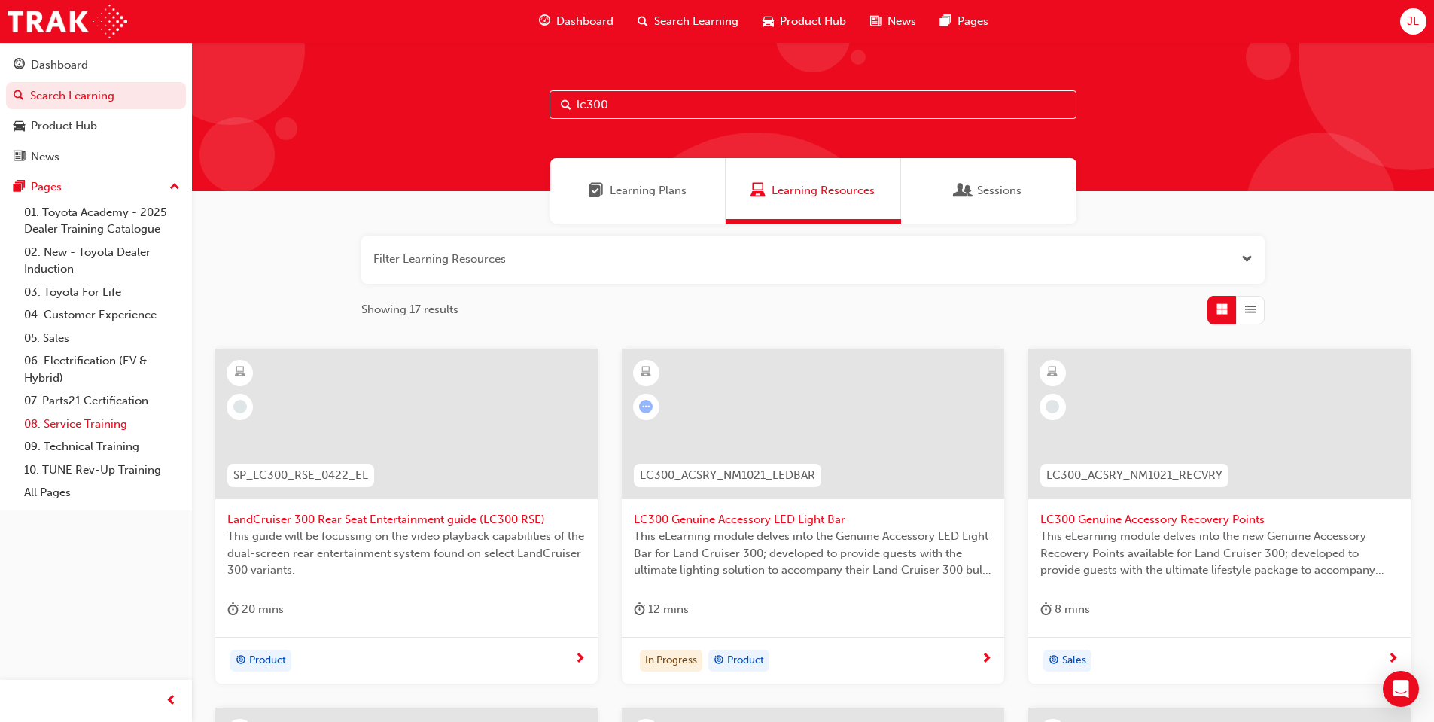
click at [114, 418] on link "08. Service Training" at bounding box center [102, 424] width 168 height 23
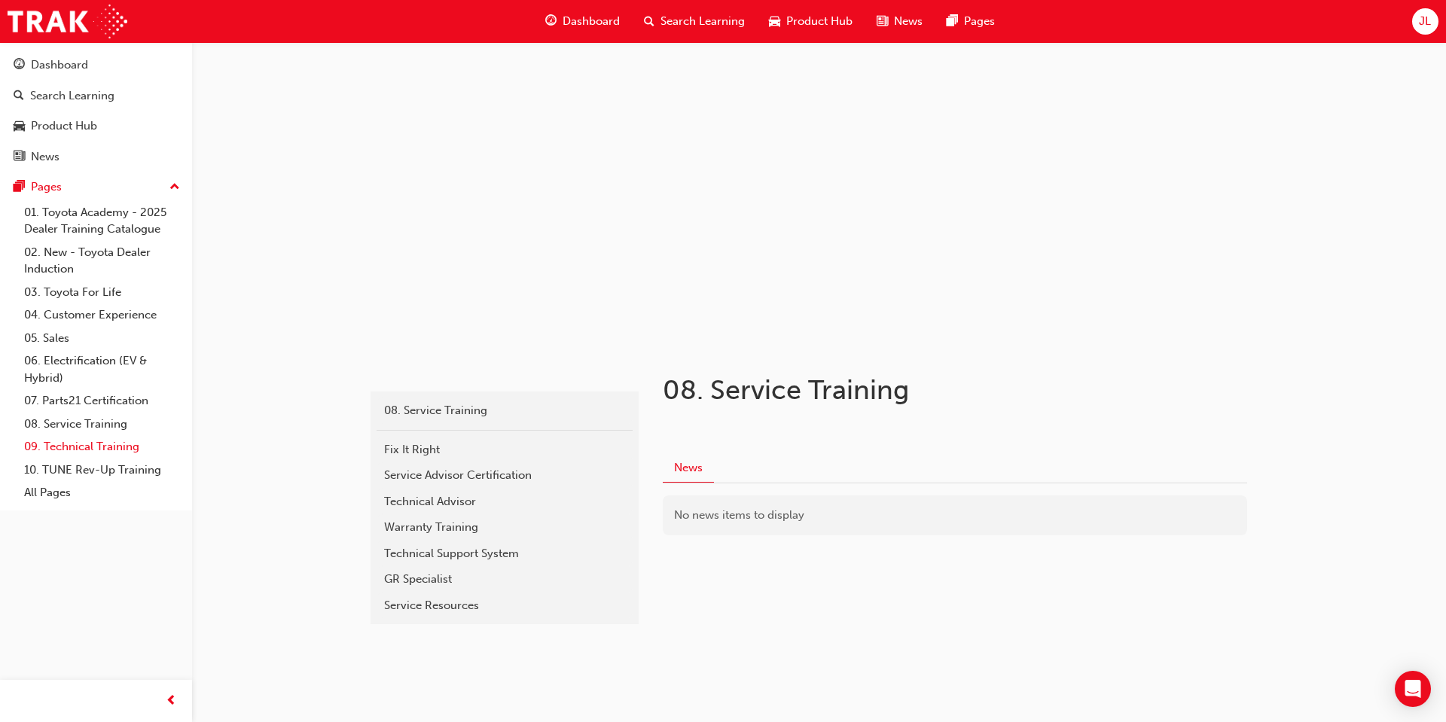
click at [106, 450] on link "09. Technical Training" at bounding box center [102, 446] width 168 height 23
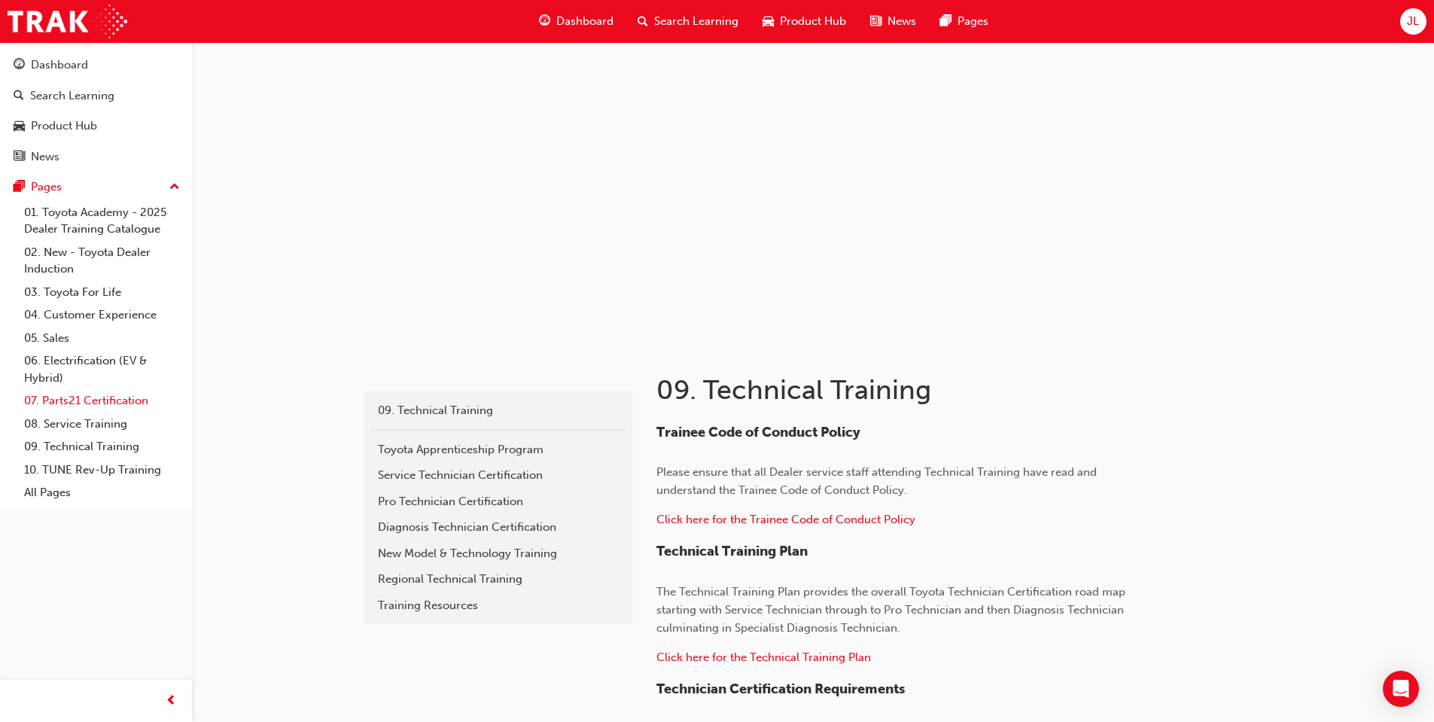
click at [94, 408] on link "07. Parts21 Certification" at bounding box center [102, 400] width 168 height 23
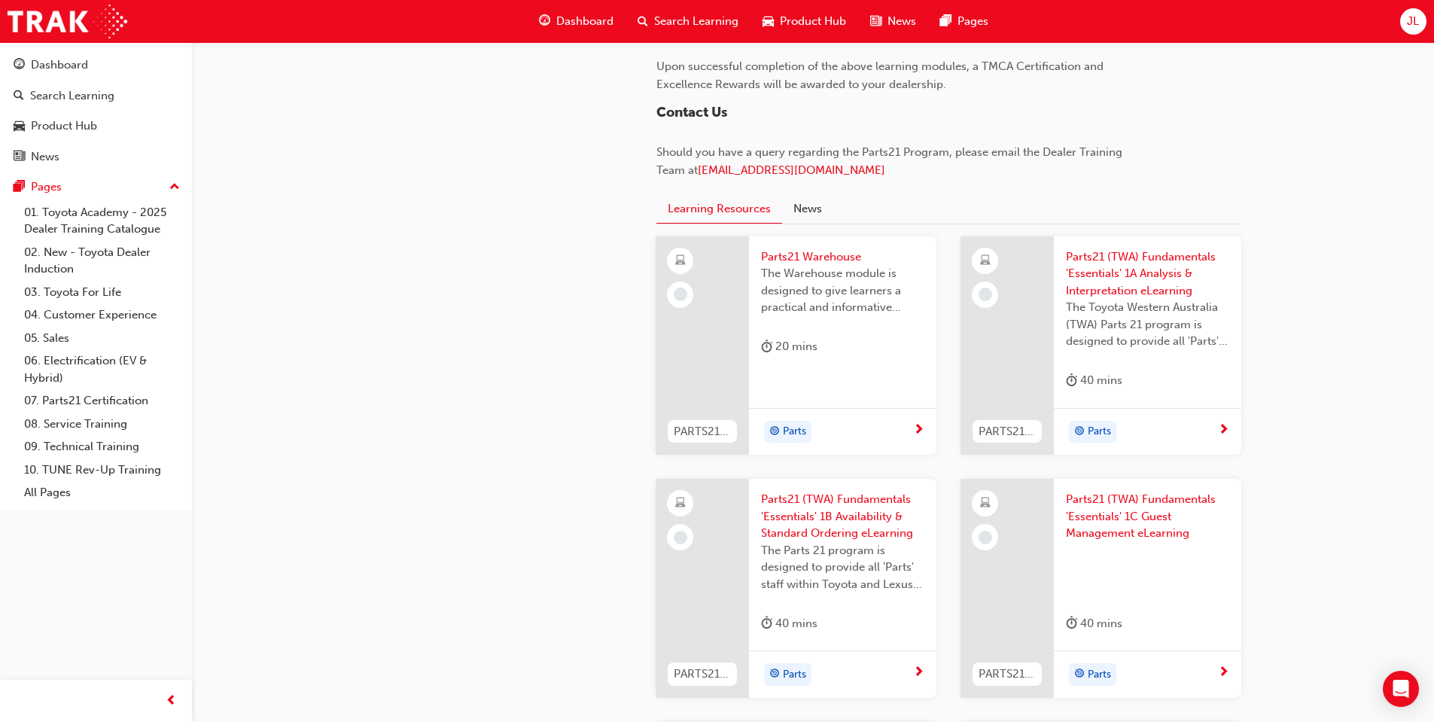
scroll to position [1430, 0]
click at [801, 255] on span "Parts21 Warehouse" at bounding box center [842, 253] width 163 height 17
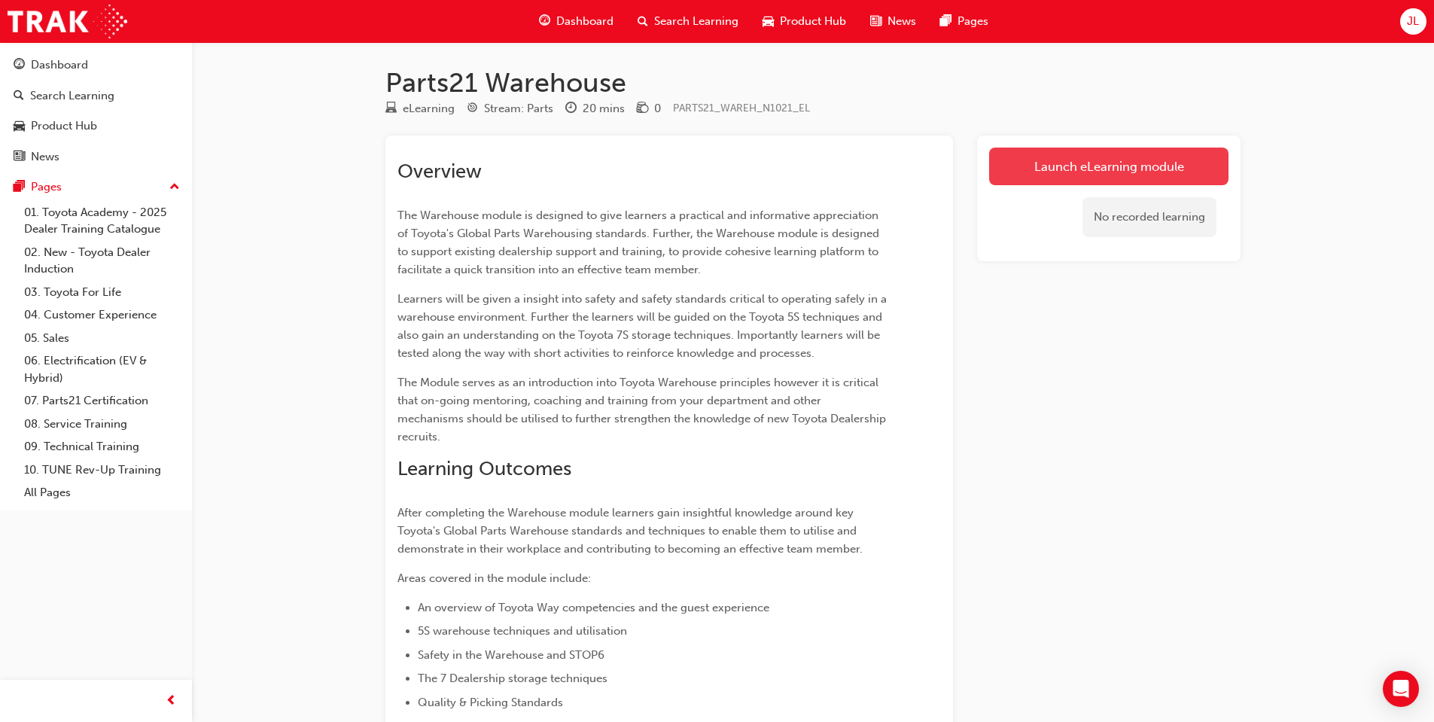
click at [1150, 149] on link "Launch eLearning module" at bounding box center [1108, 167] width 239 height 38
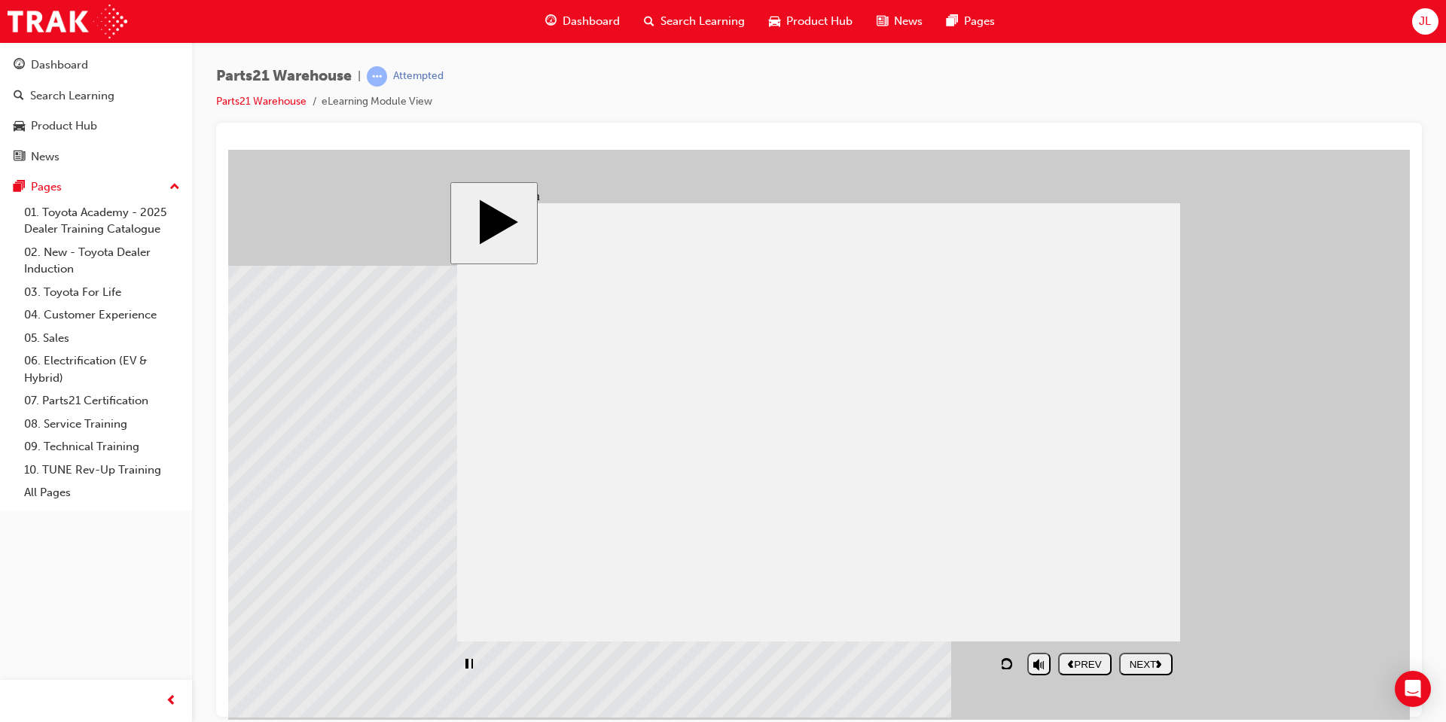
click at [1166, 658] on div "NEXT" at bounding box center [1145, 663] width 41 height 11
click at [1153, 666] on div "NEXT" at bounding box center [1145, 663] width 41 height 11
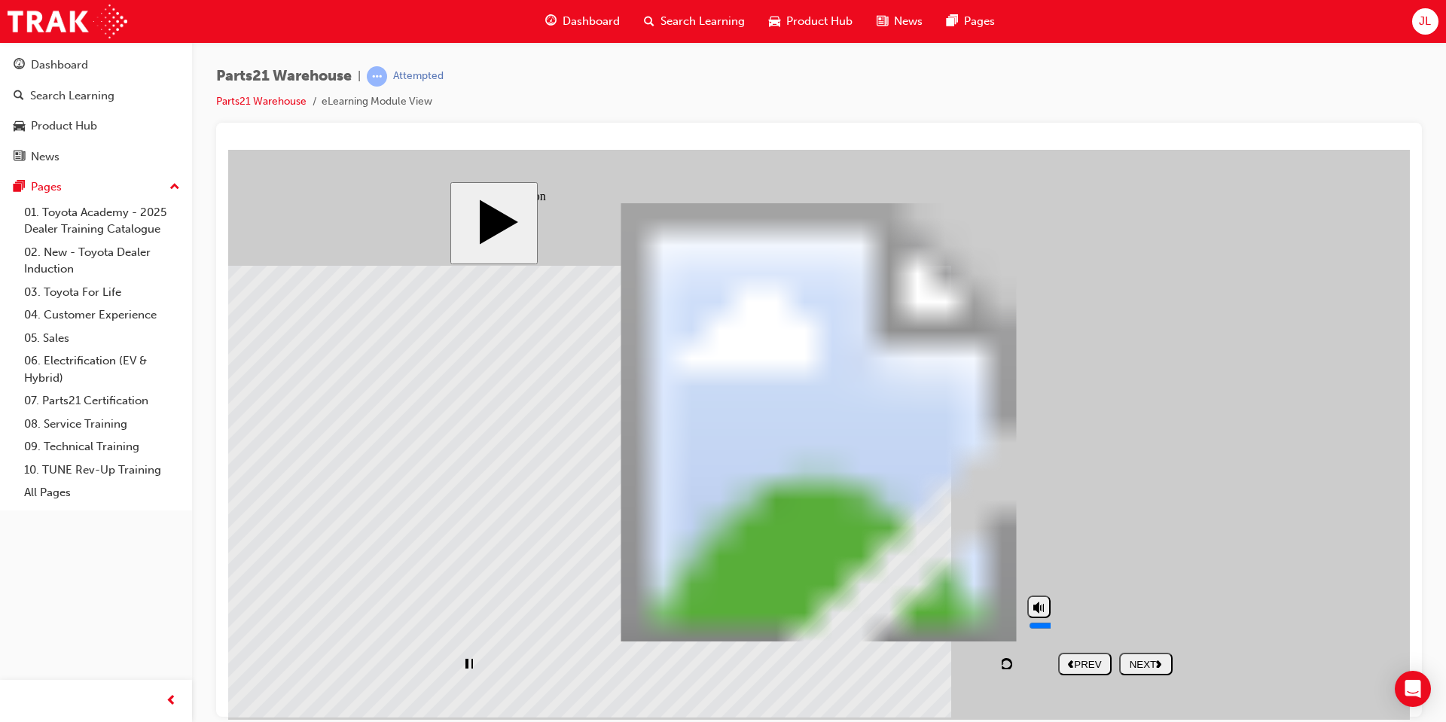
drag, startPoint x: 1043, startPoint y: 620, endPoint x: 1040, endPoint y: 597, distance: 23.5
type input "10"
click at [1040, 619] on input "volume" at bounding box center [1076, 625] width 97 height 12
click at [1147, 666] on div "NEXT" at bounding box center [1145, 663] width 41 height 11
click at [1167, 673] on button "NEXT" at bounding box center [1145, 663] width 53 height 23
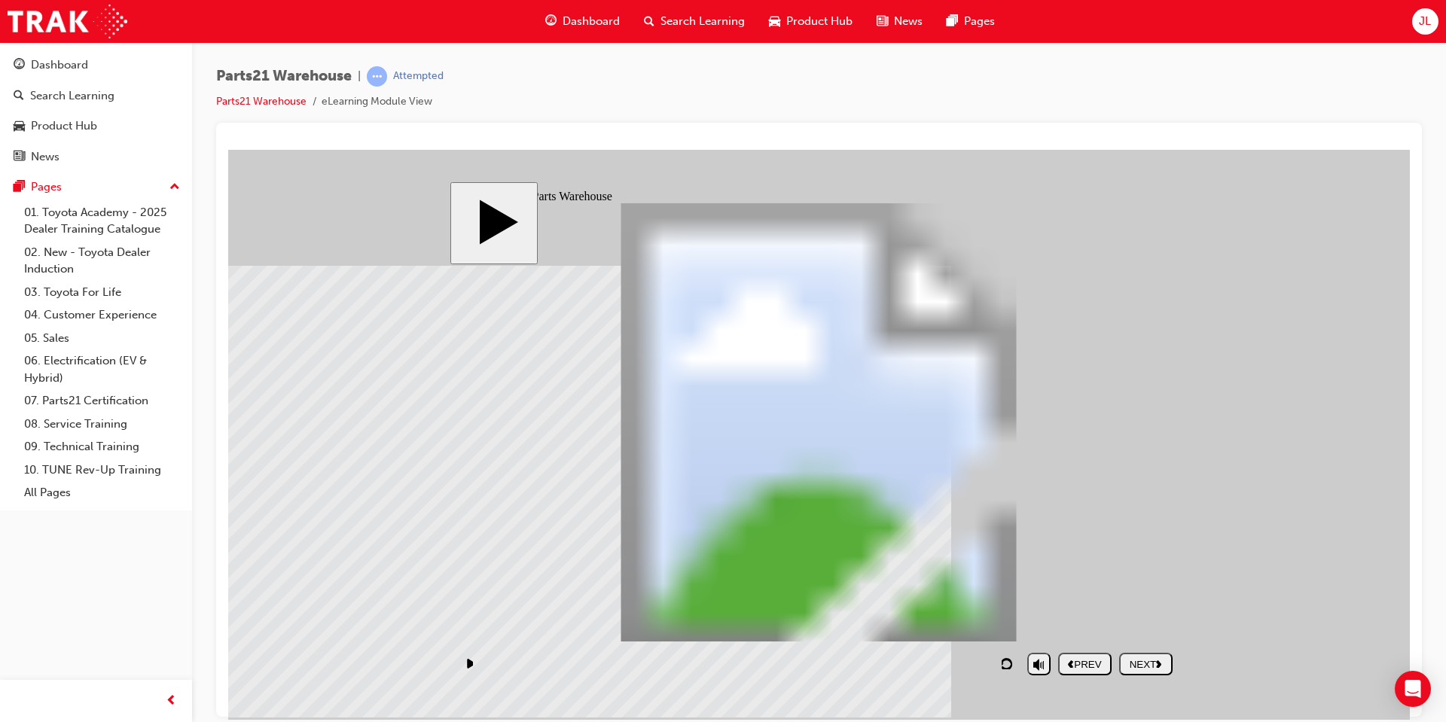
click at [1143, 658] on div "NEXT" at bounding box center [1145, 663] width 41 height 11
click at [1136, 653] on button "NEXT" at bounding box center [1145, 663] width 53 height 23
drag, startPoint x: 609, startPoint y: 668, endPoint x: 471, endPoint y: 661, distance: 137.9
click at [471, 661] on div "playback controls" at bounding box center [738, 663] width 562 height 35
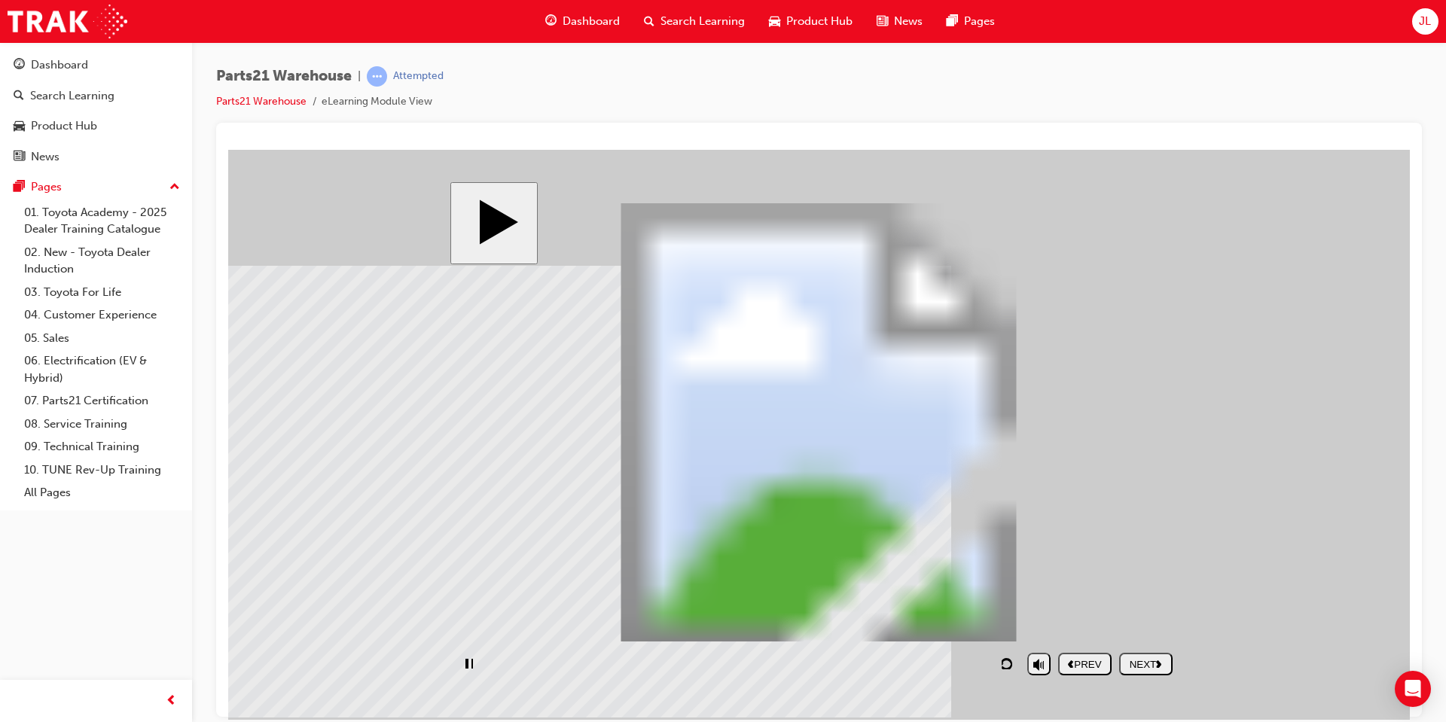
click at [1010, 669] on icon "replay" at bounding box center [1005, 662] width 13 height 11
click at [1125, 666] on div "NEXT" at bounding box center [1145, 663] width 41 height 11
click at [1009, 668] on icon "replay" at bounding box center [1005, 662] width 13 height 11
click at [1127, 663] on div "NEXT" at bounding box center [1145, 663] width 41 height 11
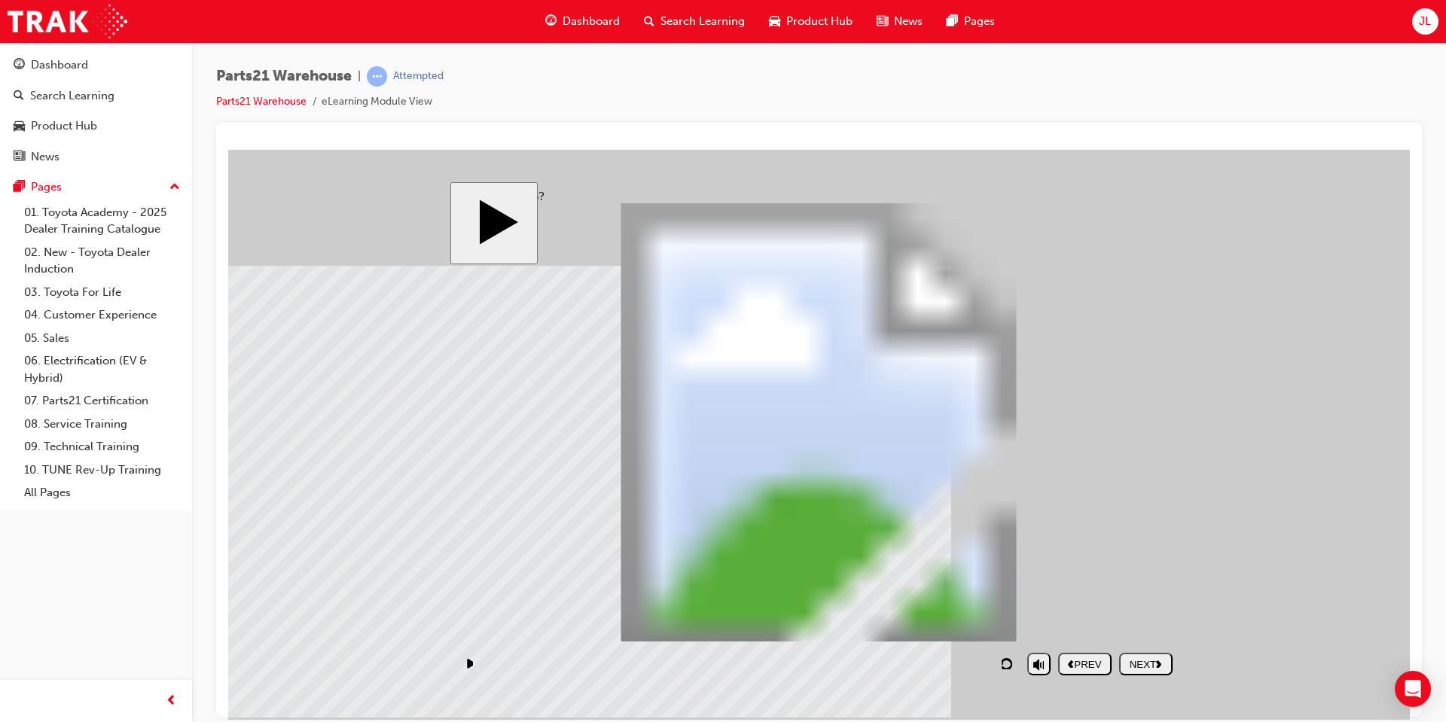
click at [1153, 667] on div "NEXT" at bounding box center [1145, 663] width 41 height 11
click at [1149, 655] on button "NEXT" at bounding box center [1145, 663] width 53 height 23
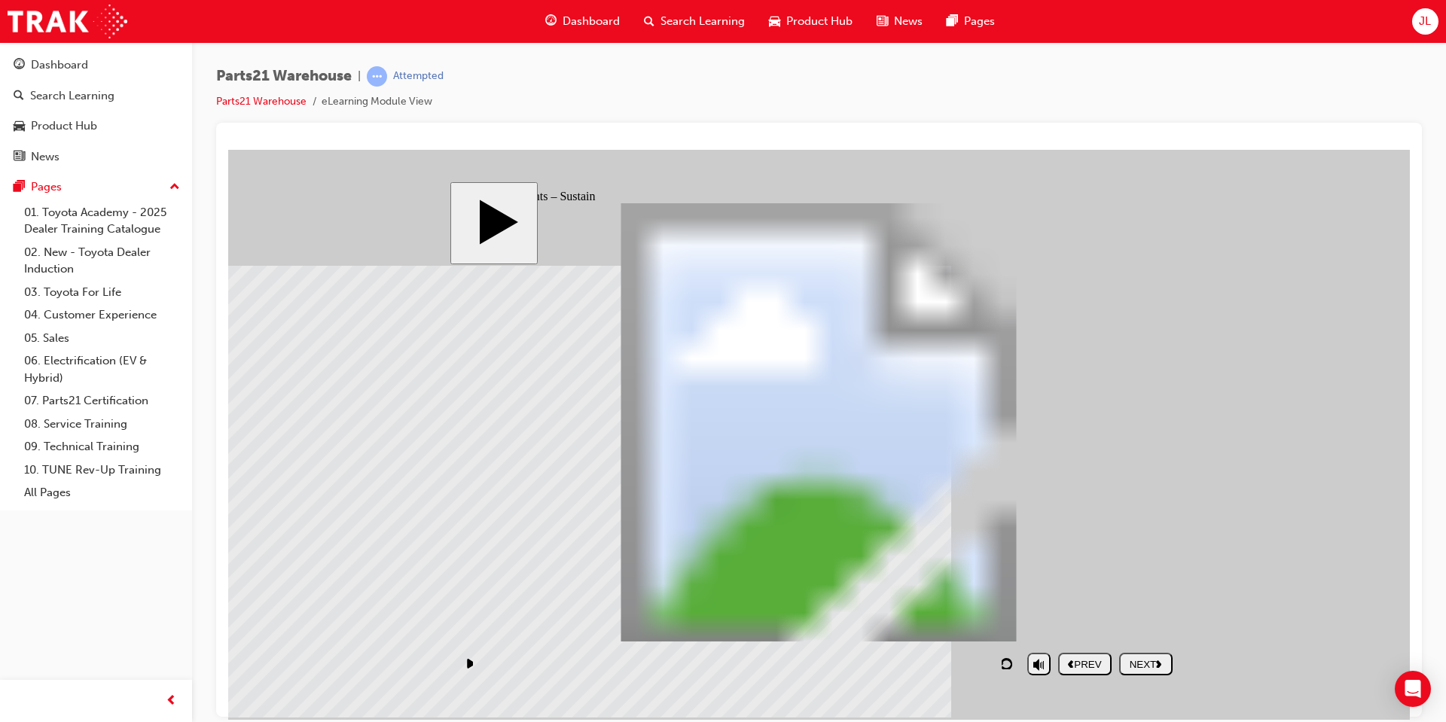
click at [1126, 659] on div "NEXT" at bounding box center [1145, 663] width 41 height 11
click at [1147, 660] on div "NEXT" at bounding box center [1145, 663] width 41 height 11
click at [1147, 658] on div "NEXT" at bounding box center [1145, 663] width 41 height 11
click at [1141, 658] on div "NEXT" at bounding box center [1145, 663] width 41 height 11
click at [1119, 652] on button "NEXT" at bounding box center [1145, 663] width 53 height 23
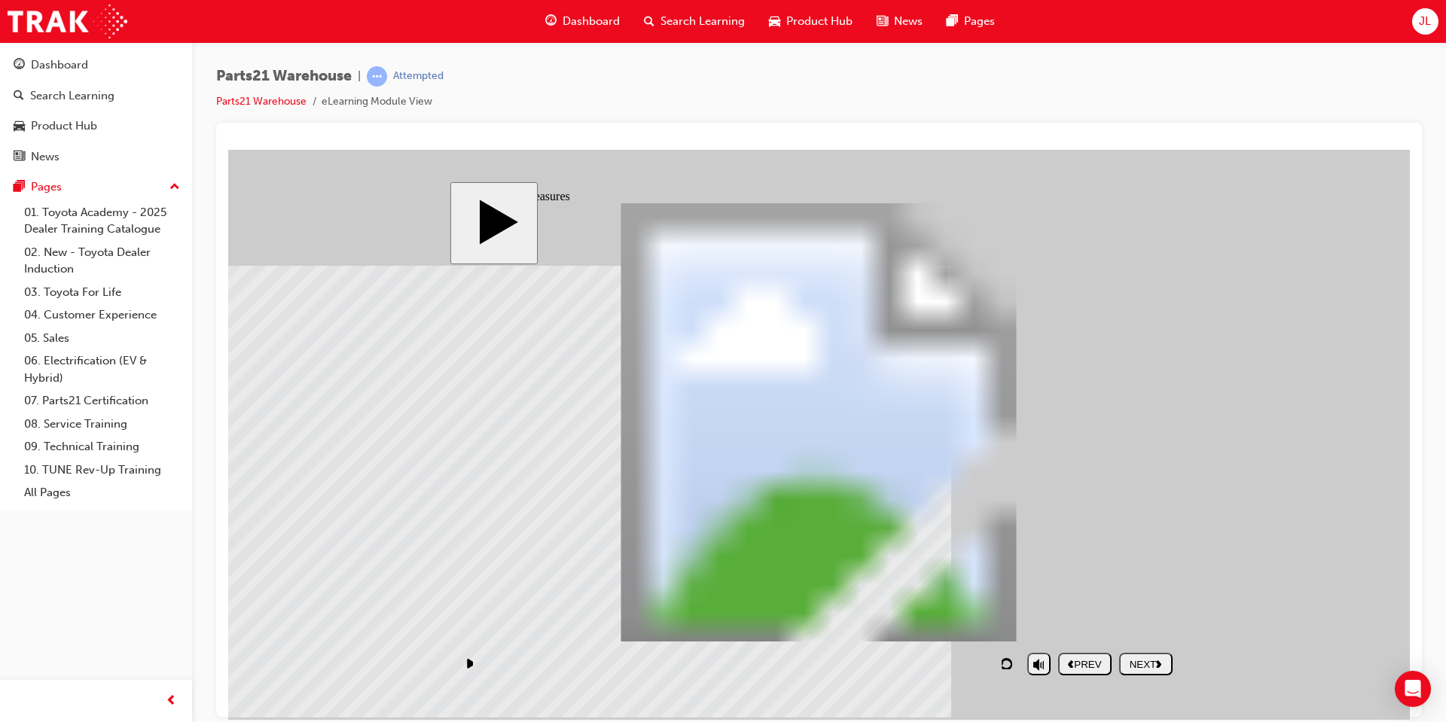
click at [1119, 652] on button "NEXT" at bounding box center [1145, 663] width 53 height 23
click at [1143, 658] on div "NEXT" at bounding box center [1145, 663] width 41 height 11
click at [1157, 659] on icon "next" at bounding box center [1159, 663] width 6 height 8
click at [1158, 663] on icon "next" at bounding box center [1159, 663] width 6 height 8
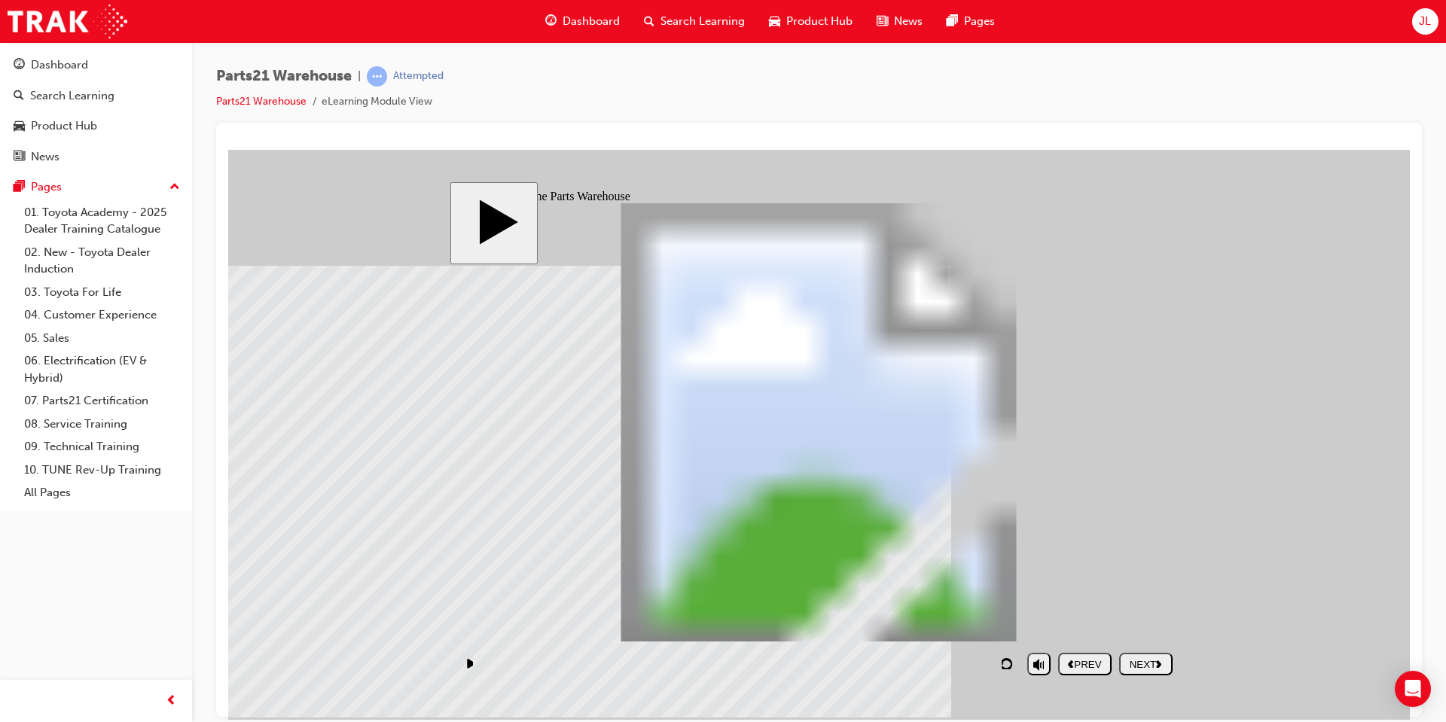
click at [1161, 662] on polygon "next" at bounding box center [1158, 664] width 5 height 8
click at [1006, 665] on icon "replay" at bounding box center [1008, 663] width 14 height 12
click at [1133, 661] on div "NEXT" at bounding box center [1145, 663] width 41 height 11
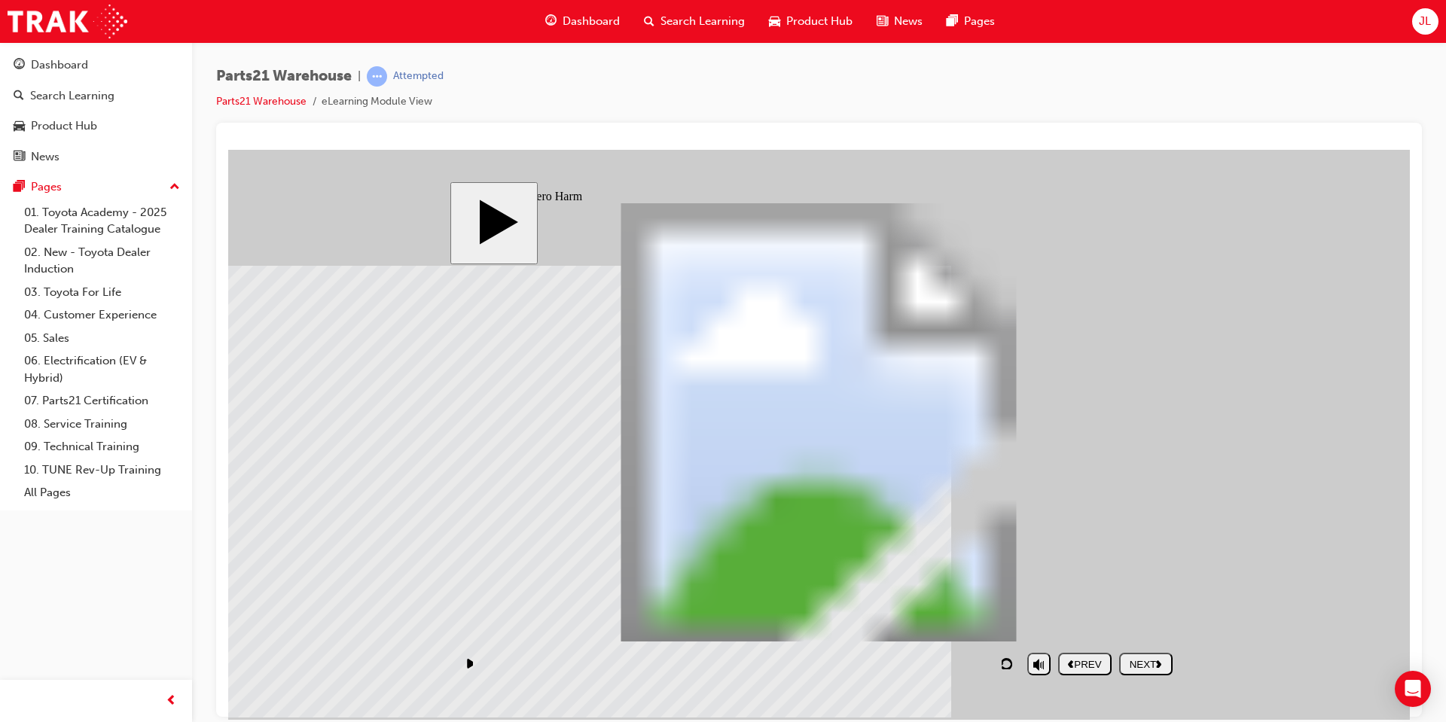
click at [1144, 651] on nav "PREV NEXT SUBMIT" at bounding box center [1115, 663] width 114 height 35
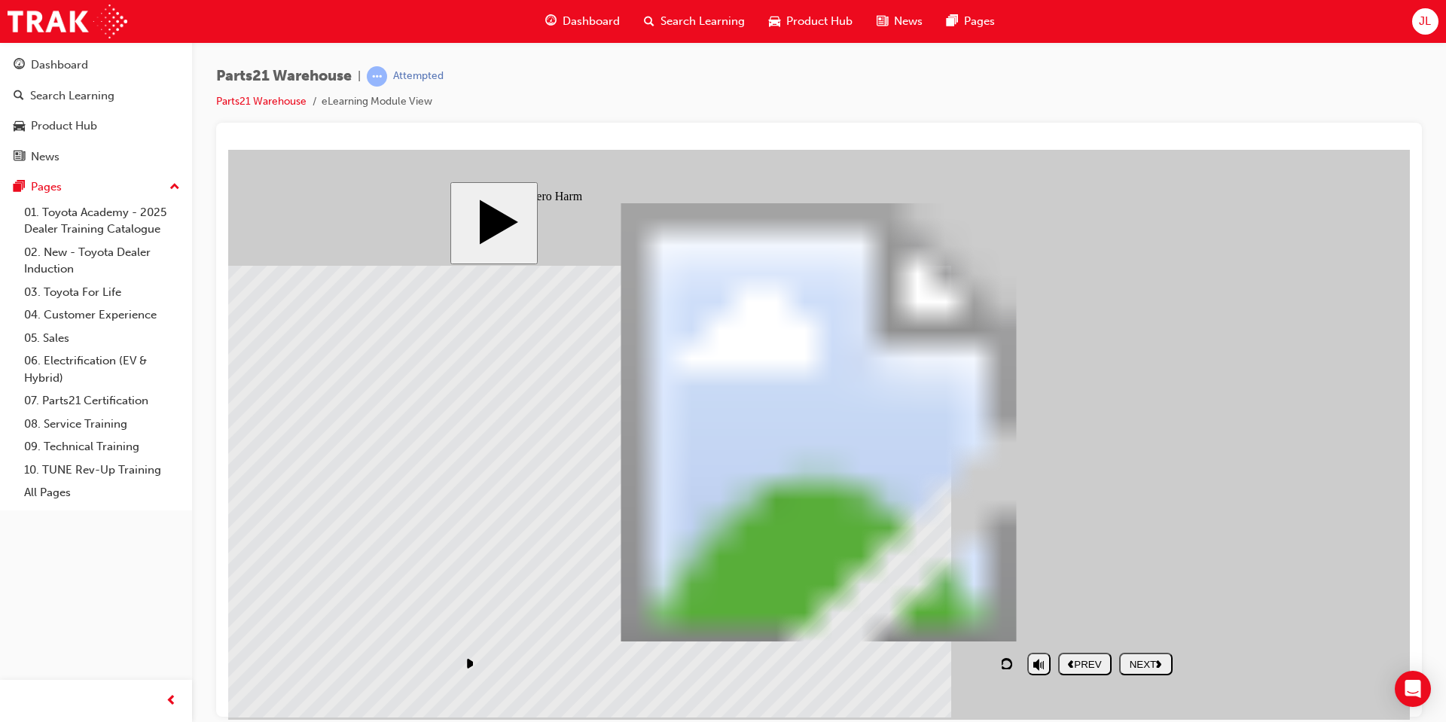
click at [1144, 654] on button "NEXT" at bounding box center [1145, 663] width 53 height 23
drag, startPoint x: 978, startPoint y: 607, endPoint x: 552, endPoint y: 315, distance: 516.2
drag, startPoint x: 1074, startPoint y: 551, endPoint x: 1067, endPoint y: 368, distance: 183.1
drag, startPoint x: 847, startPoint y: 607, endPoint x: 1060, endPoint y: 423, distance: 281.3
drag, startPoint x: 885, startPoint y: 553, endPoint x: 576, endPoint y: 452, distance: 324.8
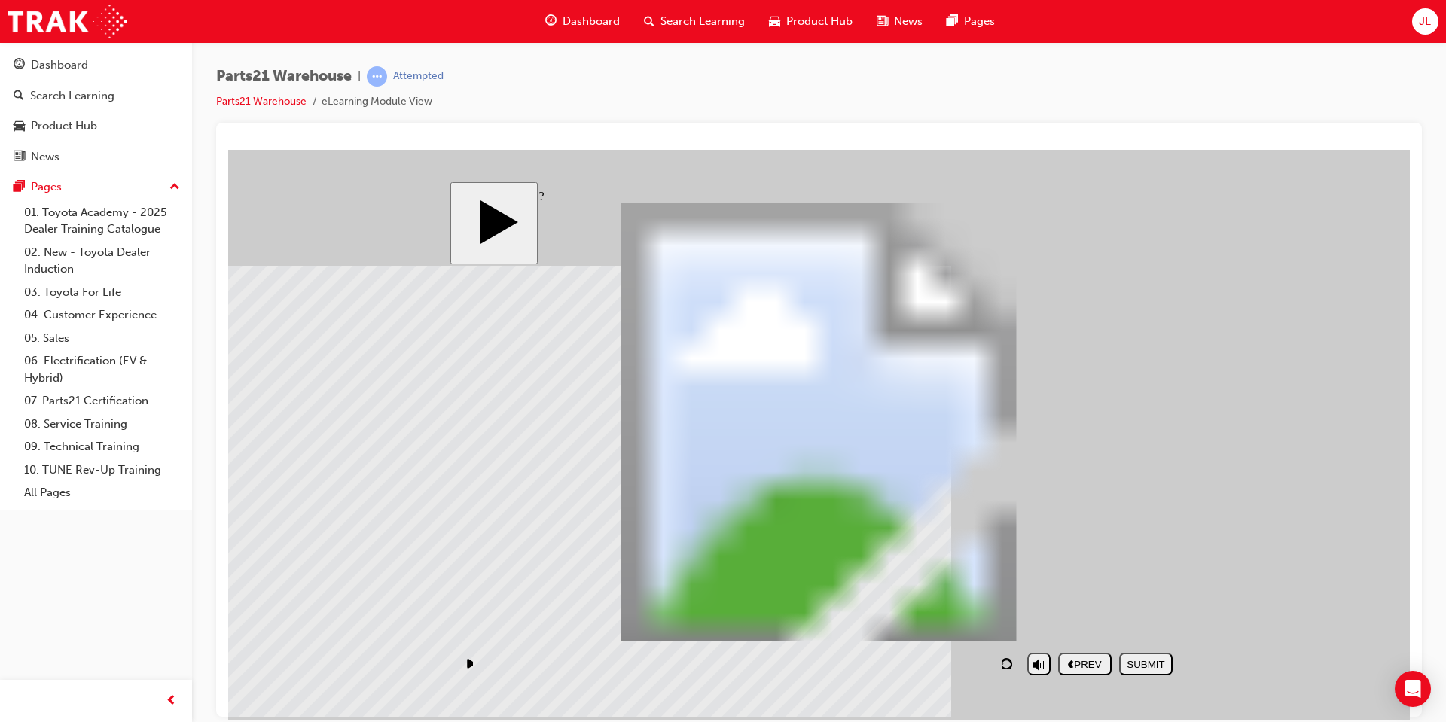
drag, startPoint x: 802, startPoint y: 545, endPoint x: 618, endPoint y: 379, distance: 247.9
